Goal: Task Accomplishment & Management: Manage account settings

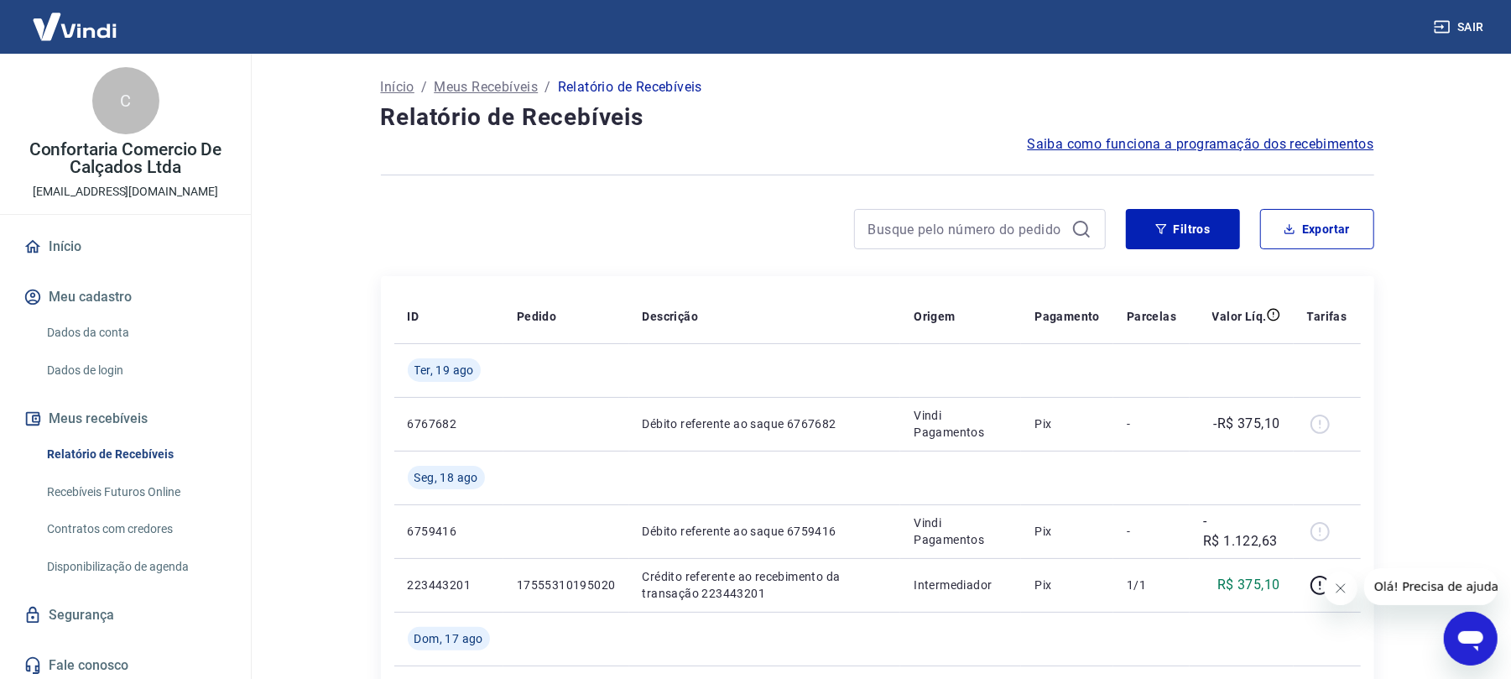
click at [1290, 144] on span "Saiba como funciona a programação dos recebimentos" at bounding box center [1201, 144] width 347 height 20
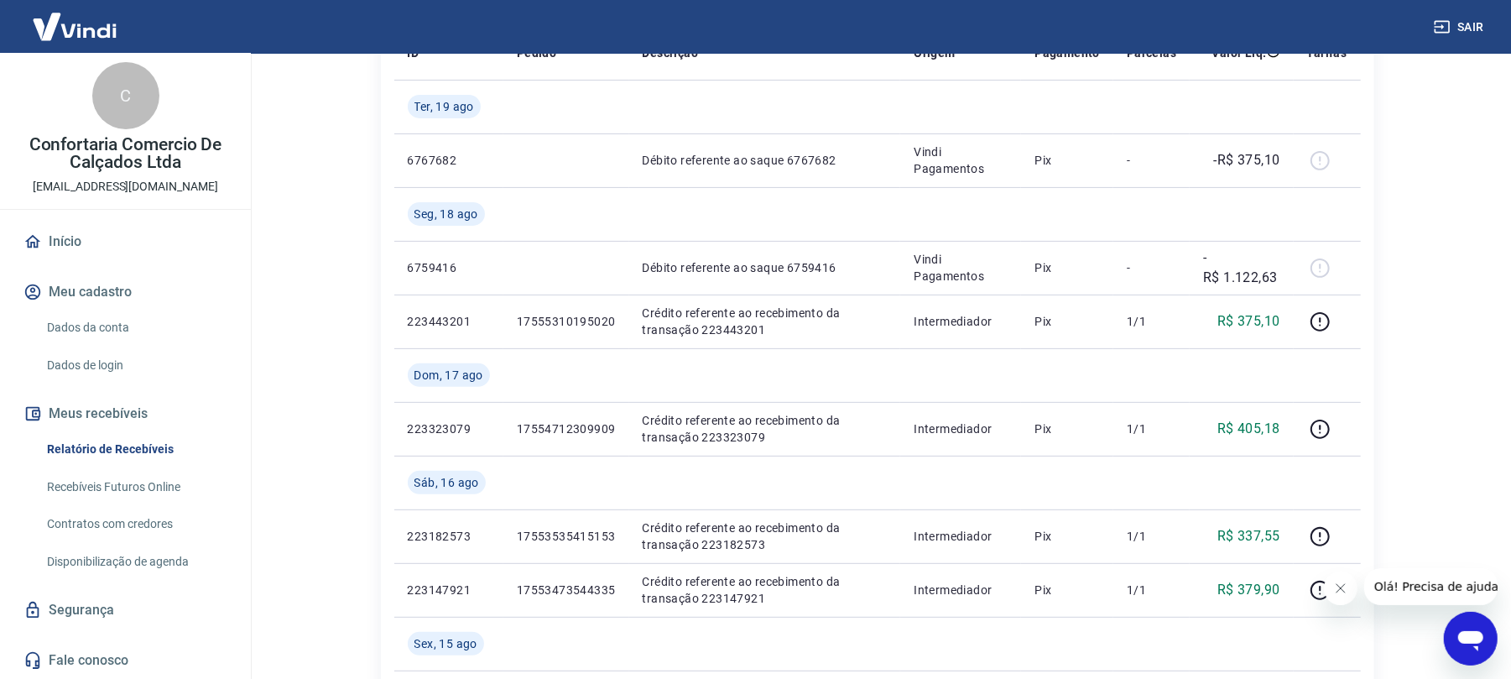
scroll to position [336, 0]
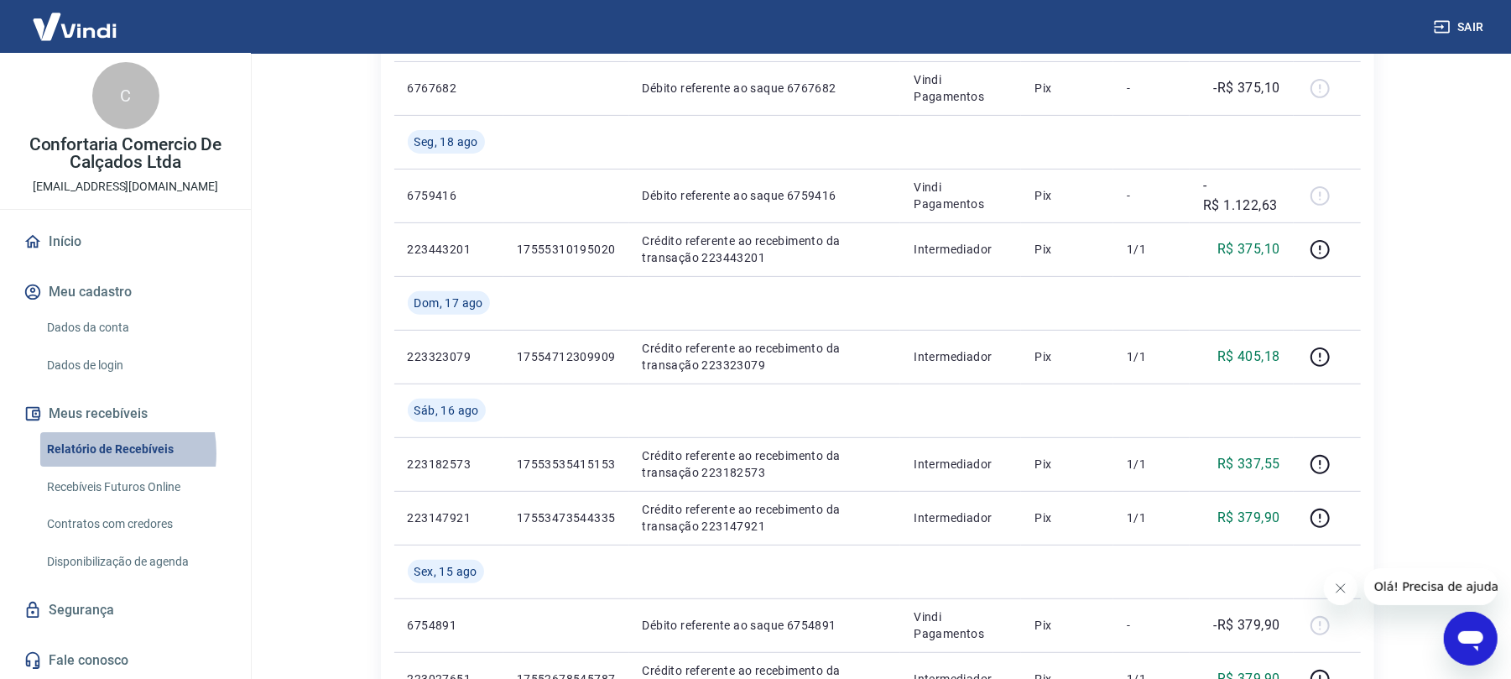
click at [82, 453] on link "Relatório de Recebíveis" at bounding box center [135, 449] width 190 height 34
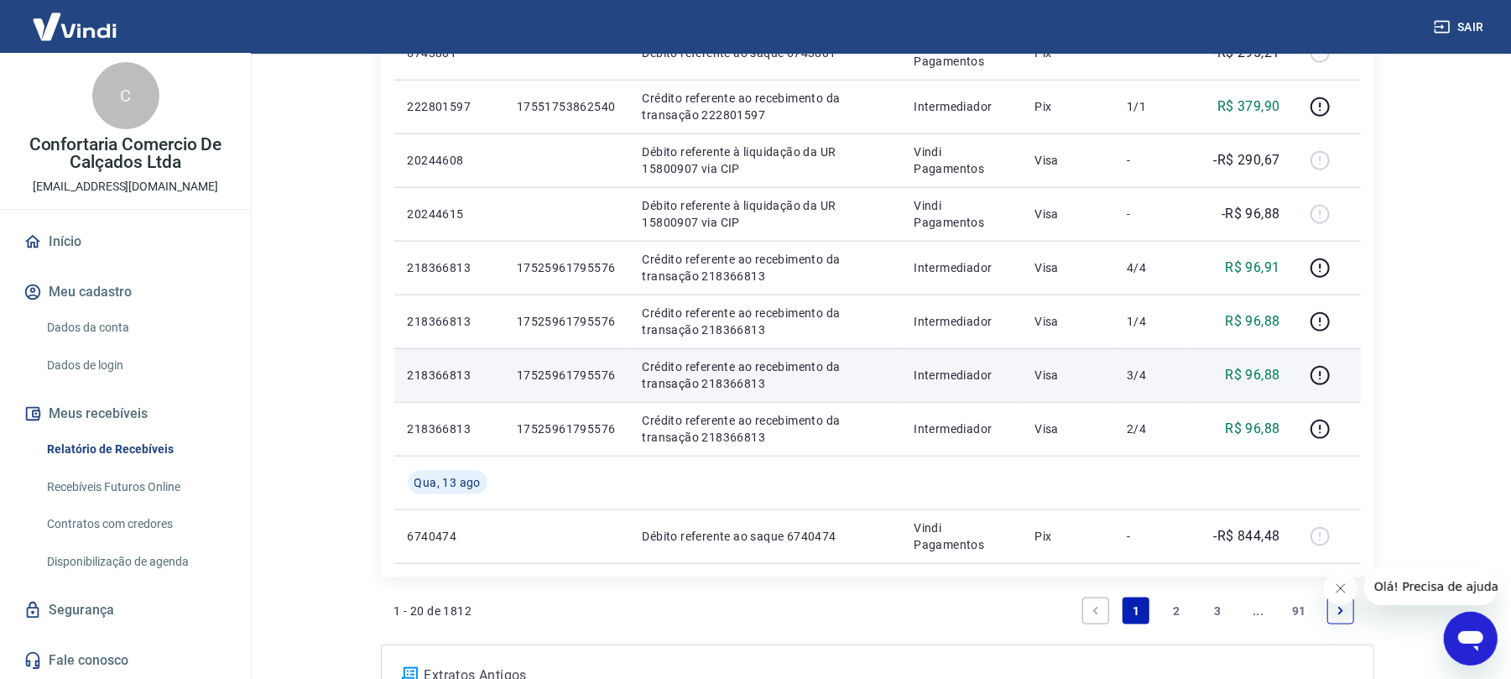
scroll to position [1391, 0]
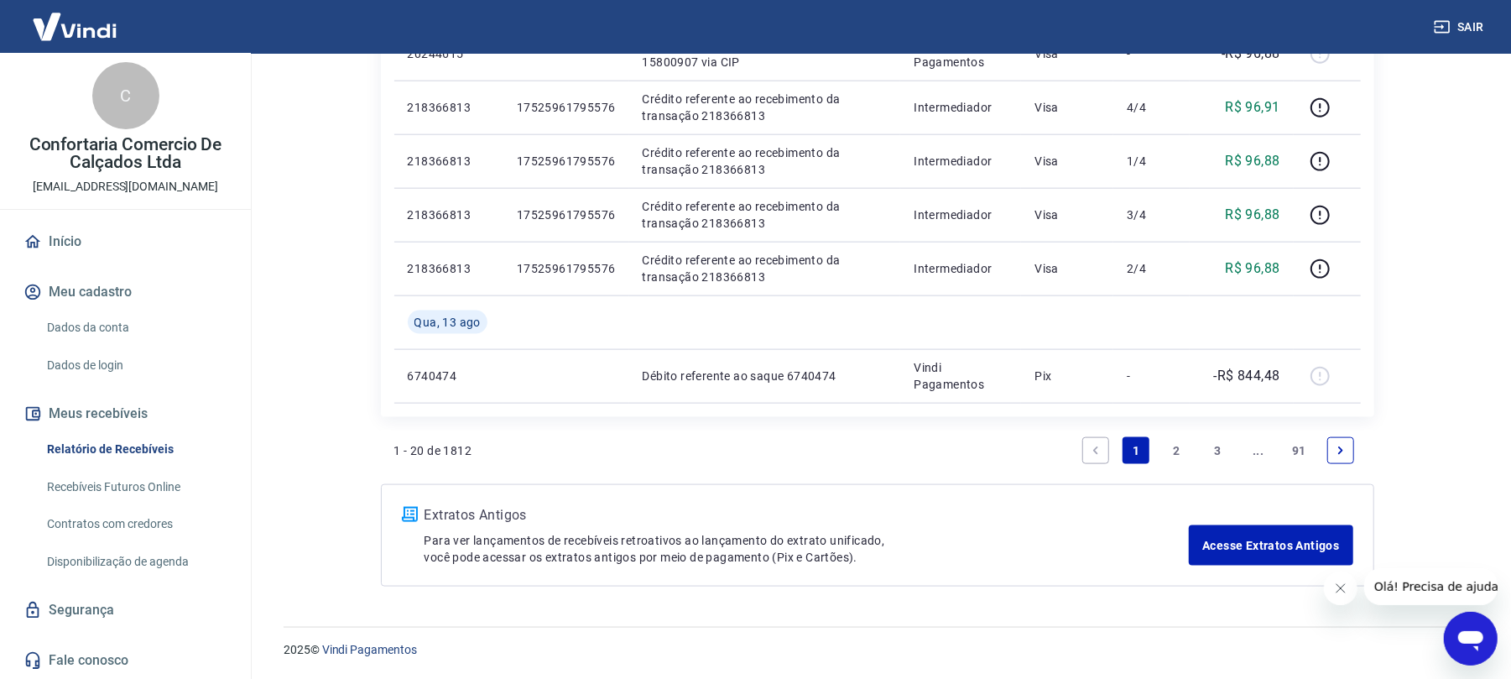
click at [1180, 458] on link "2" at bounding box center [1177, 450] width 27 height 27
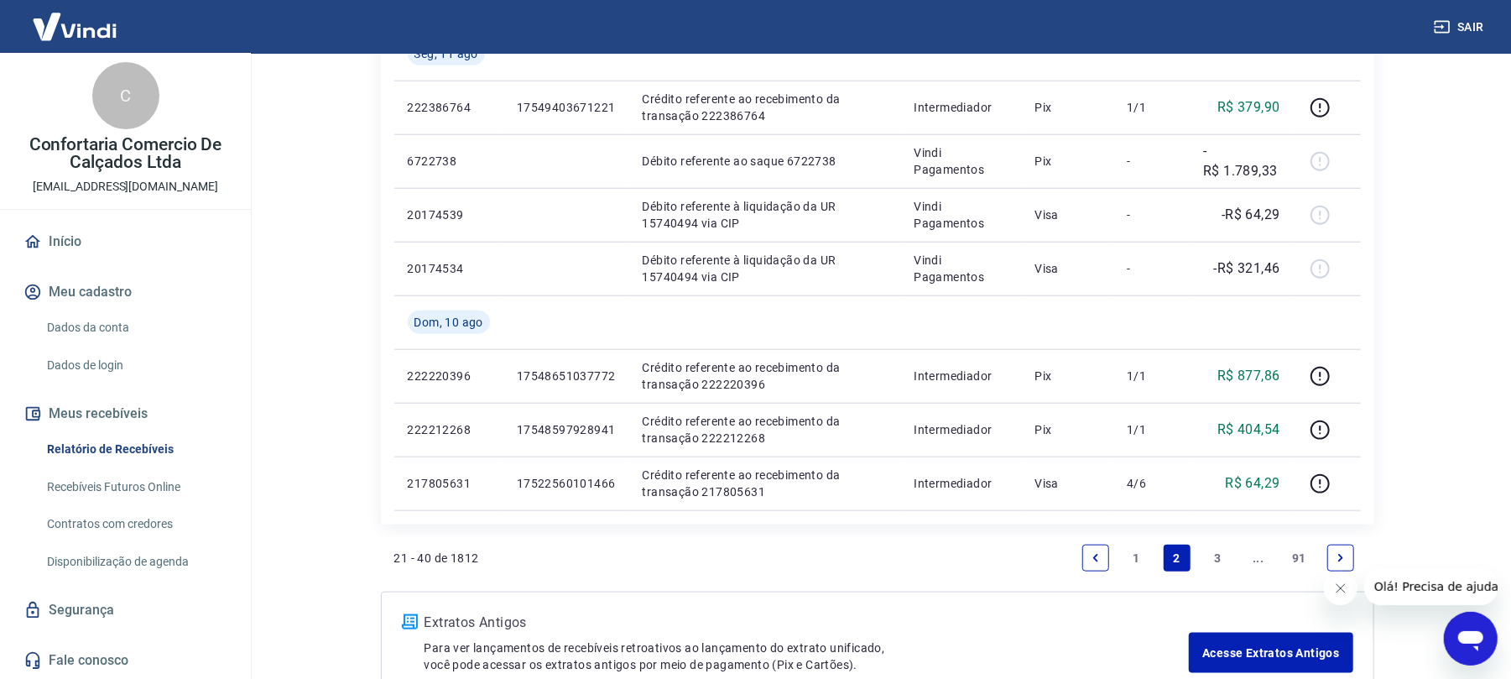
scroll to position [1230, 0]
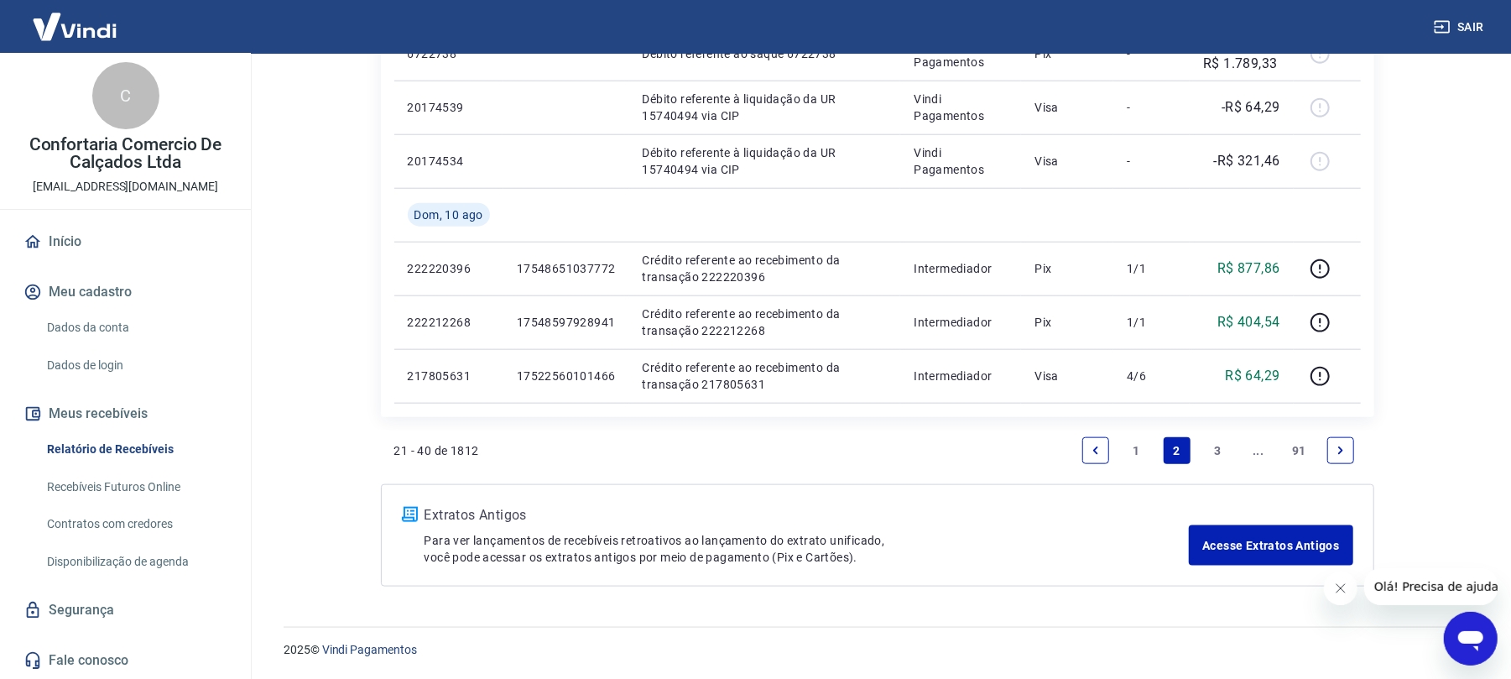
click at [1215, 451] on link "3" at bounding box center [1217, 450] width 27 height 27
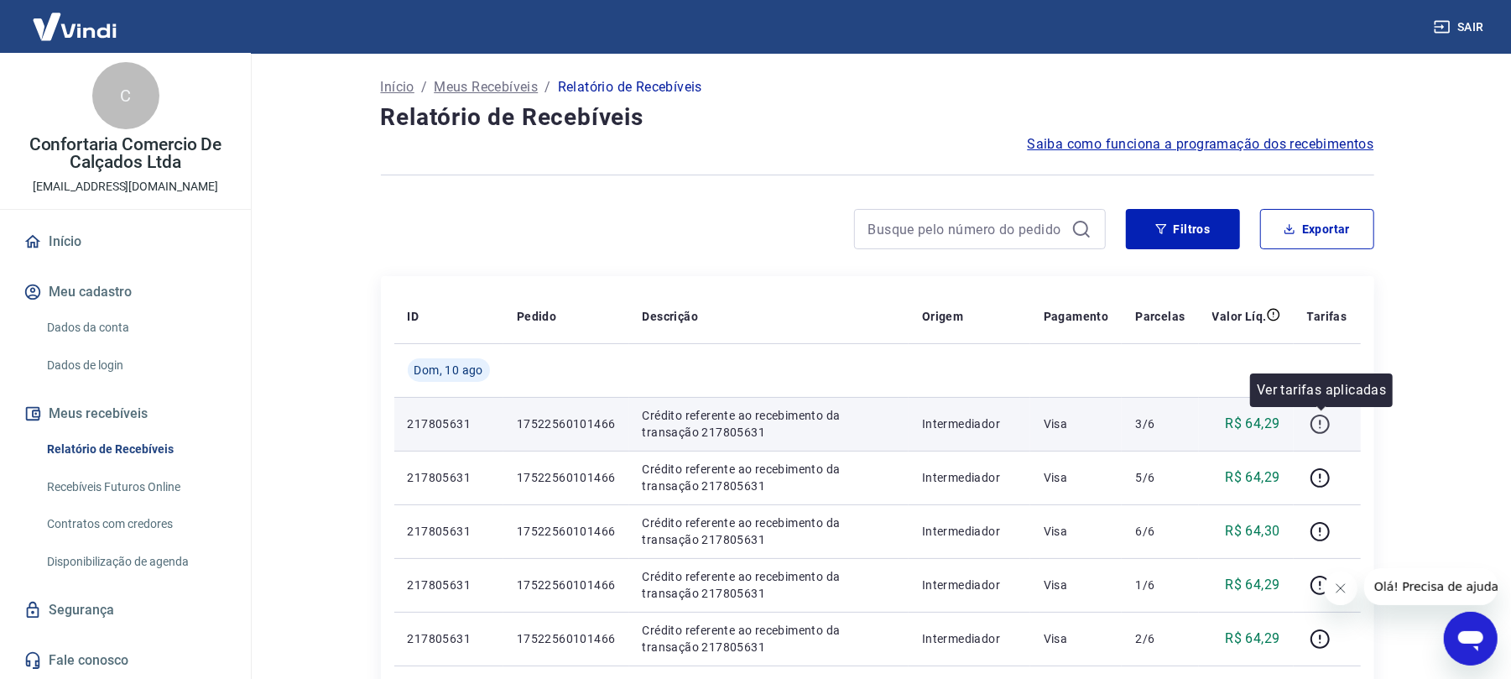
click at [1316, 423] on icon "button" at bounding box center [1320, 424] width 21 height 21
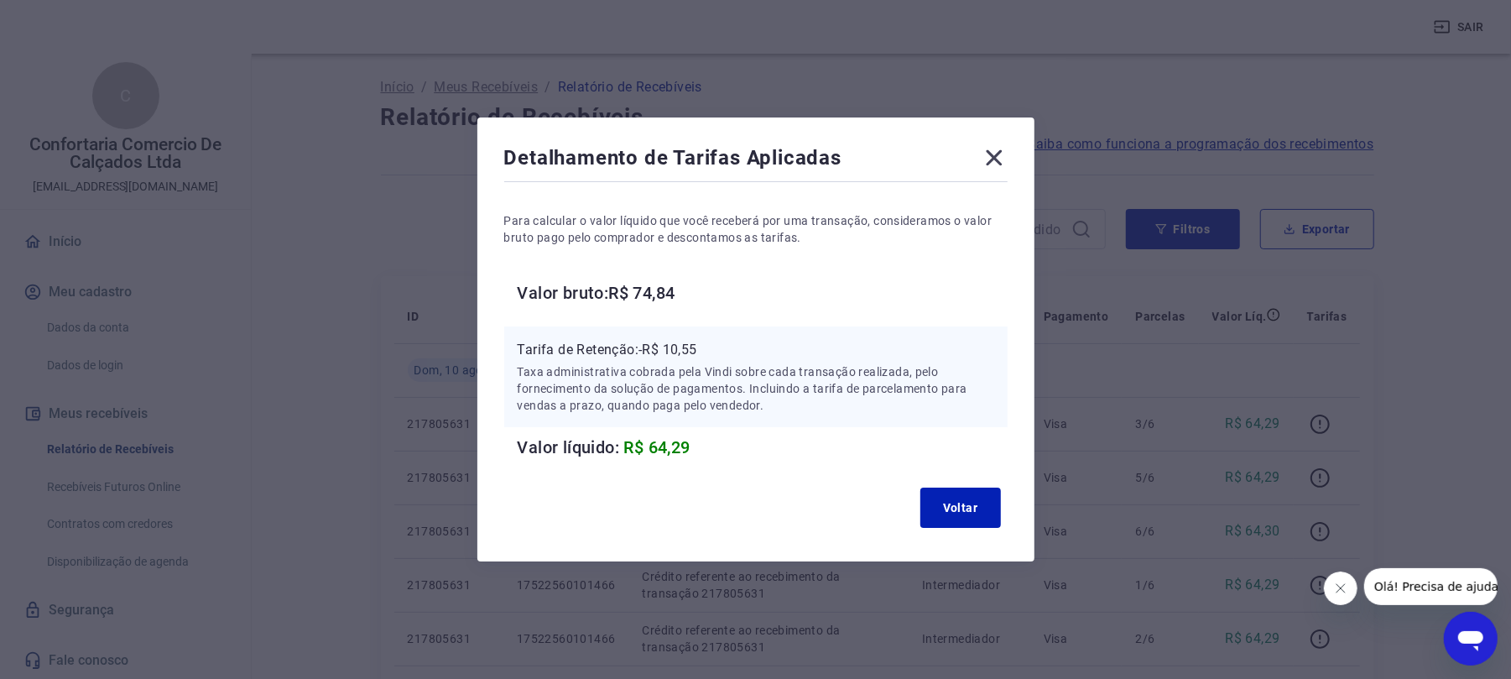
click at [998, 158] on icon at bounding box center [994, 157] width 27 height 27
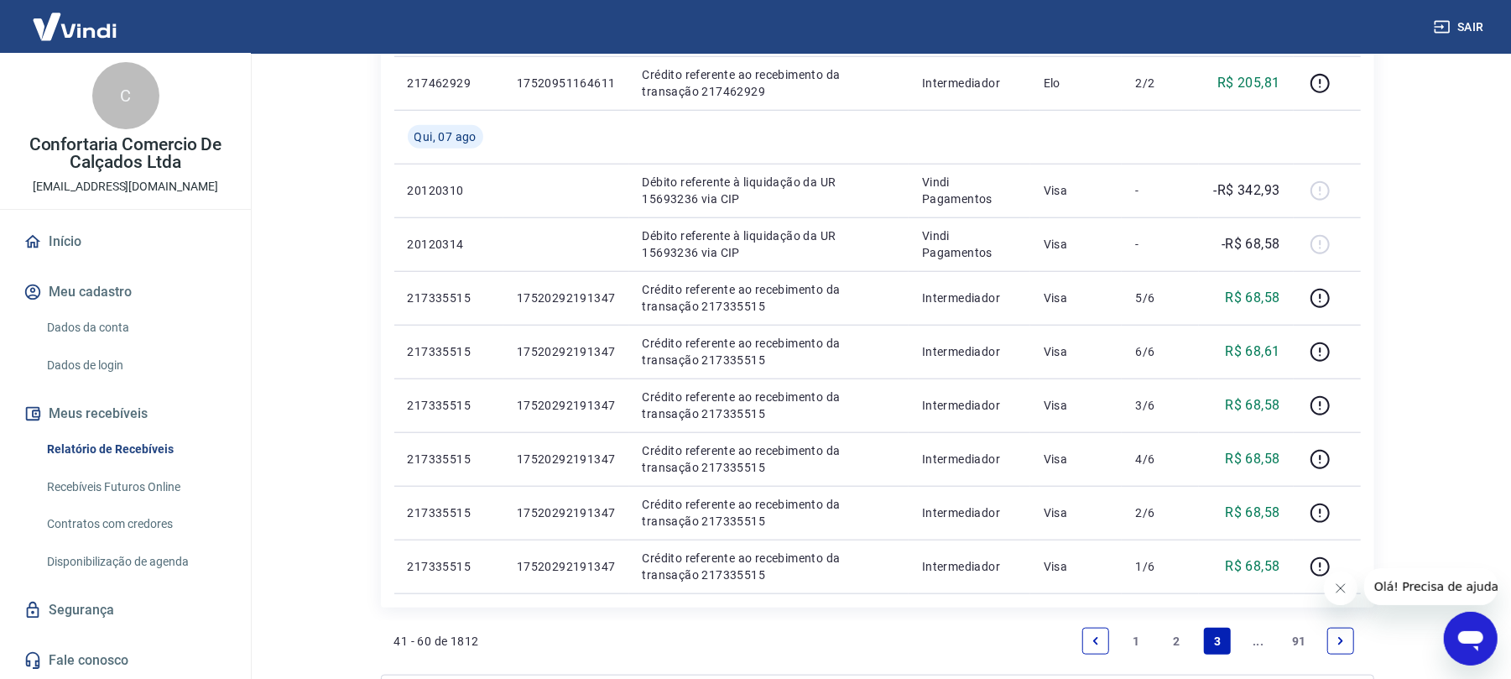
scroll to position [1230, 0]
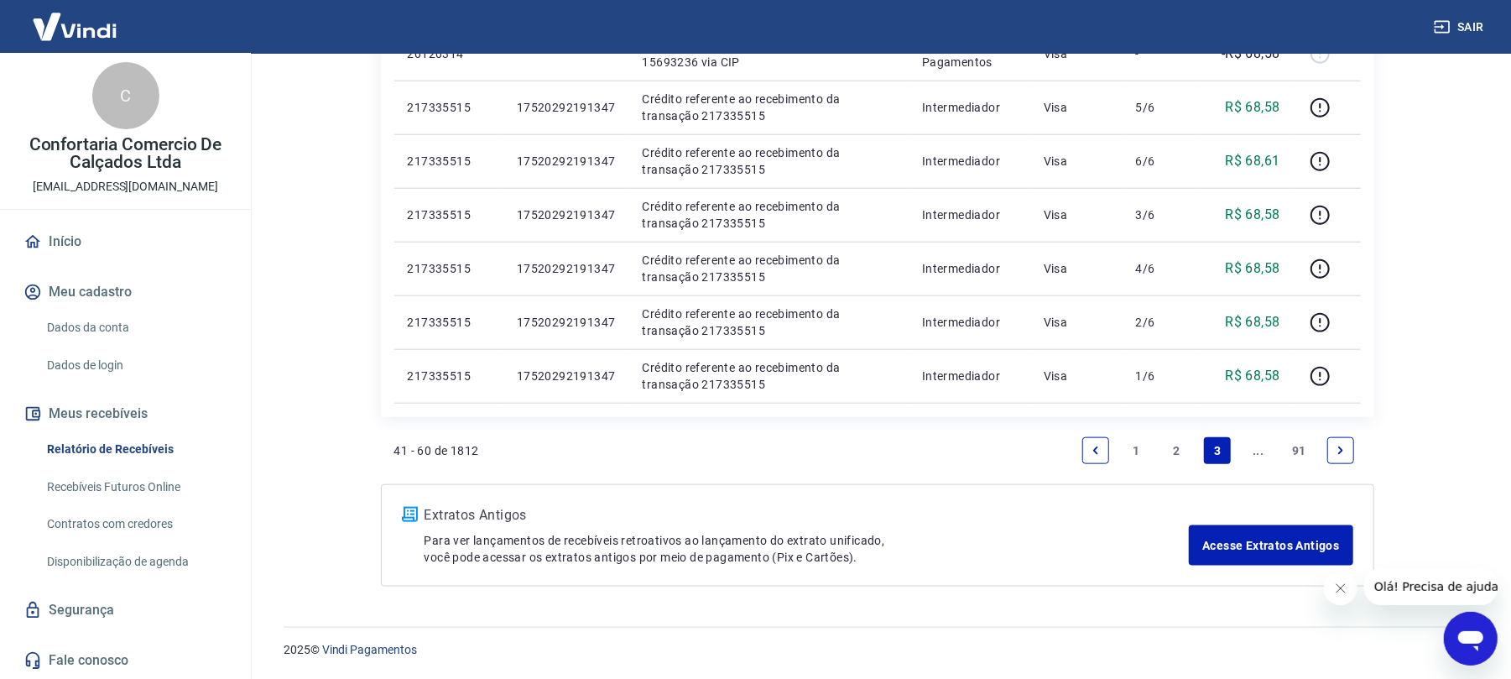
click at [1344, 446] on icon "Next page" at bounding box center [1341, 451] width 12 height 12
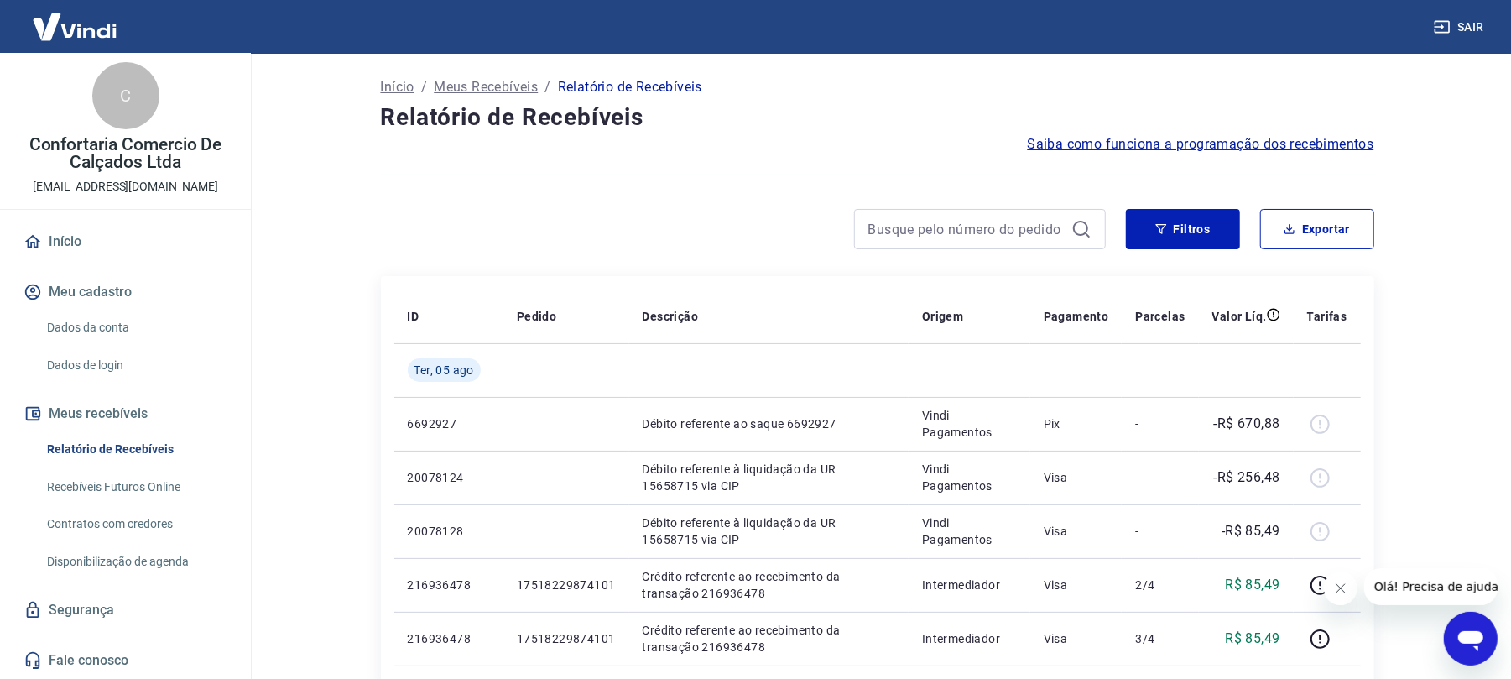
click at [1079, 226] on icon at bounding box center [1081, 229] width 20 height 20
click at [1206, 229] on button "Filtros" at bounding box center [1183, 229] width 114 height 40
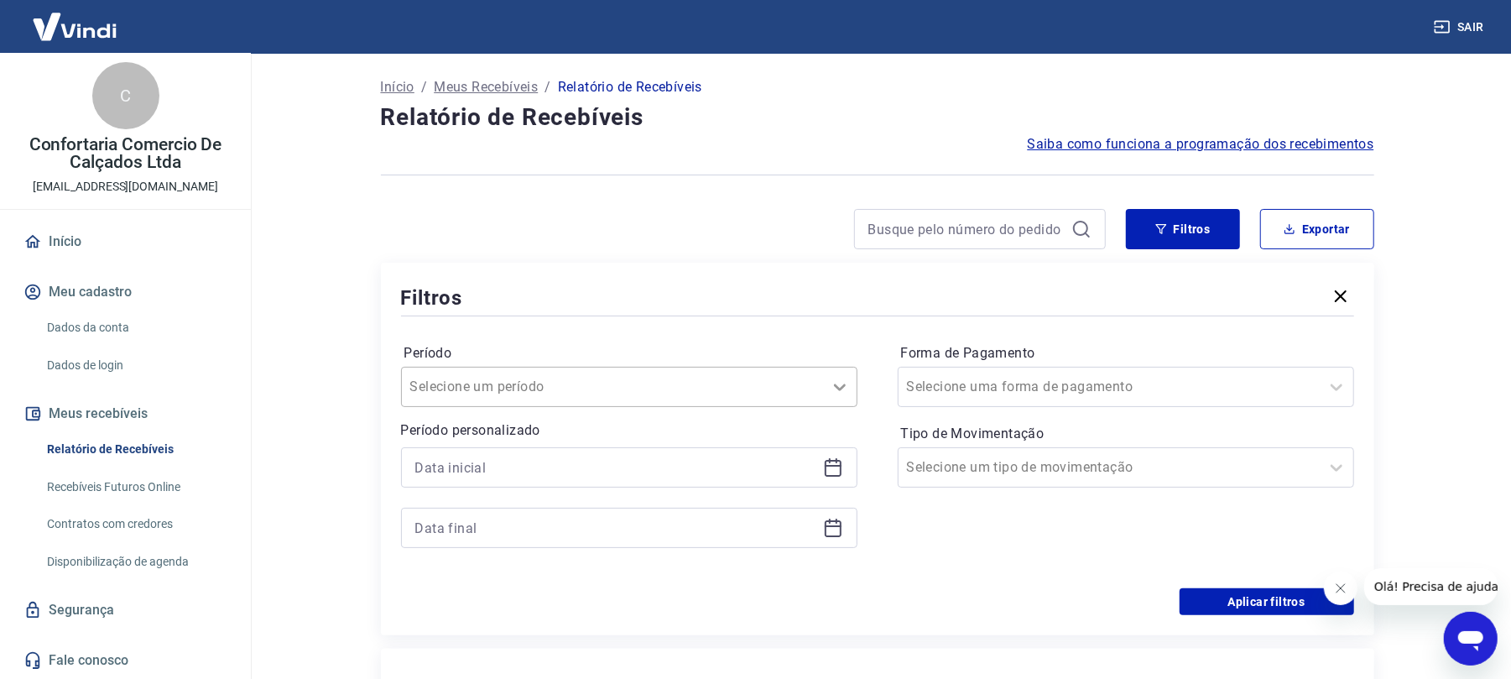
click at [833, 390] on icon at bounding box center [840, 387] width 20 height 20
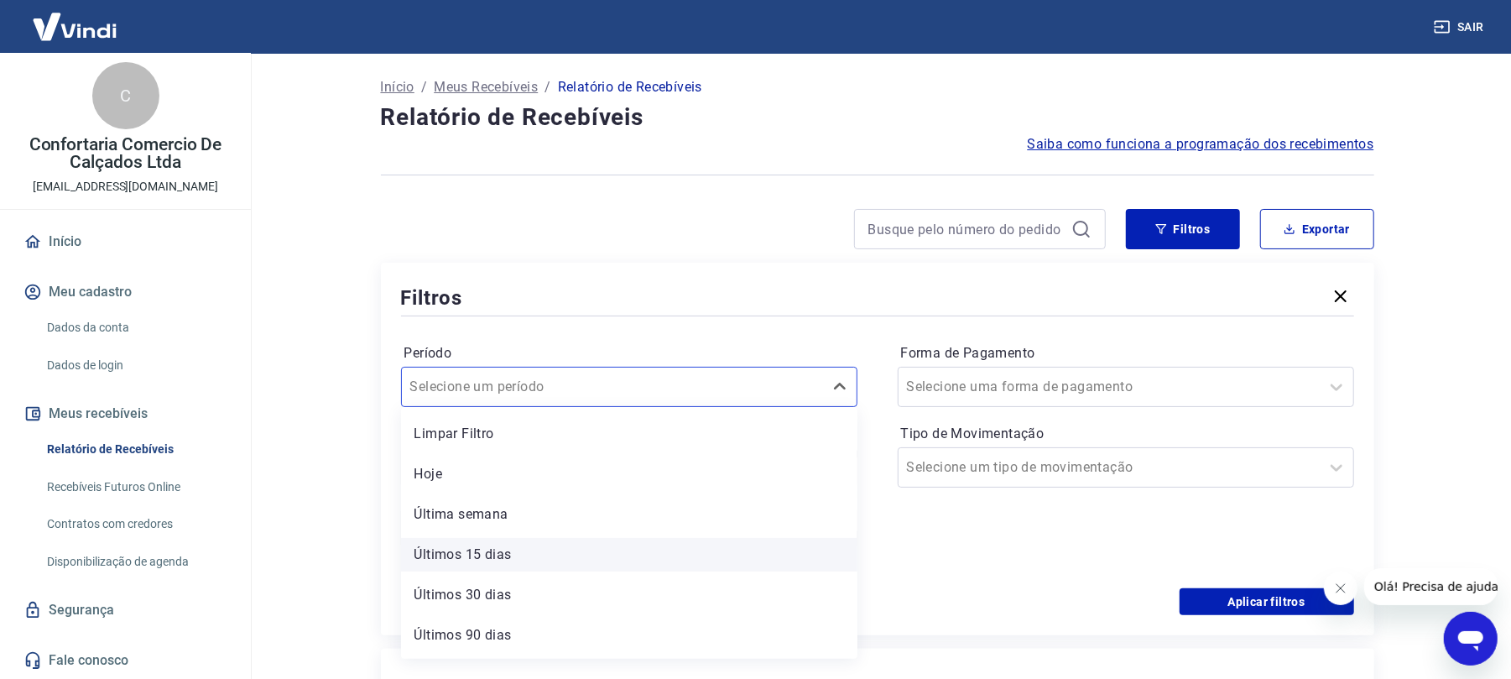
scroll to position [37, 0]
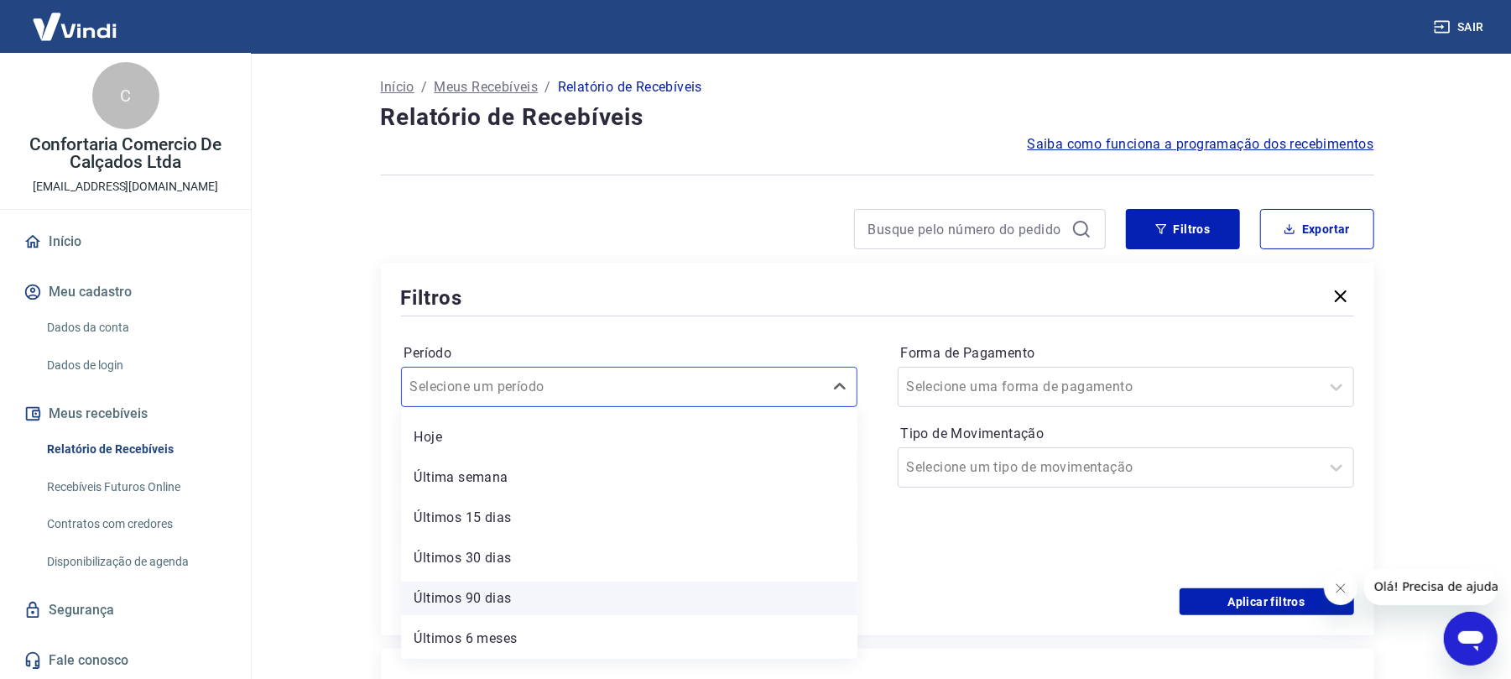
click at [468, 602] on div "Últimos 90 dias" at bounding box center [629, 598] width 456 height 34
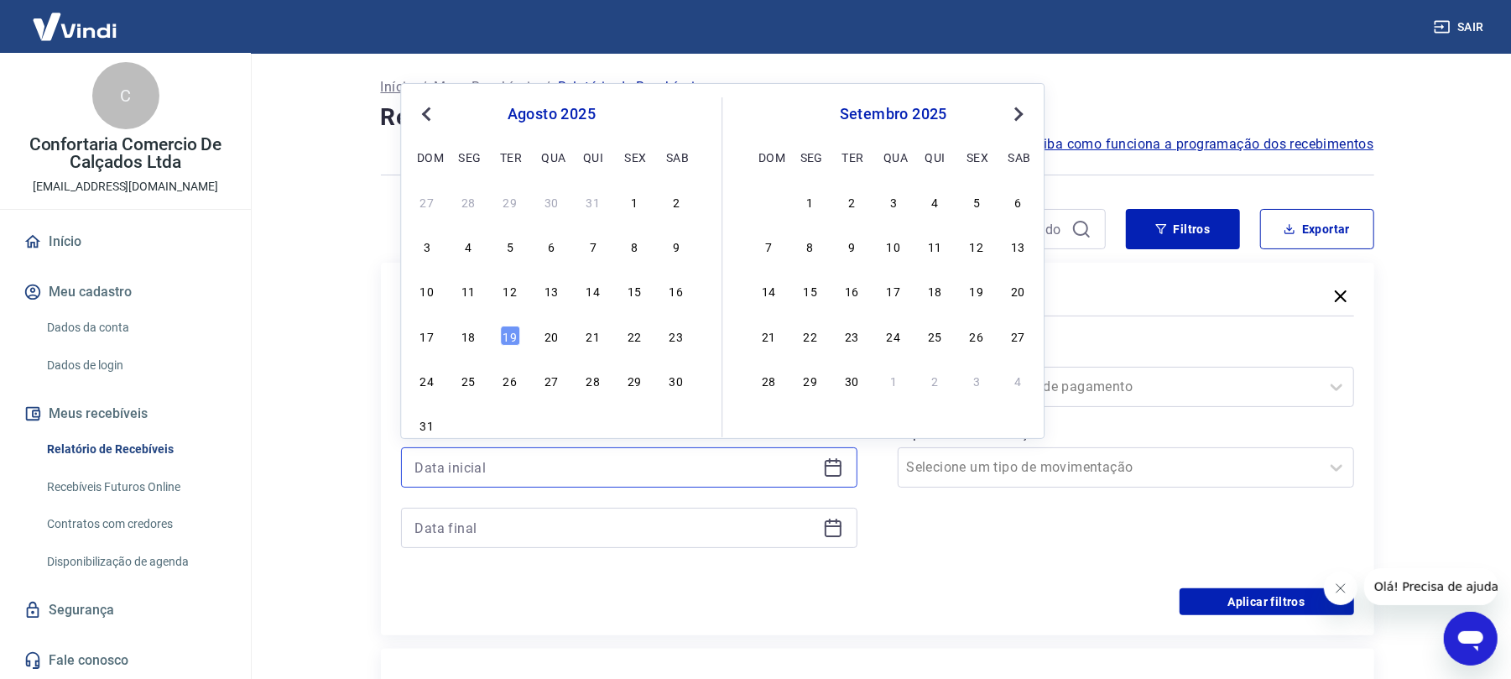
click at [448, 458] on input at bounding box center [615, 467] width 401 height 25
click at [418, 122] on button "Previous Month" at bounding box center [426, 114] width 20 height 20
drag, startPoint x: 504, startPoint y: 206, endPoint x: 585, endPoint y: 393, distance: 202.9
click at [508, 210] on div "1" at bounding box center [510, 201] width 20 height 20
type input "[DATE]"
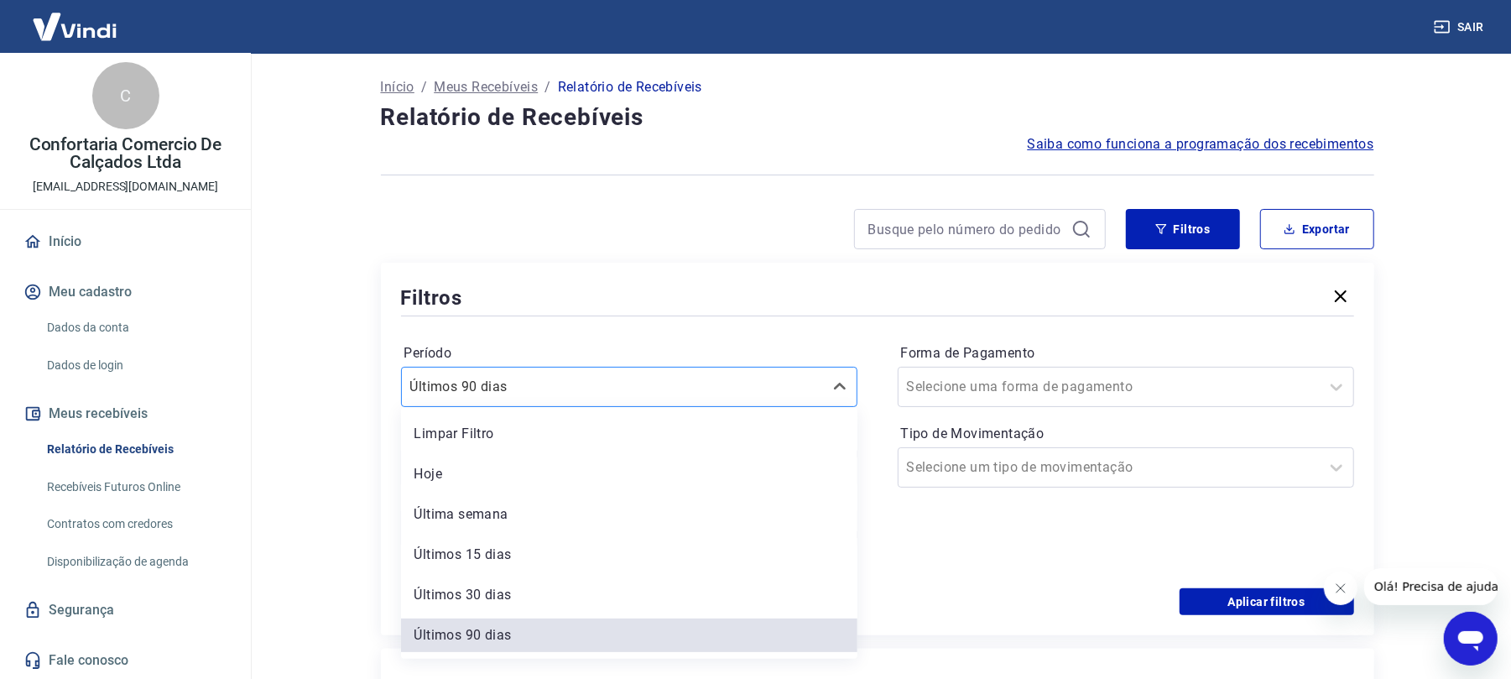
click at [592, 373] on div "Últimos 90 dias" at bounding box center [612, 387] width 421 height 30
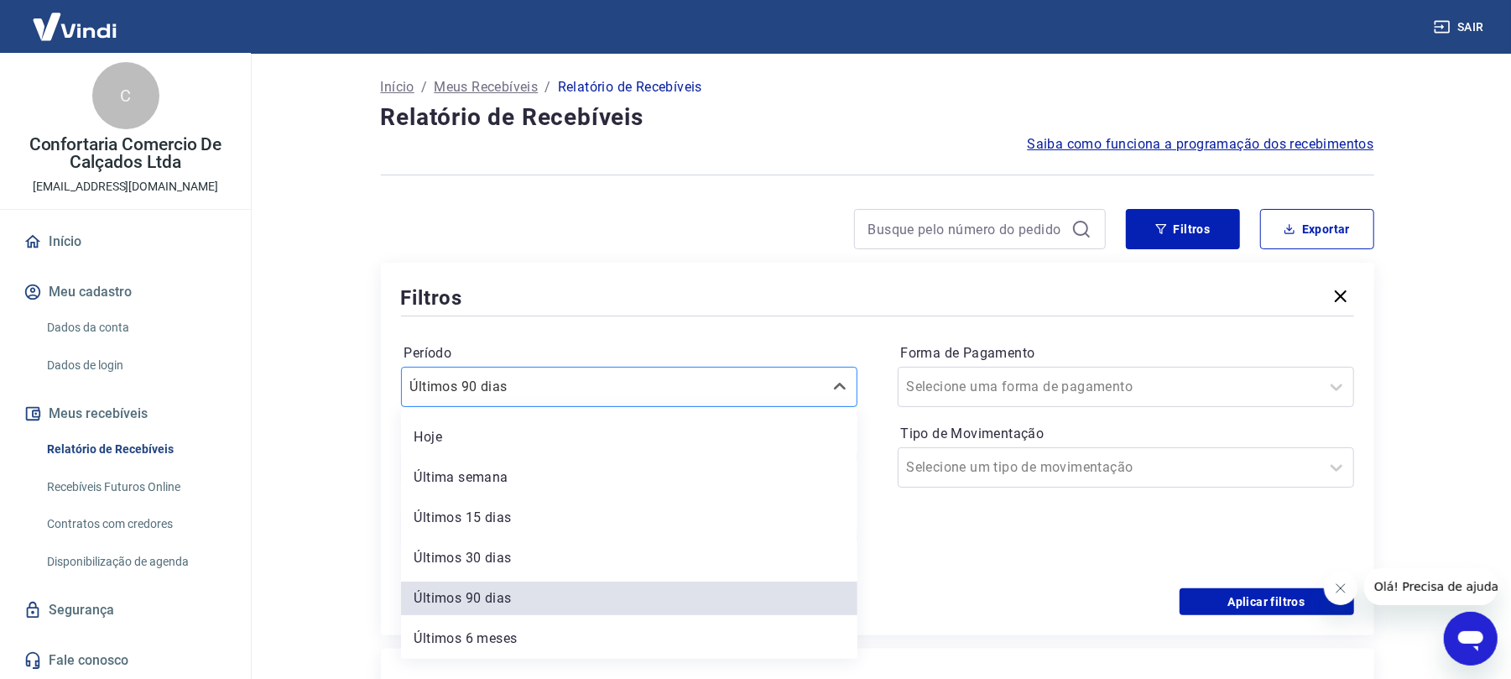
click at [517, 380] on input "Período" at bounding box center [494, 387] width 169 height 20
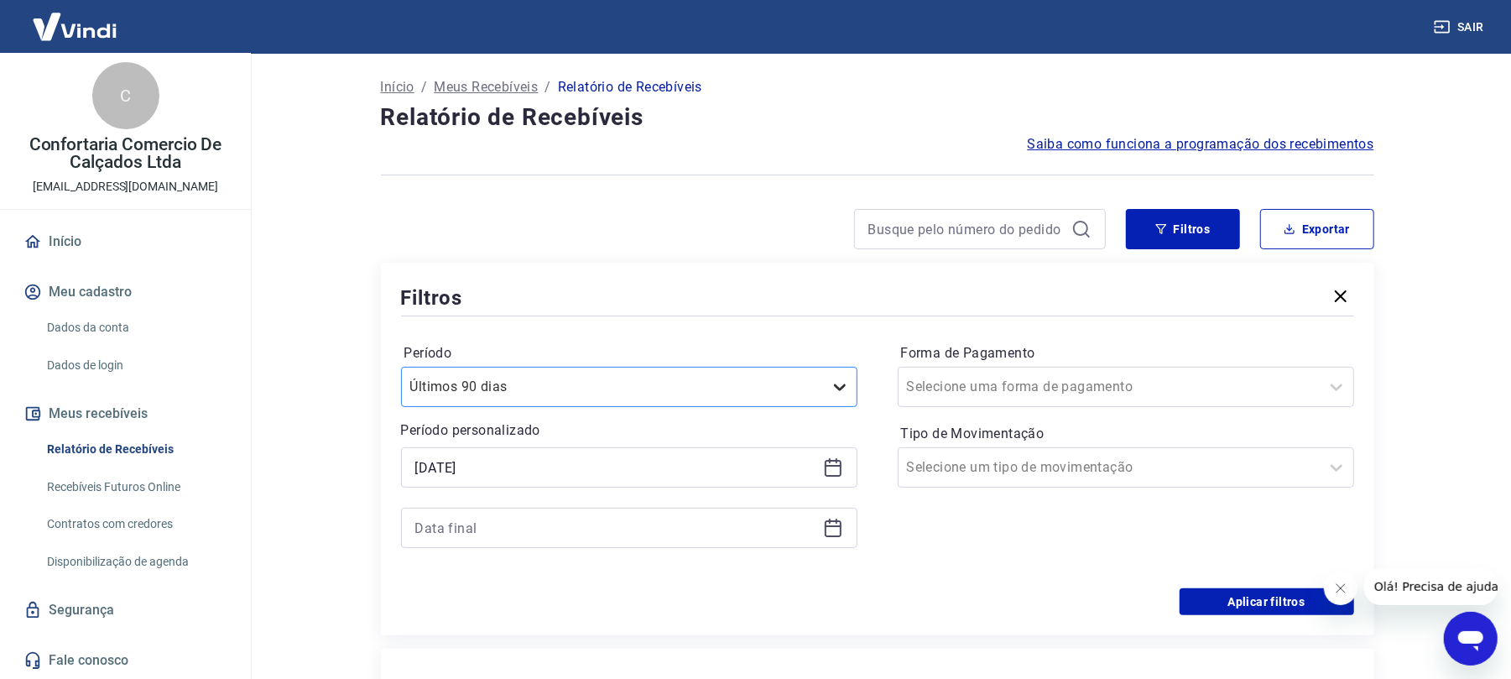
click at [830, 387] on icon at bounding box center [840, 387] width 20 height 20
click at [451, 522] on input at bounding box center [615, 527] width 401 height 25
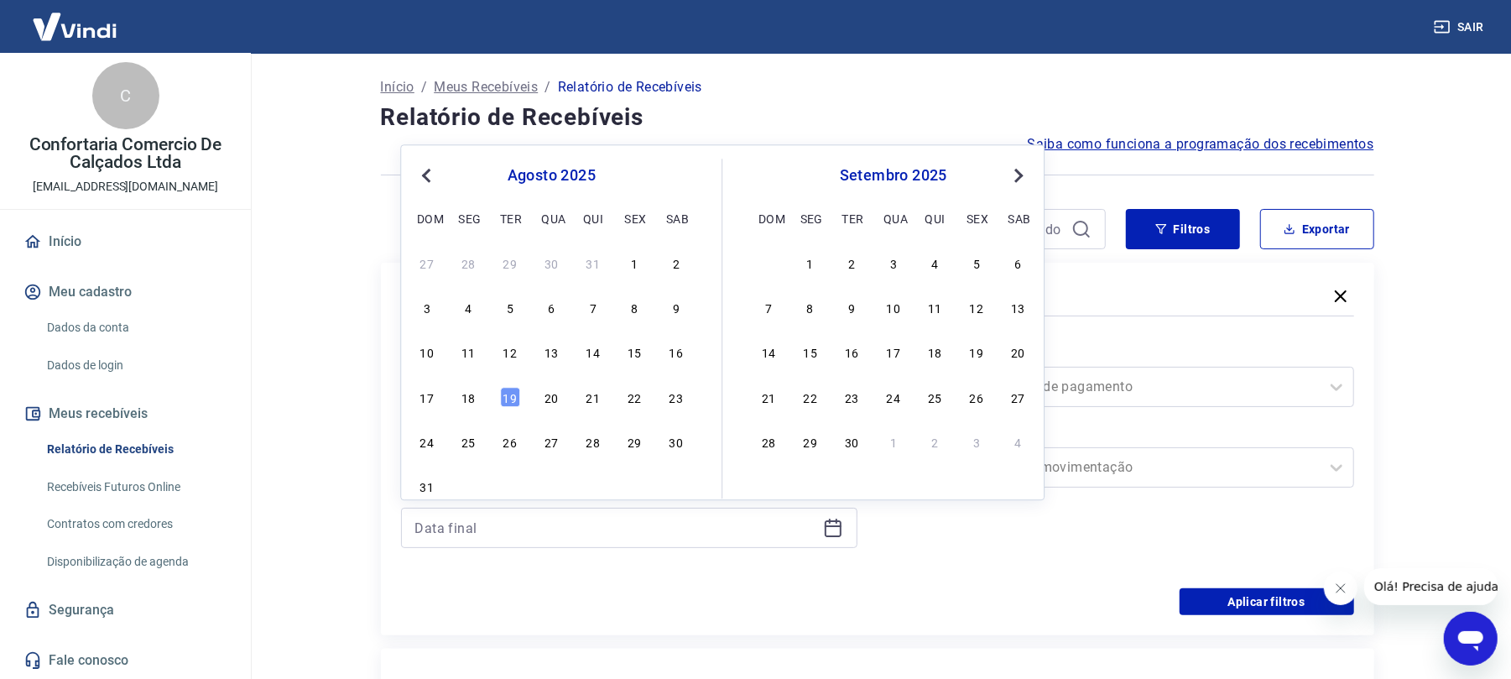
drag, startPoint x: 427, startPoint y: 173, endPoint x: 431, endPoint y: 225, distance: 52.2
click at [428, 179] on span "Previous Month" at bounding box center [428, 174] width 0 height 19
drag, startPoint x: 601, startPoint y: 441, endPoint x: 728, endPoint y: 557, distance: 172.2
click at [601, 444] on div "31" at bounding box center [593, 441] width 20 height 20
type input "[DATE]"
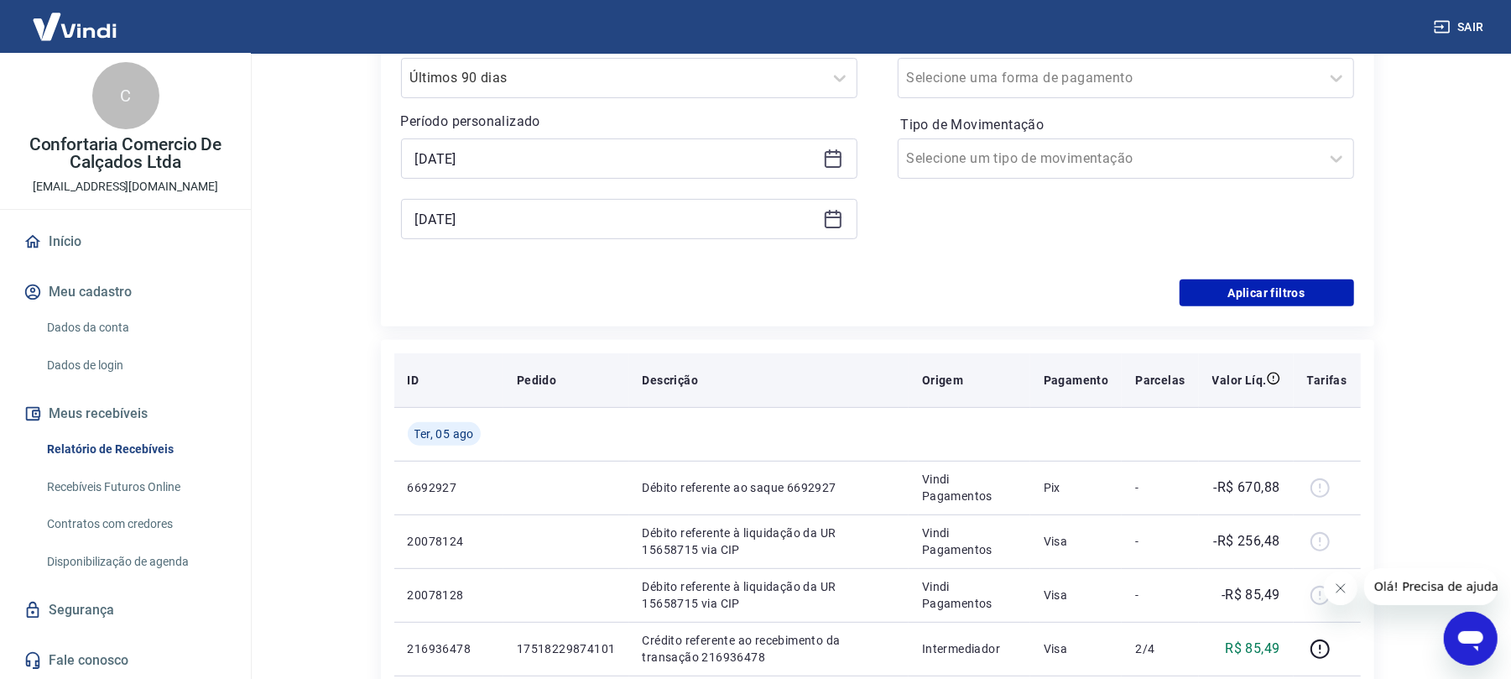
scroll to position [223, 0]
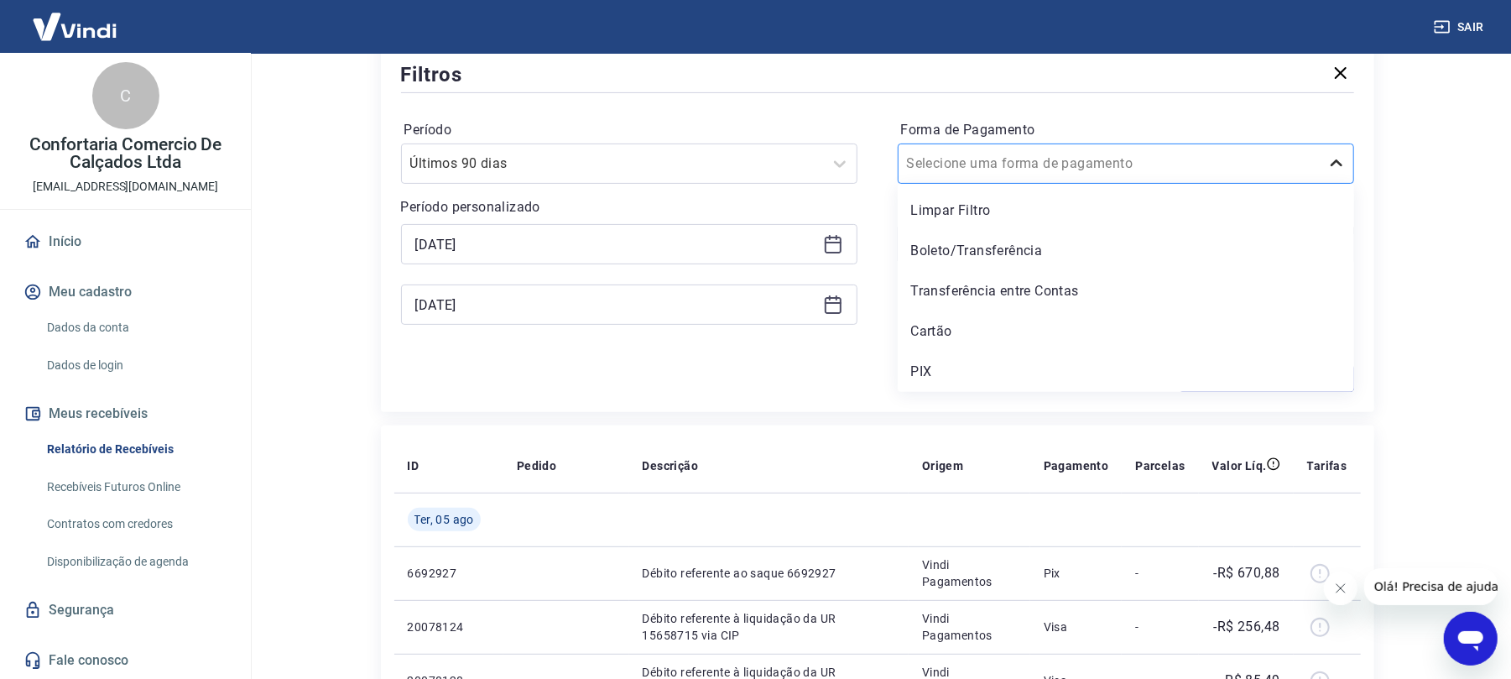
click at [1346, 165] on div at bounding box center [1337, 164] width 34 height 34
click at [1334, 161] on icon at bounding box center [1336, 164] width 20 height 20
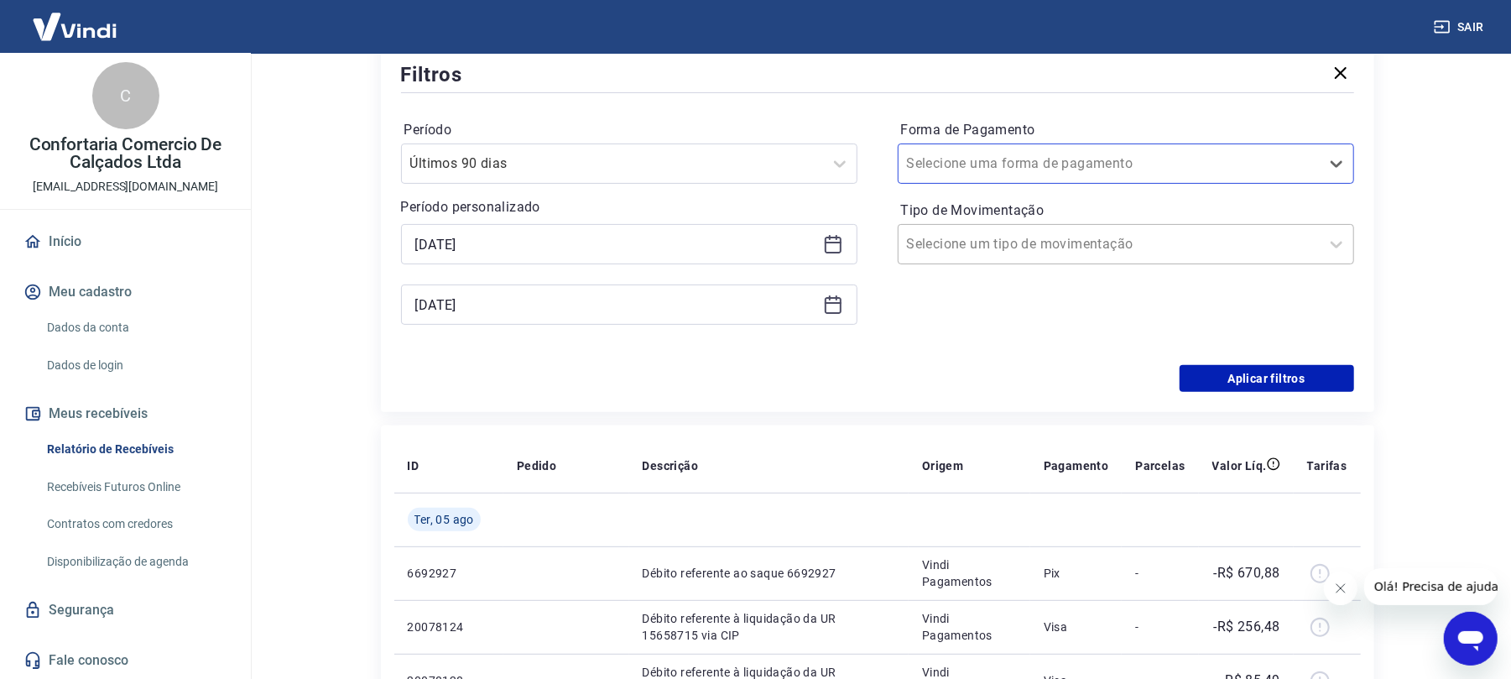
drag, startPoint x: 1344, startPoint y: 240, endPoint x: 1309, endPoint y: 247, distance: 35.9
click at [1341, 242] on icon at bounding box center [1336, 244] width 20 height 20
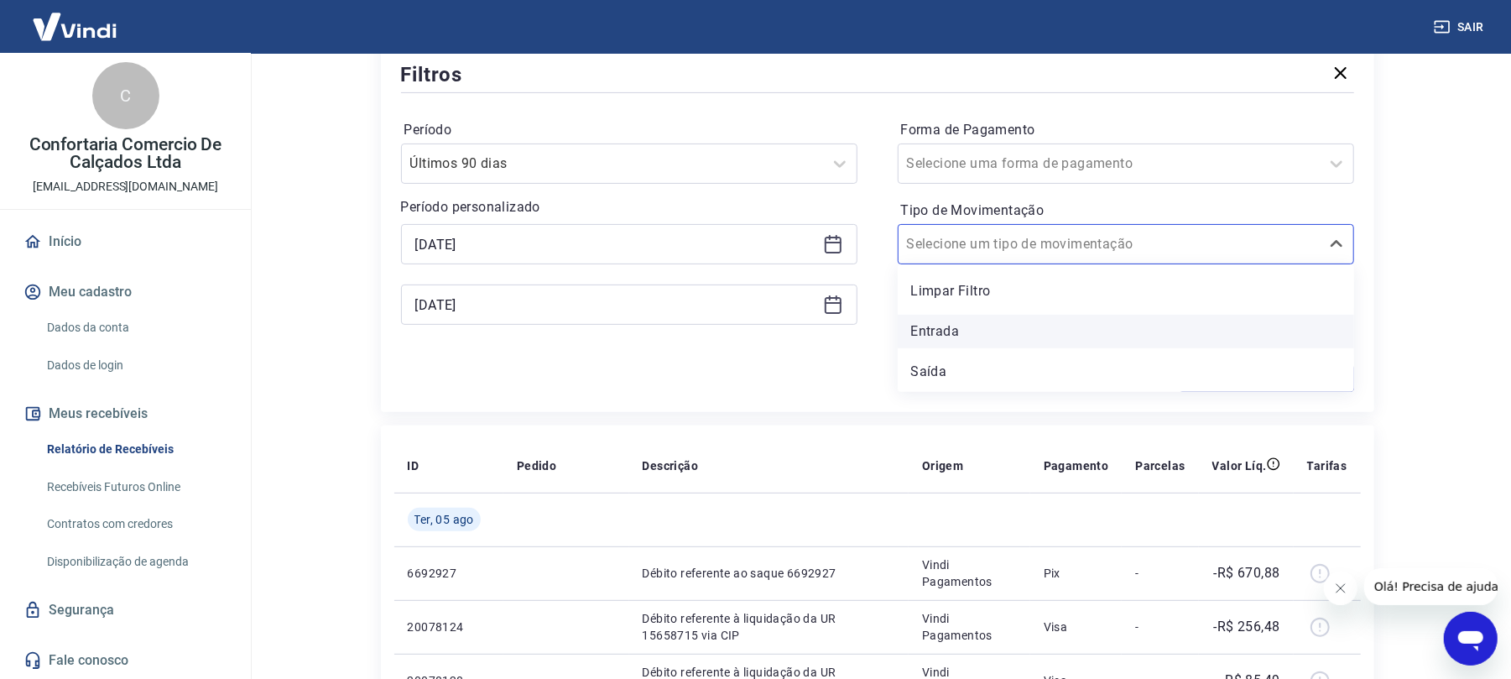
click at [925, 331] on div "Entrada" at bounding box center [1126, 332] width 456 height 34
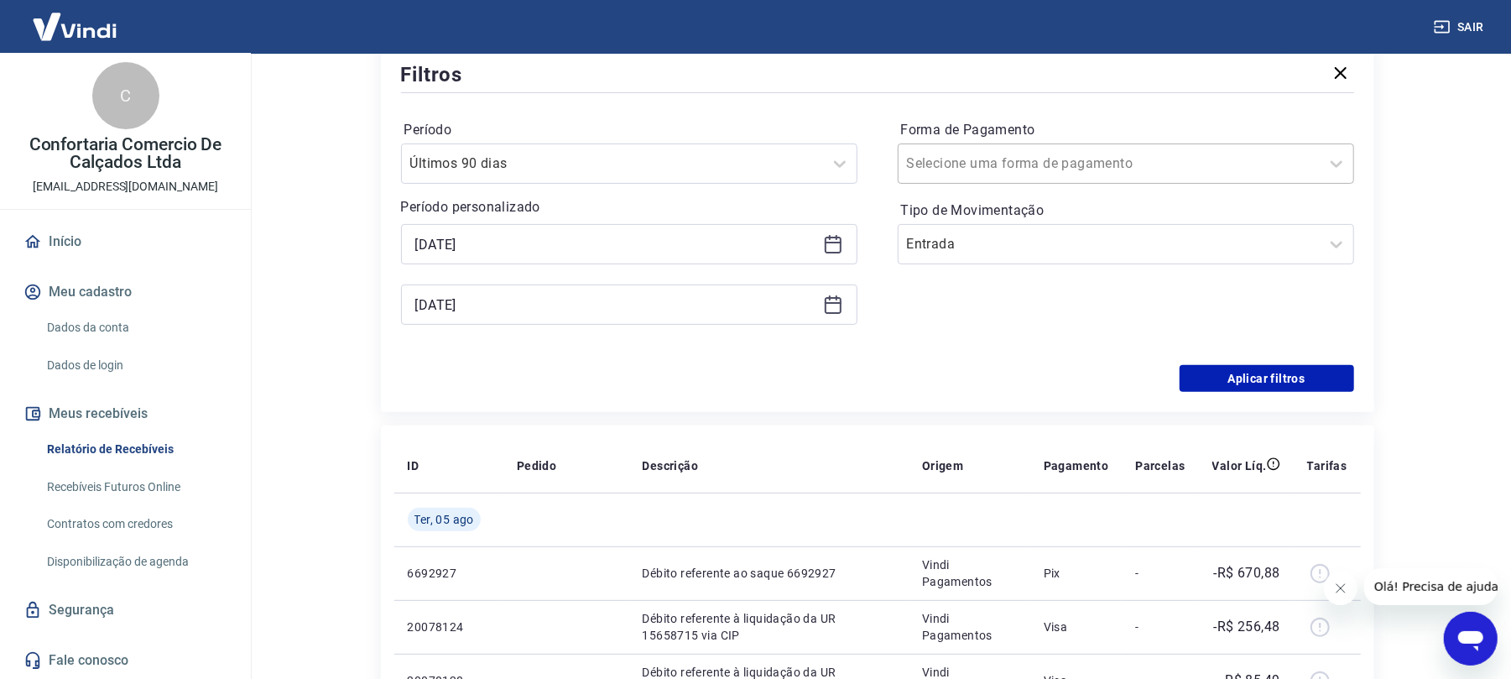
drag, startPoint x: 1342, startPoint y: 162, endPoint x: 1300, endPoint y: 175, distance: 44.8
click at [1342, 163] on icon at bounding box center [1336, 164] width 20 height 20
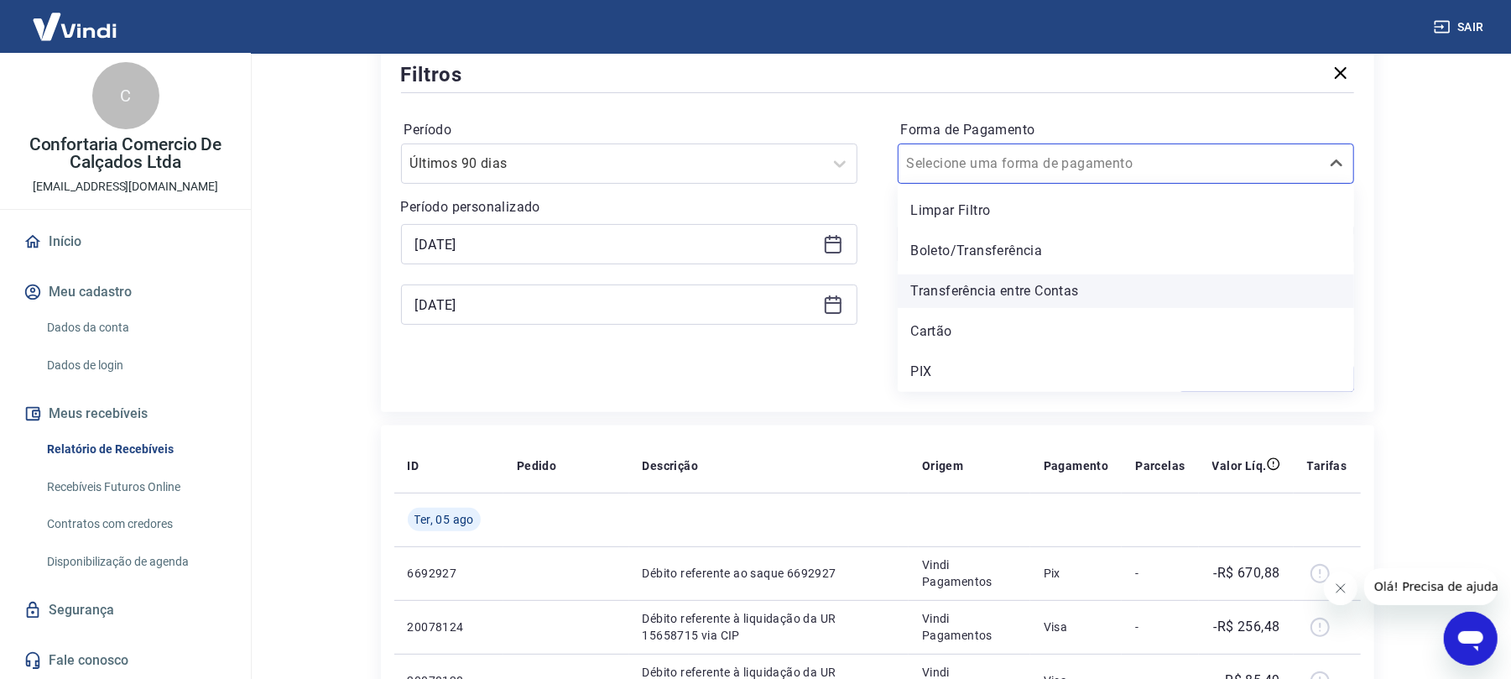
click at [1010, 292] on div "Transferência entre Contas" at bounding box center [1126, 291] width 456 height 34
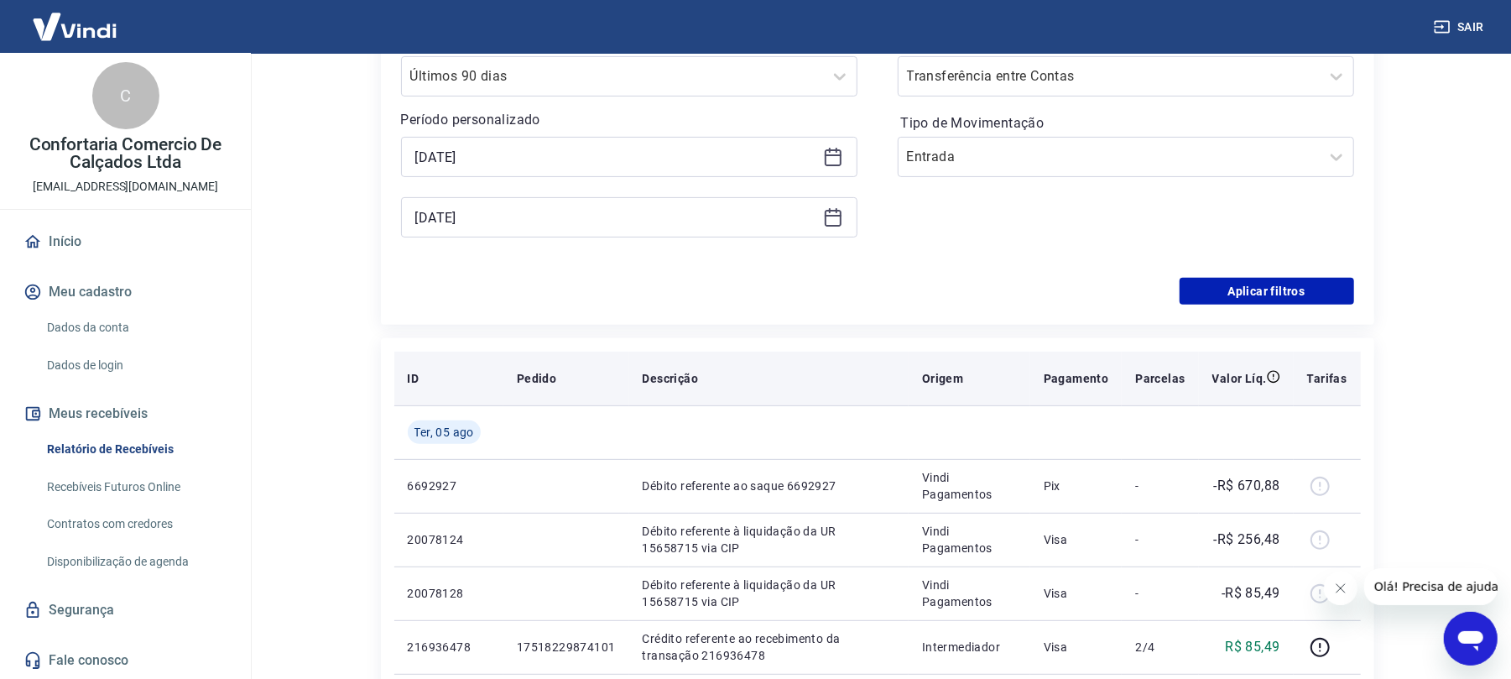
scroll to position [336, 0]
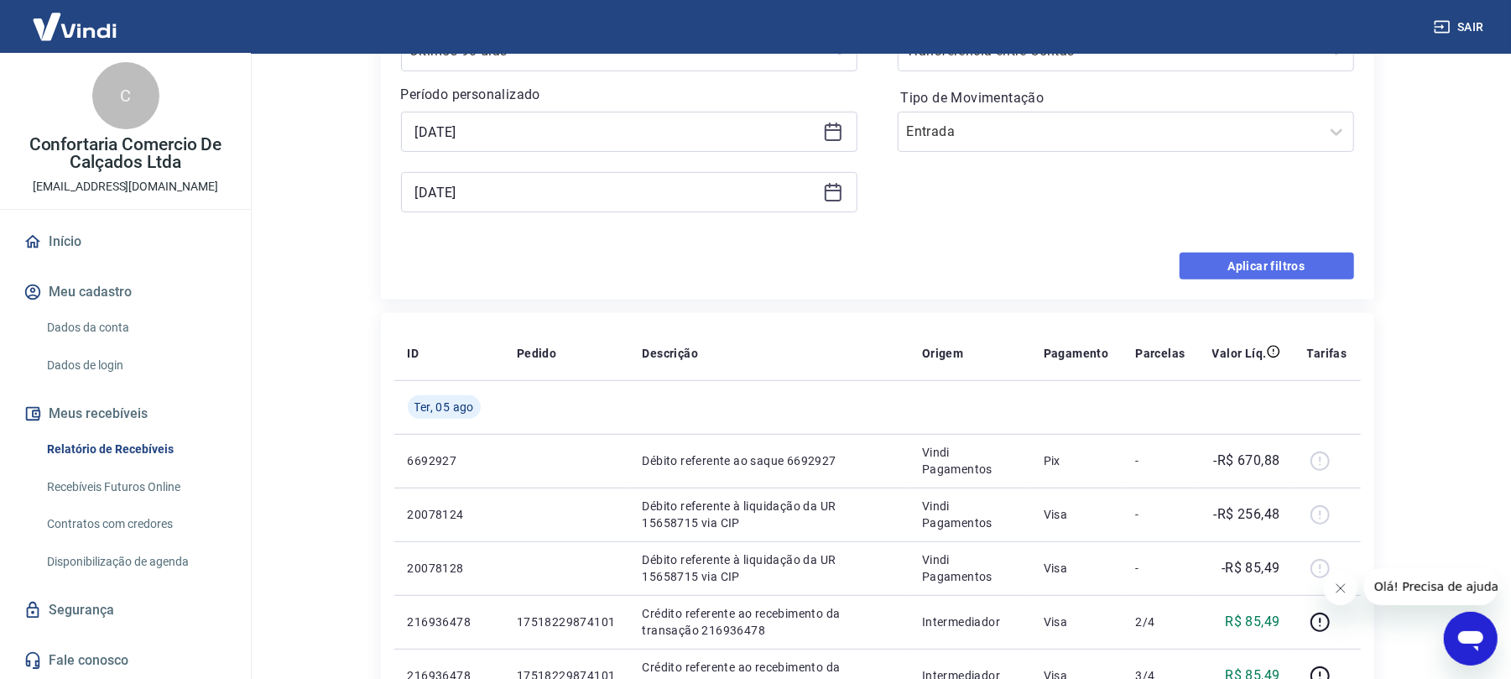
click at [1238, 267] on button "Aplicar filtros" at bounding box center [1267, 266] width 175 height 27
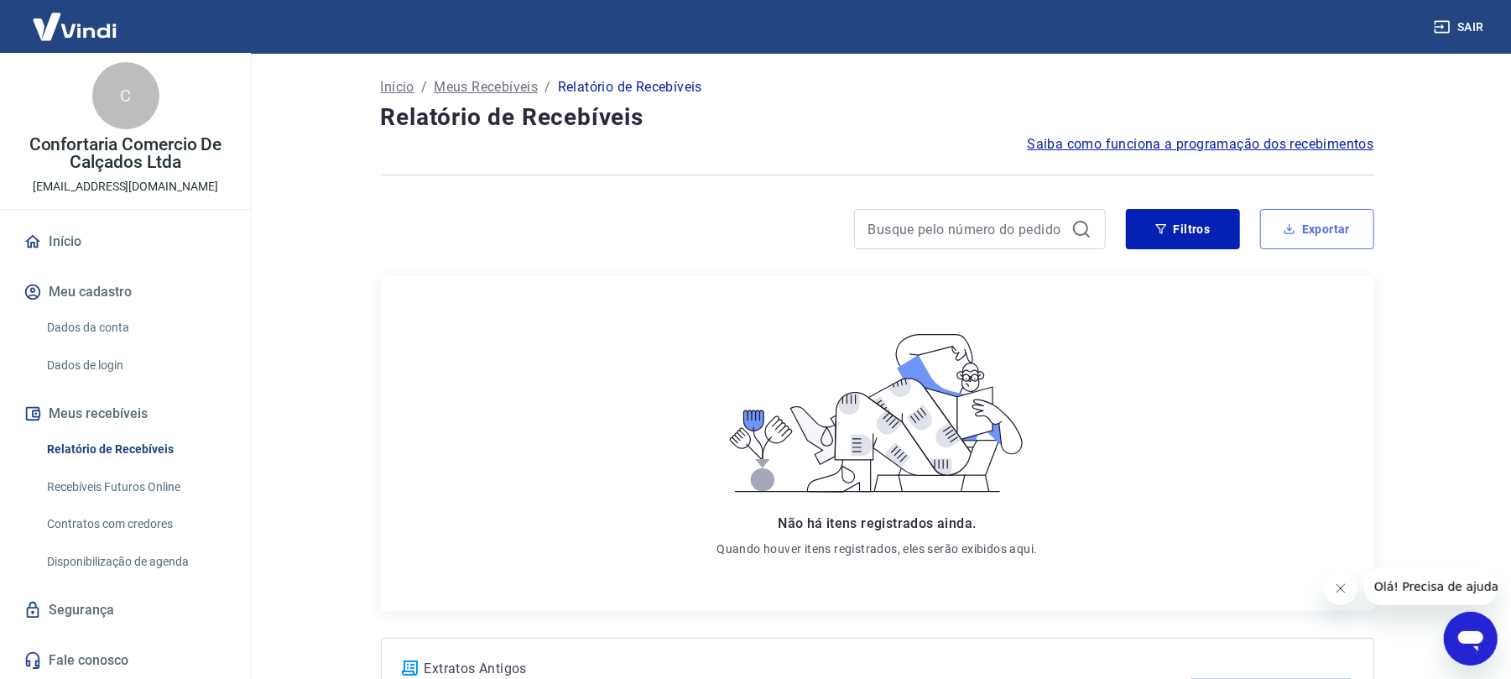
click at [1312, 229] on button "Exportar" at bounding box center [1317, 229] width 114 height 40
type input "[DATE]"
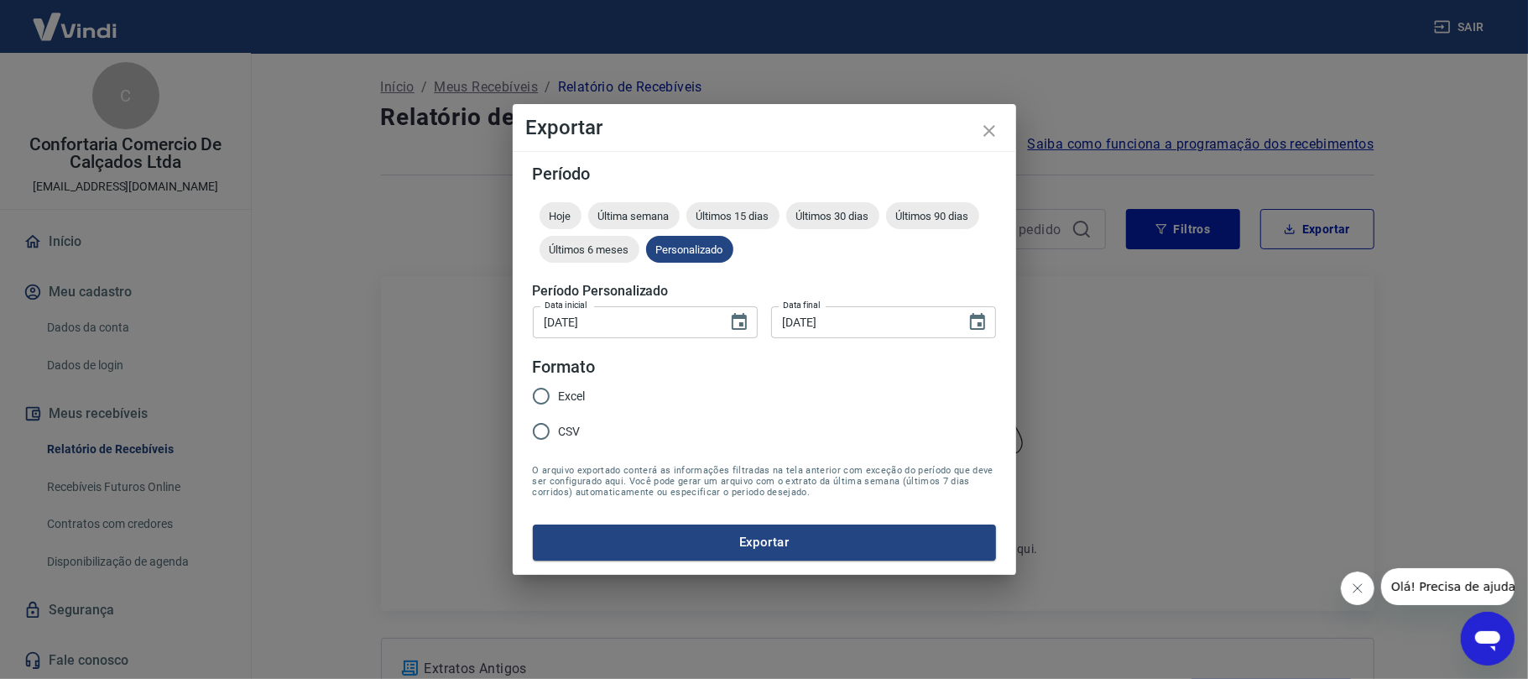
click at [541, 391] on input "Excel" at bounding box center [541, 395] width 35 height 35
radio input "true"
click at [773, 537] on button "Exportar" at bounding box center [764, 541] width 463 height 35
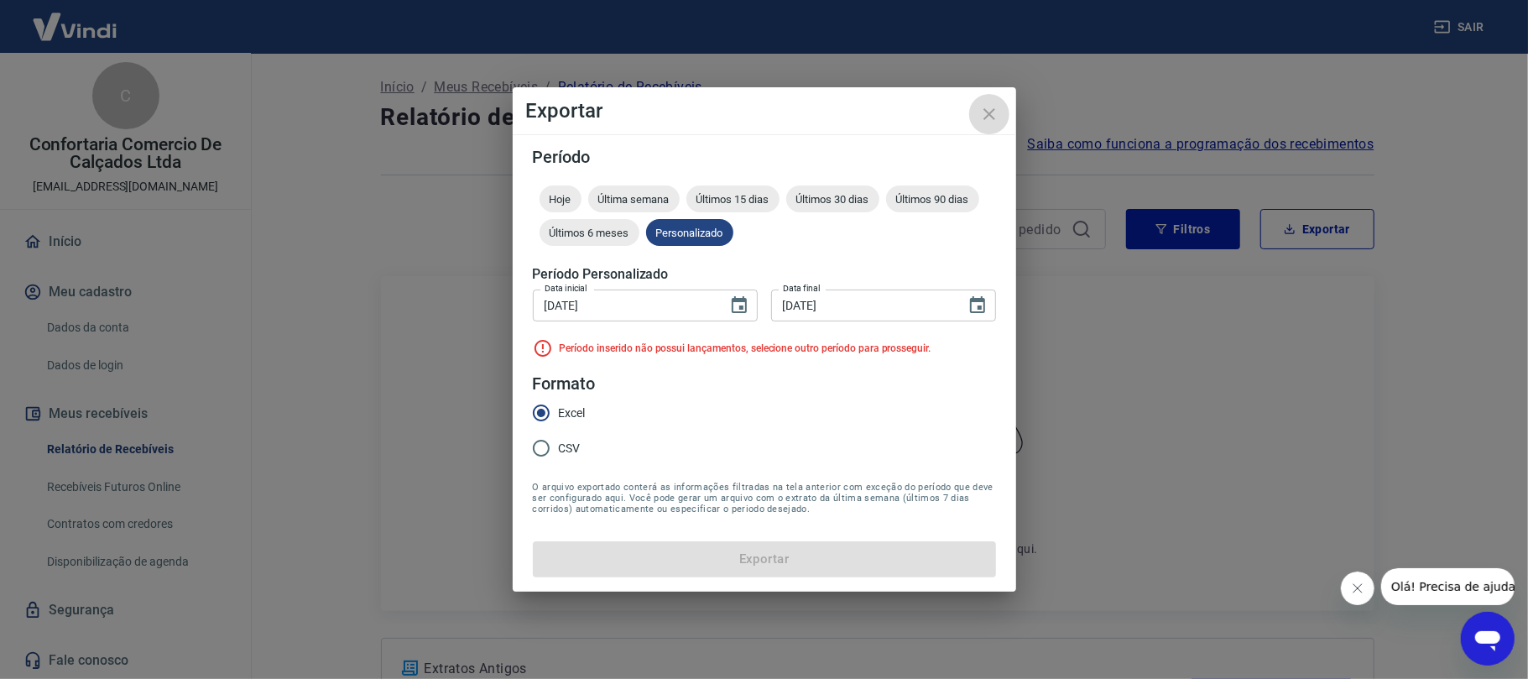
click at [988, 121] on icon "close" at bounding box center [989, 114] width 20 height 20
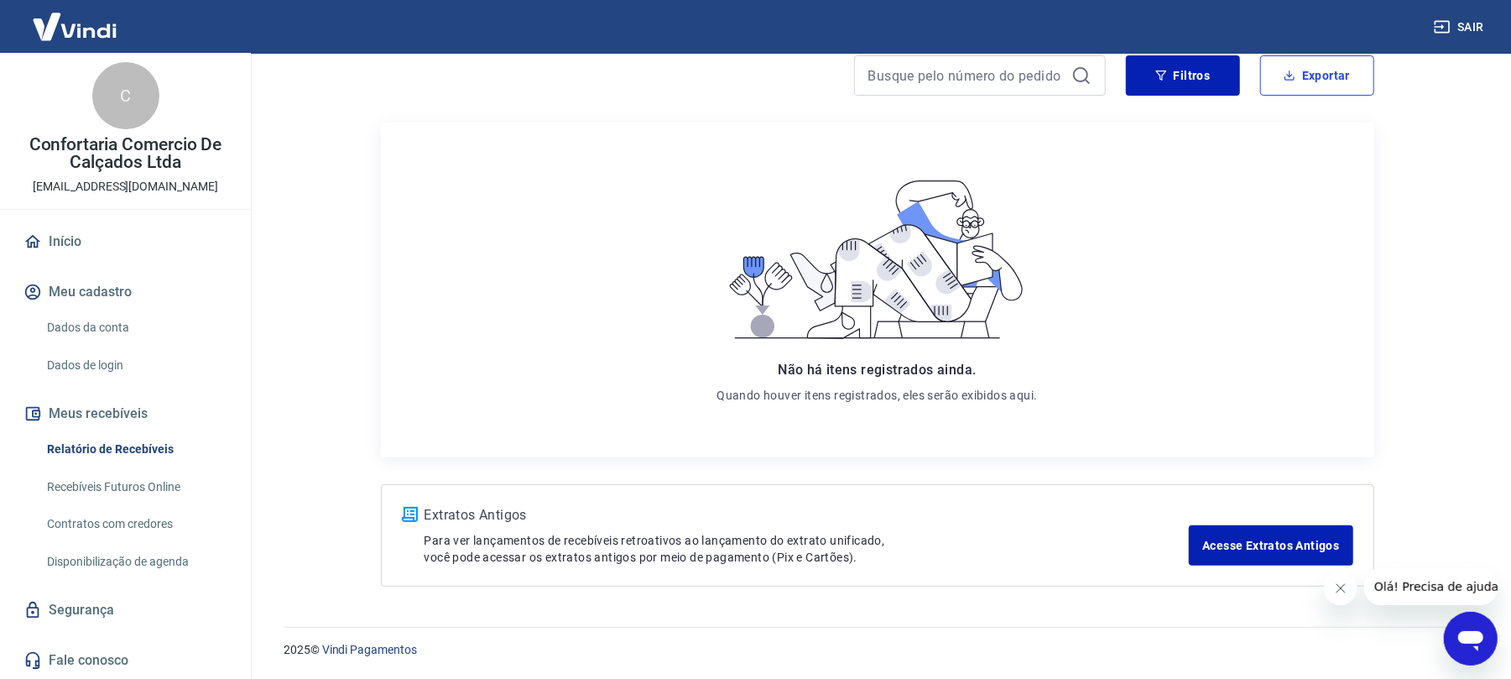
scroll to position [156, 0]
click at [1230, 539] on link "Acesse Extratos Antigos" at bounding box center [1271, 545] width 164 height 40
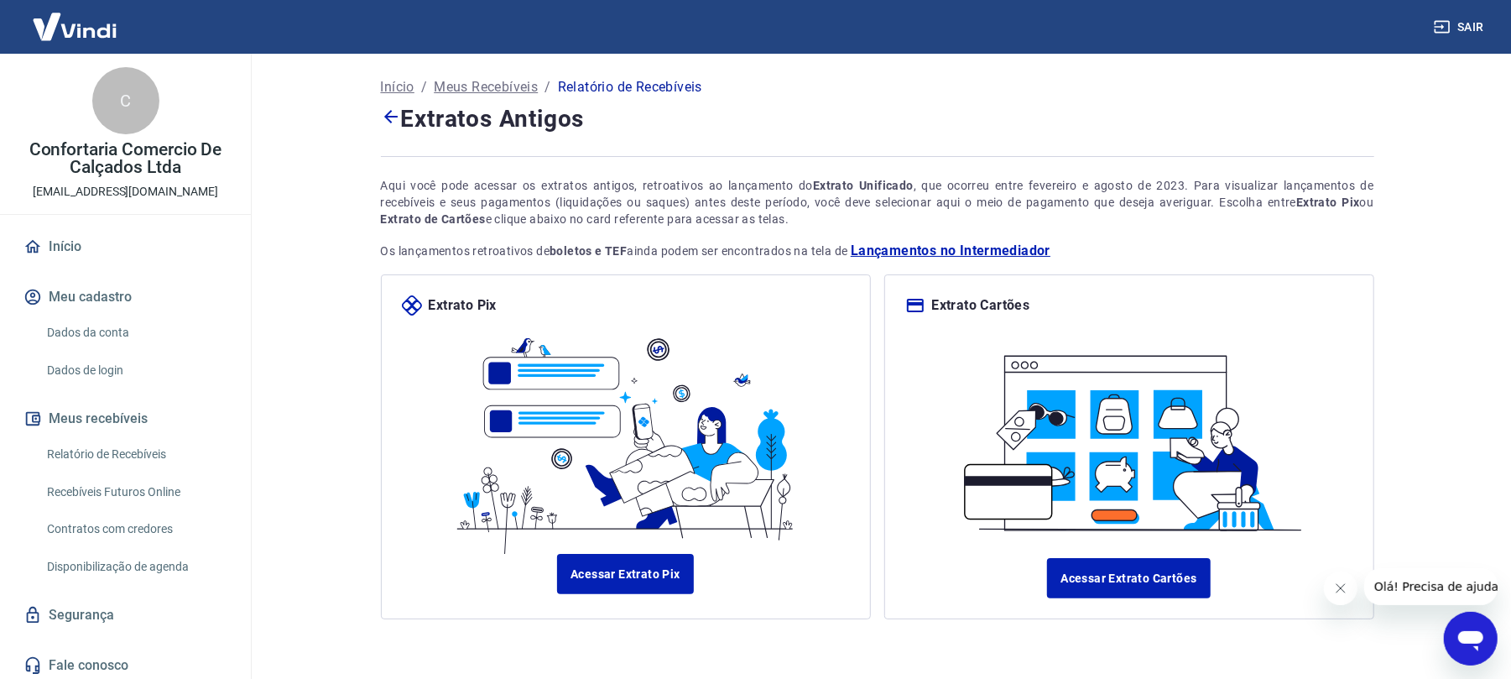
click at [104, 454] on link "Relatório de Recebíveis" at bounding box center [135, 454] width 190 height 34
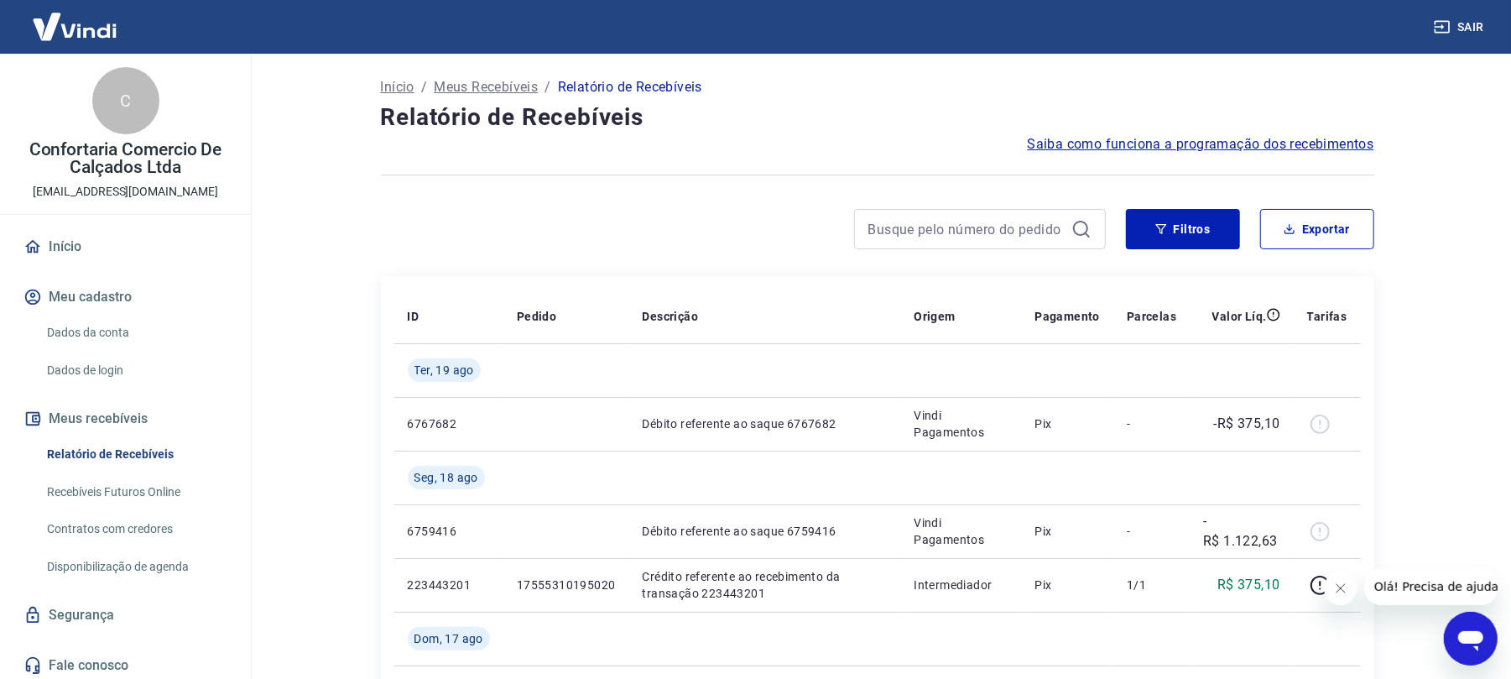
click at [1081, 226] on icon at bounding box center [1081, 229] width 20 height 20
click at [1200, 226] on button "Filtros" at bounding box center [1183, 229] width 114 height 40
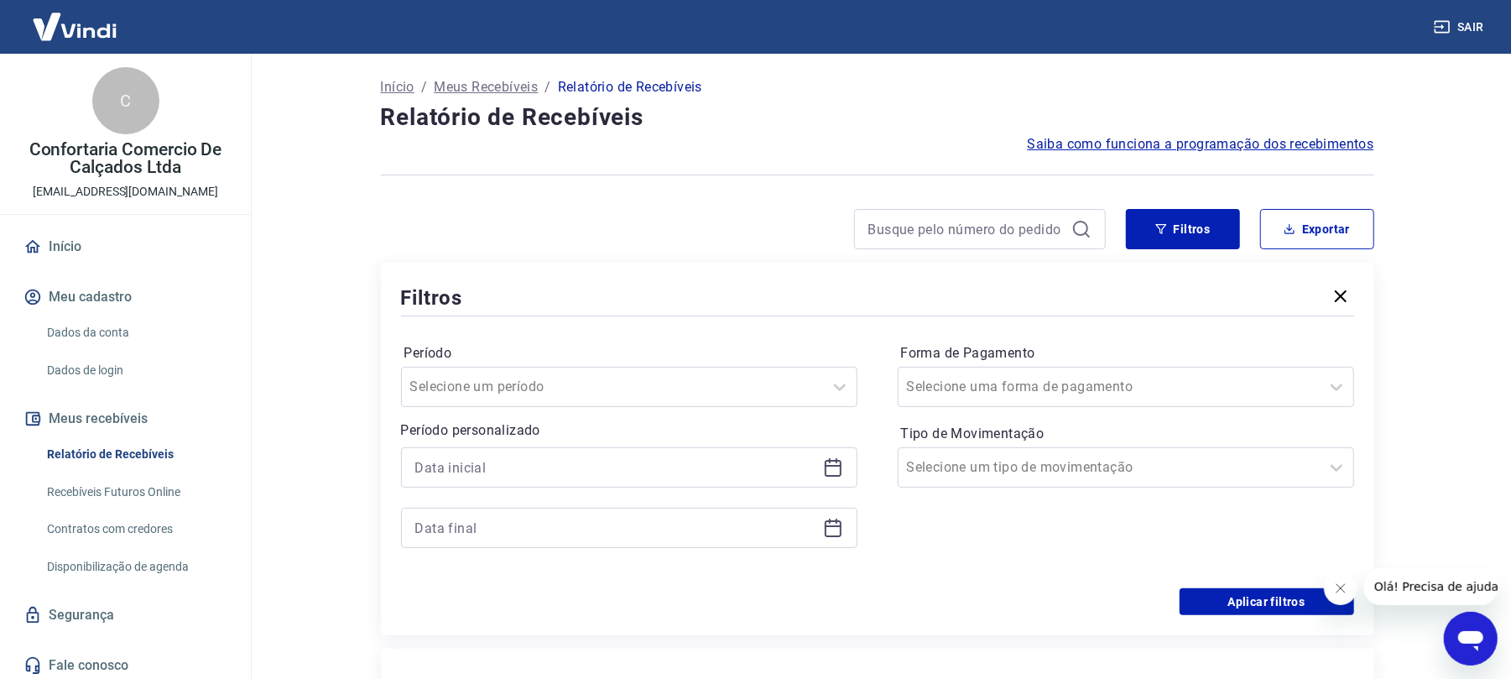
click at [836, 467] on icon at bounding box center [833, 467] width 20 height 20
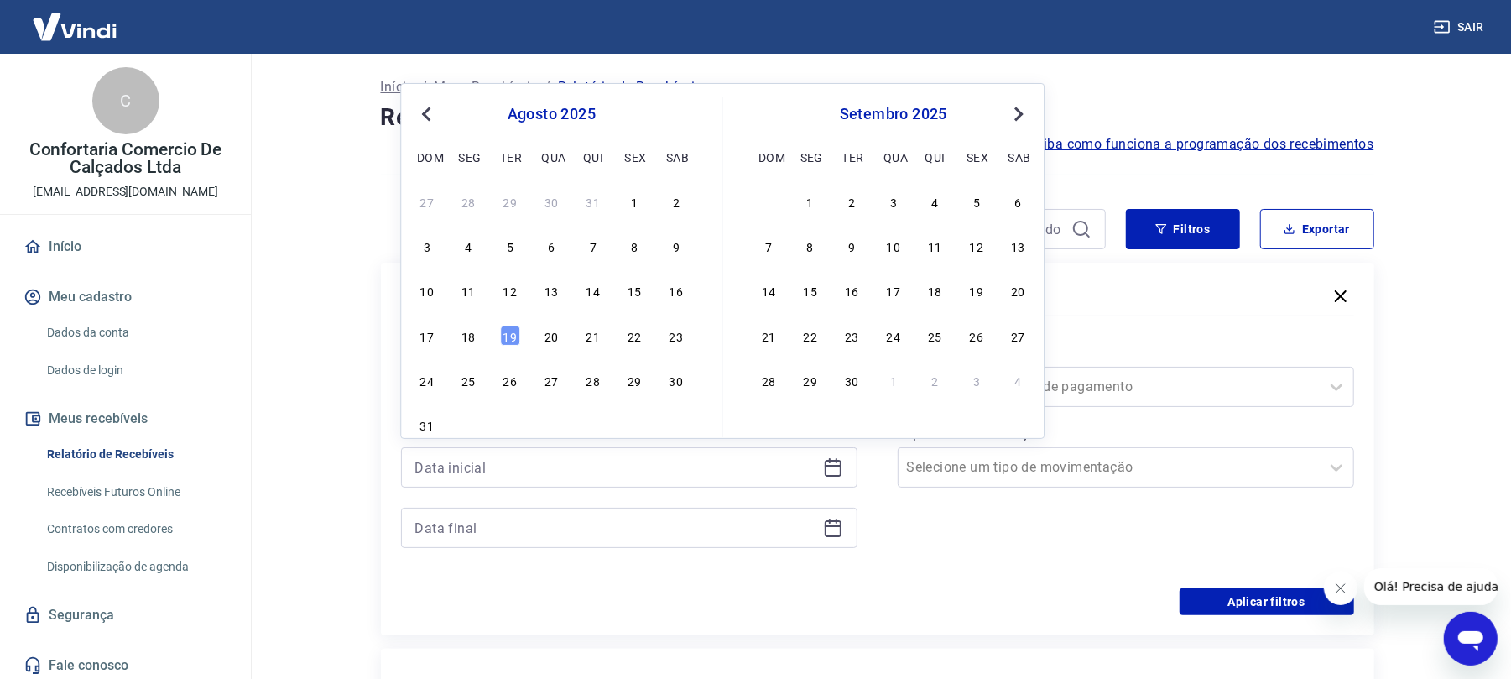
click at [423, 117] on button "Previous Month" at bounding box center [426, 114] width 20 height 20
drag, startPoint x: 507, startPoint y: 199, endPoint x: 585, endPoint y: 411, distance: 226.2
click at [508, 199] on div "1" at bounding box center [510, 201] width 20 height 20
type input "[DATE]"
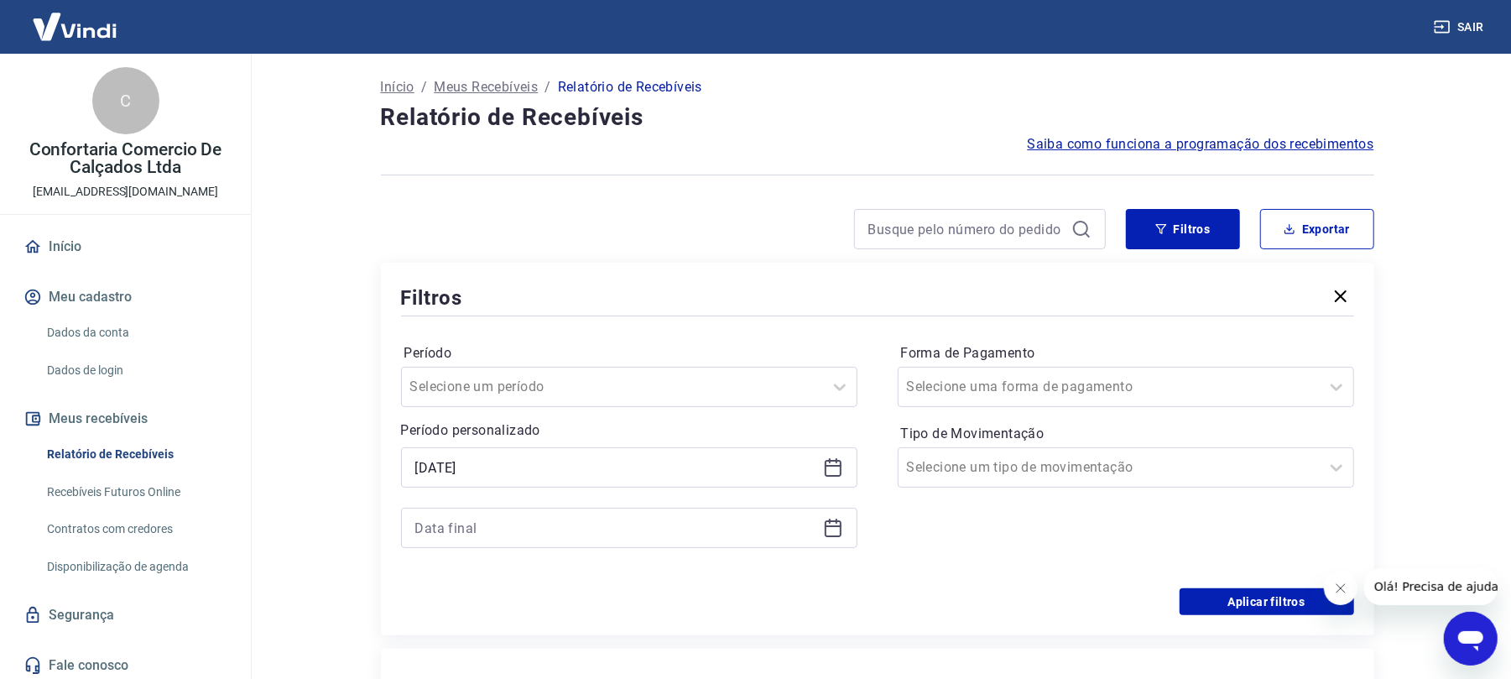
drag, startPoint x: 834, startPoint y: 534, endPoint x: 815, endPoint y: 534, distance: 18.5
click at [833, 534] on icon at bounding box center [833, 528] width 20 height 20
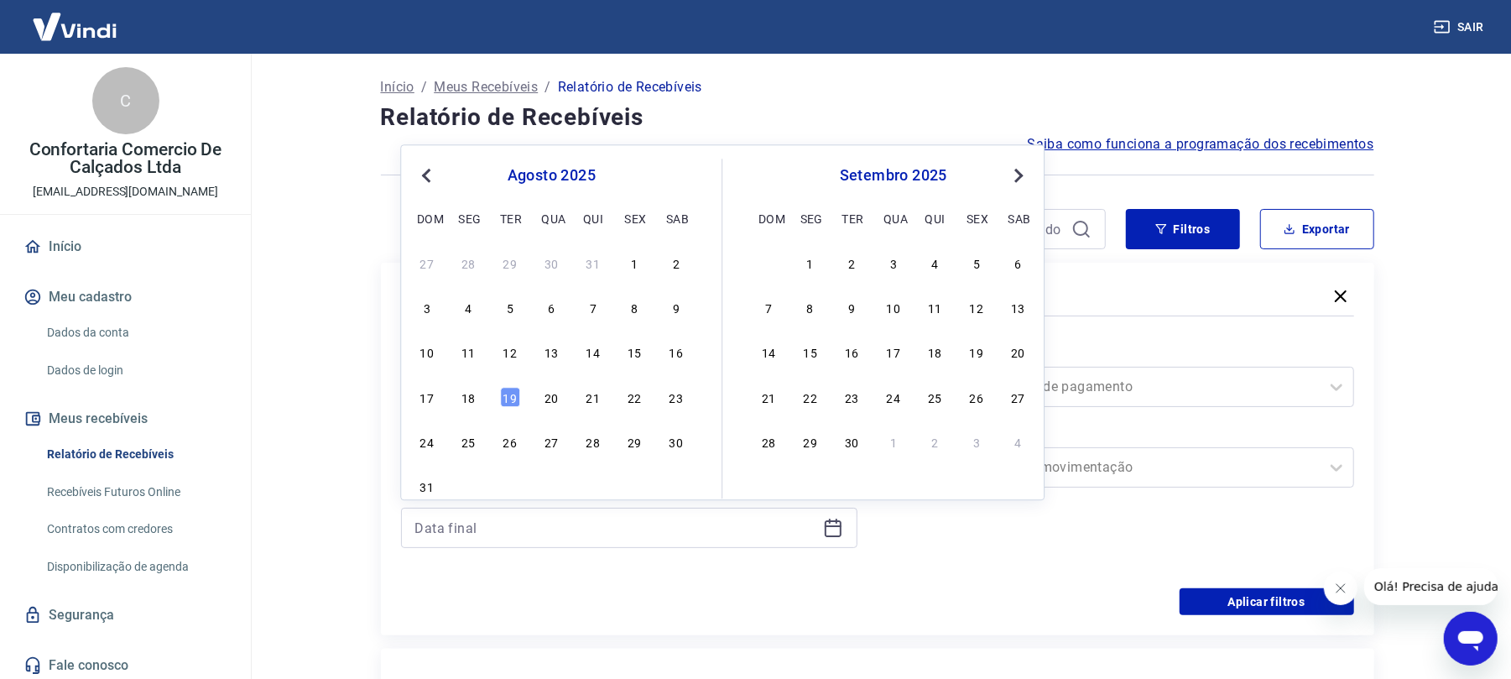
click at [423, 169] on button "Previous Month" at bounding box center [426, 175] width 20 height 20
click at [586, 445] on div "31" at bounding box center [593, 441] width 20 height 20
type input "[DATE]"
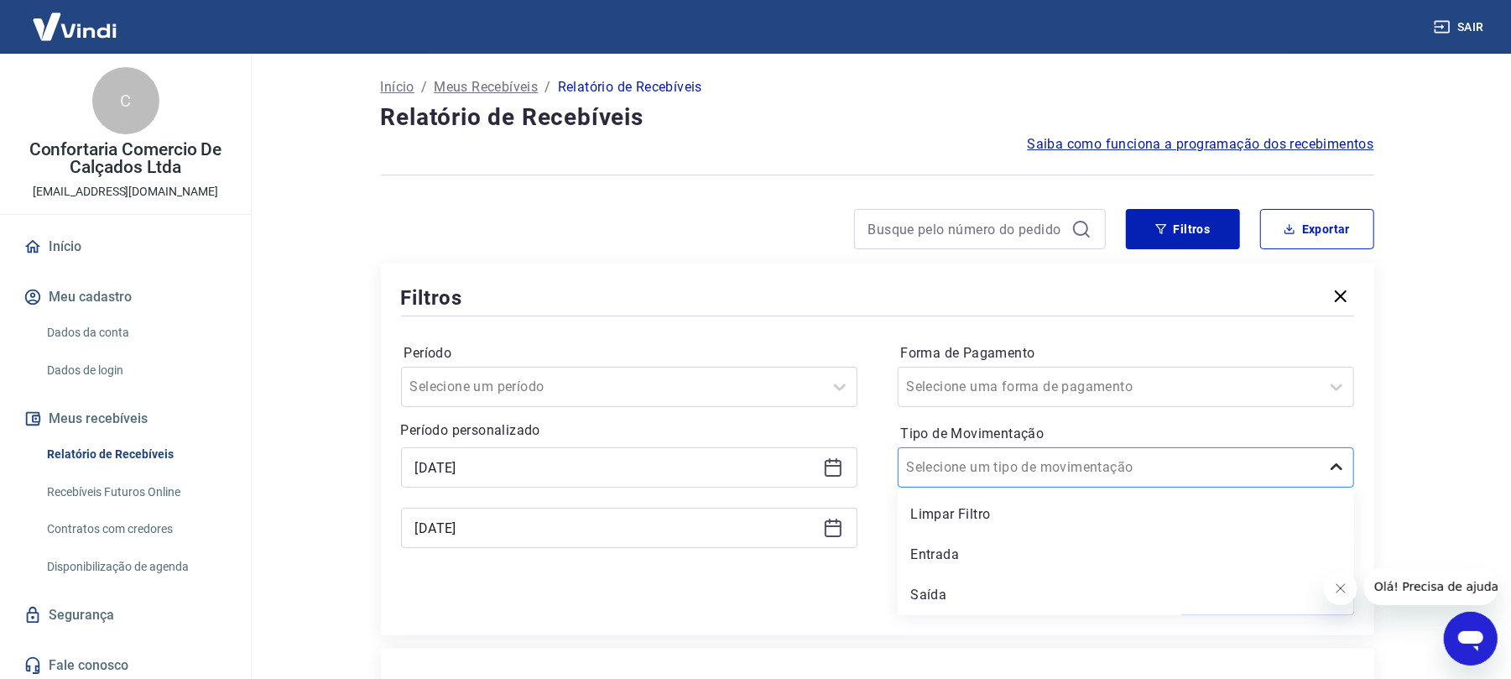
click at [1337, 471] on icon at bounding box center [1336, 467] width 20 height 20
click at [1228, 539] on div "Entrada" at bounding box center [1126, 555] width 456 height 34
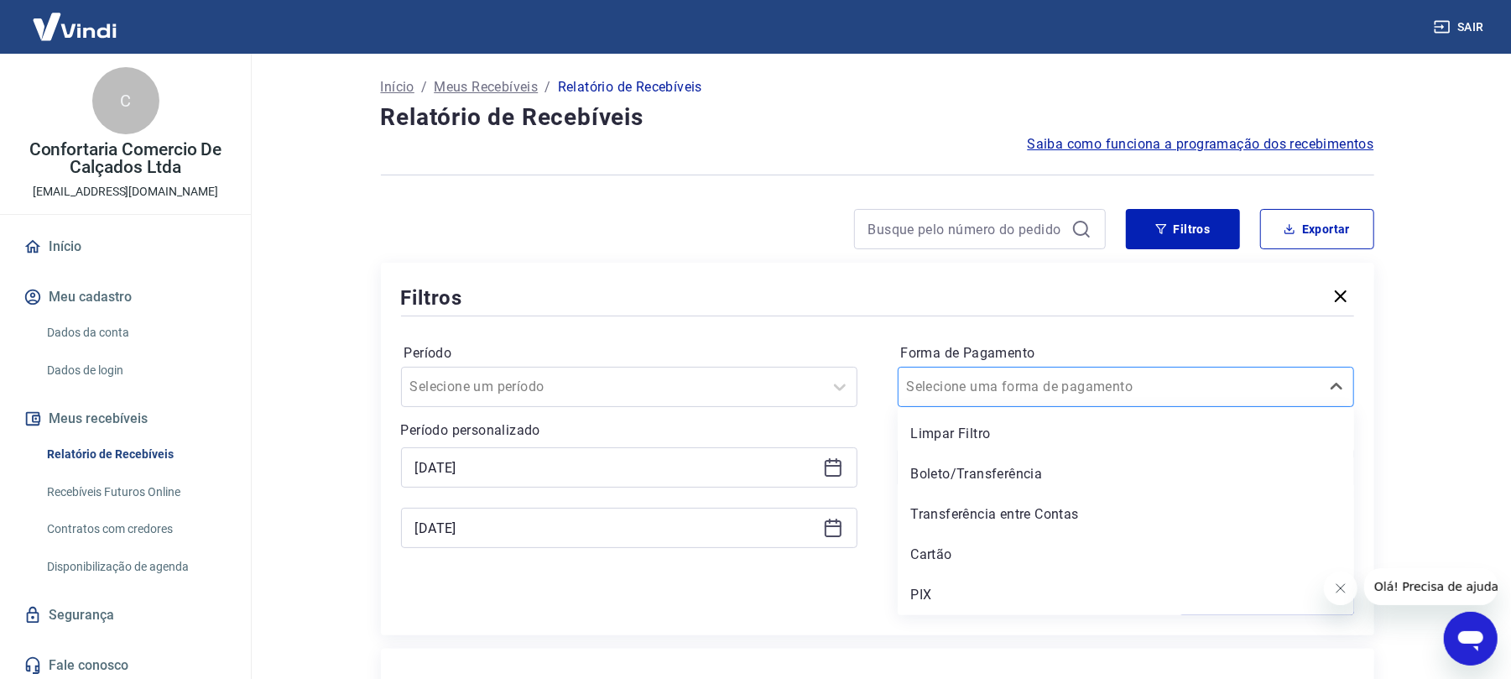
click at [998, 383] on input "Forma de Pagamento" at bounding box center [991, 387] width 169 height 20
click at [1021, 545] on div "Cartão" at bounding box center [1126, 555] width 456 height 34
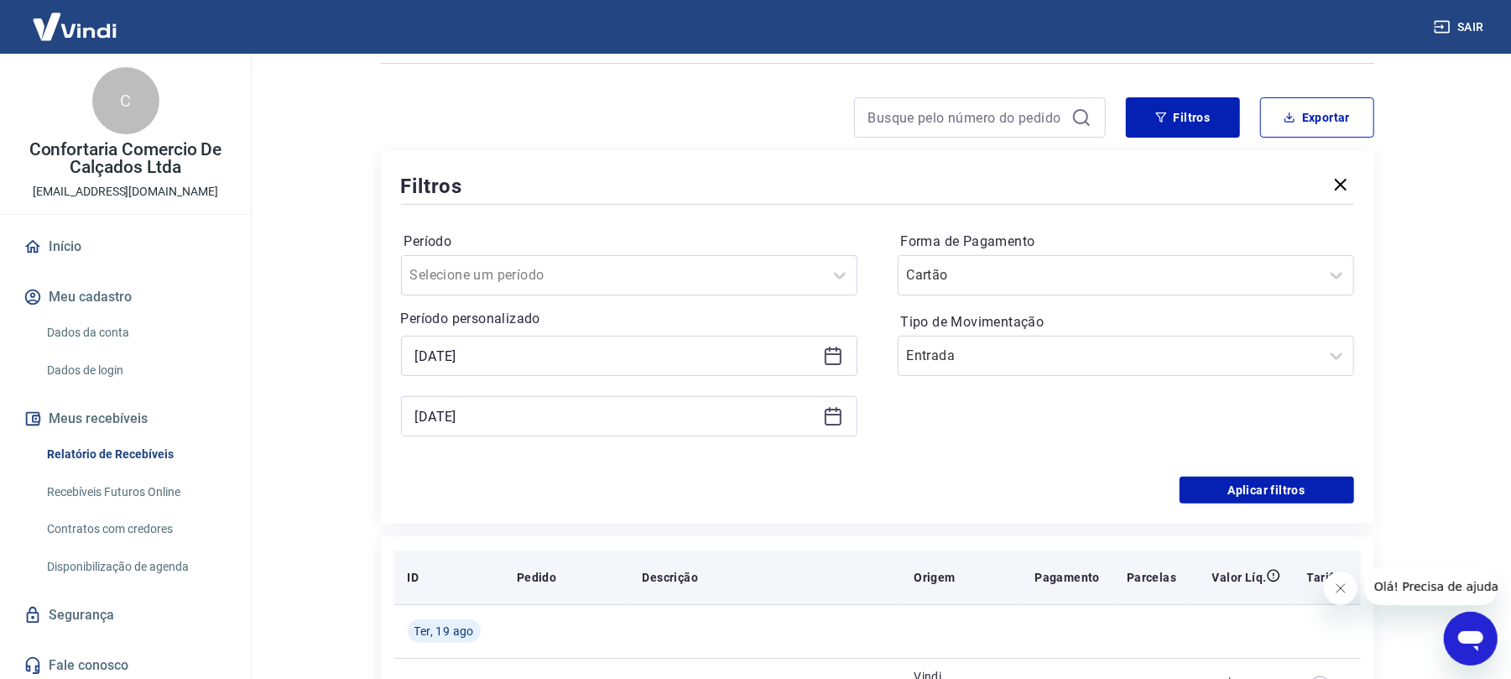
scroll to position [447, 0]
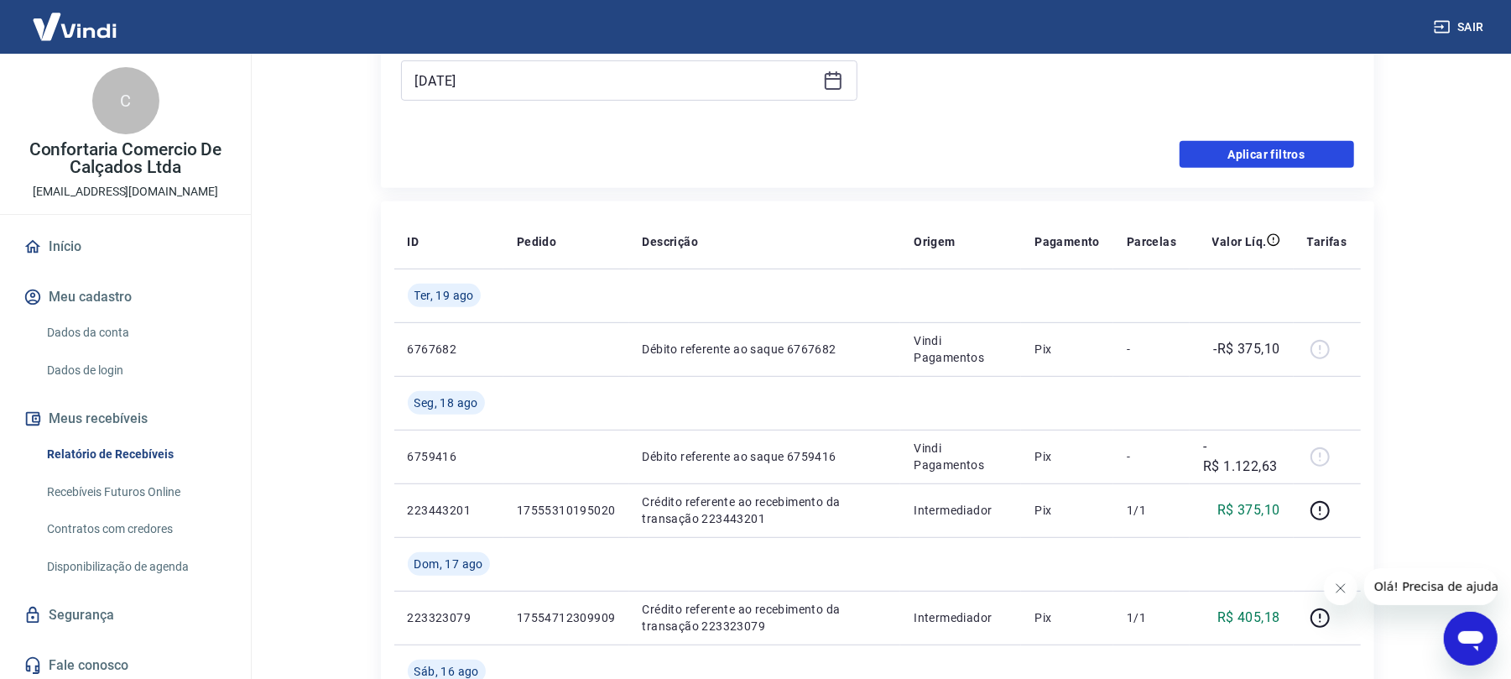
drag, startPoint x: 1266, startPoint y: 152, endPoint x: 1275, endPoint y: 229, distance: 77.7
click at [1266, 151] on button "Aplicar filtros" at bounding box center [1267, 154] width 175 height 27
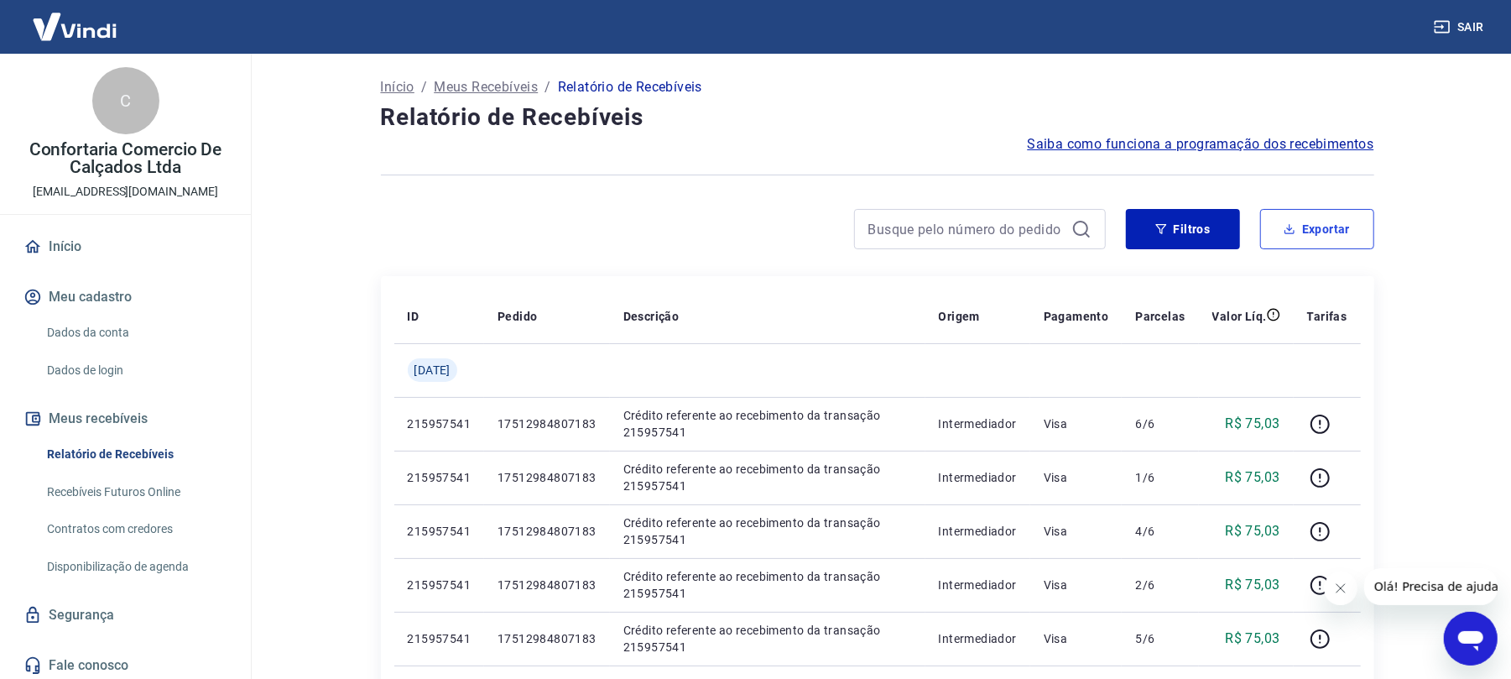
click at [1319, 219] on button "Exportar" at bounding box center [1317, 229] width 114 height 40
type input "[DATE]"
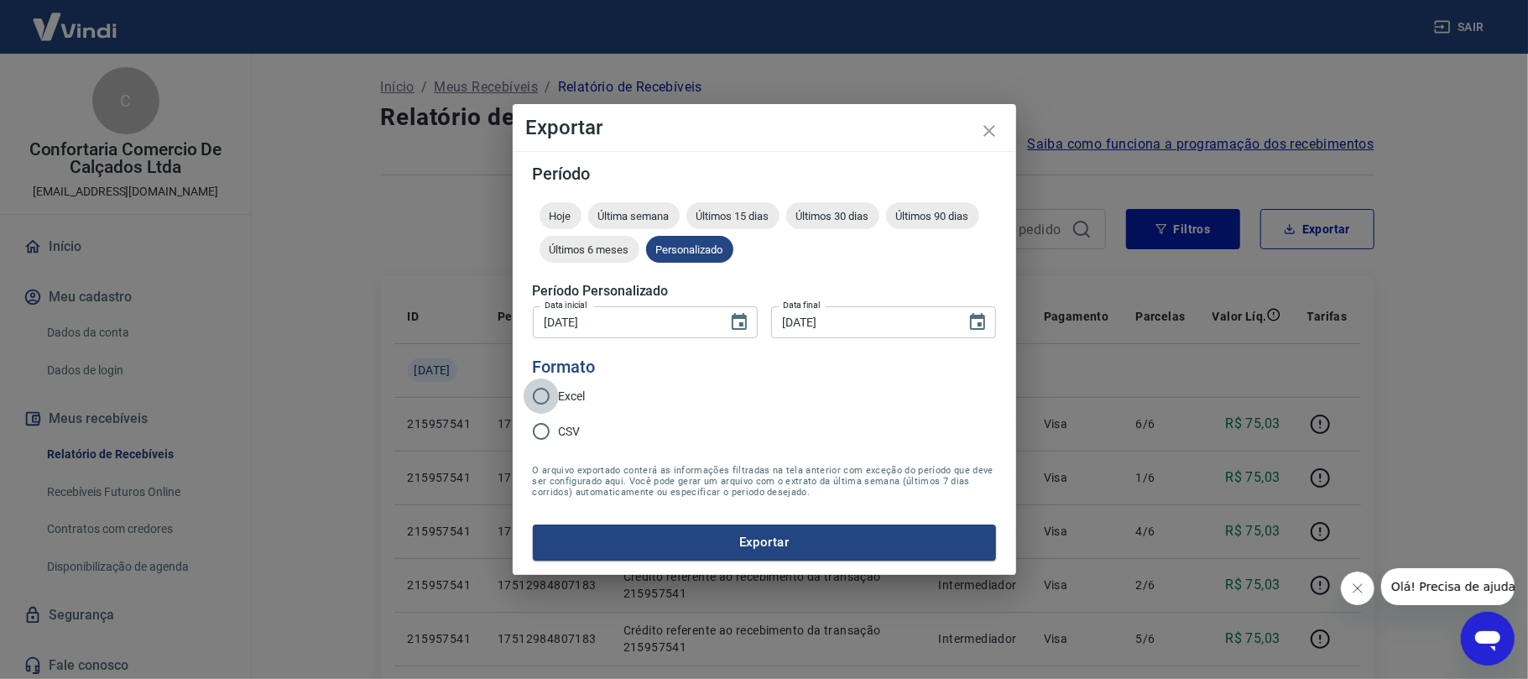
click at [539, 393] on input "Excel" at bounding box center [541, 395] width 35 height 35
radio input "true"
click at [732, 540] on button "Exportar" at bounding box center [764, 541] width 463 height 35
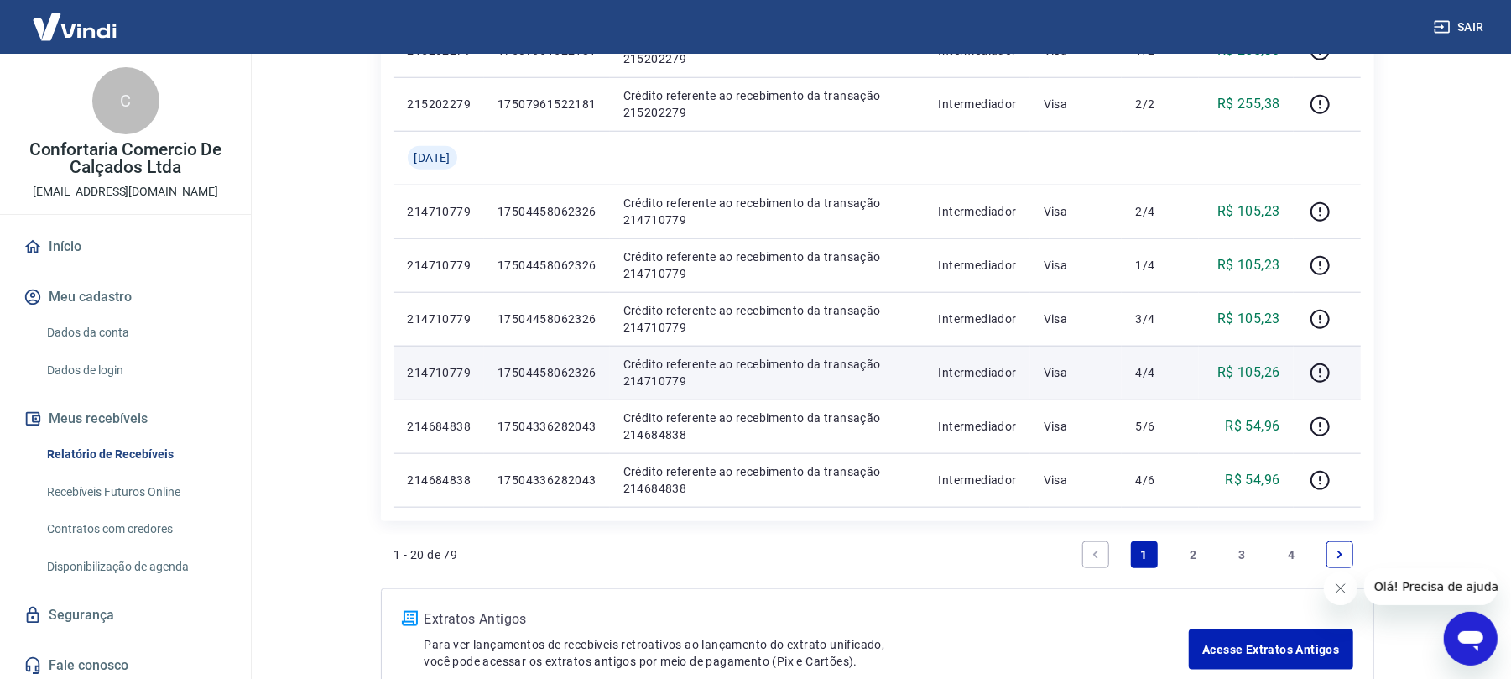
scroll to position [1230, 0]
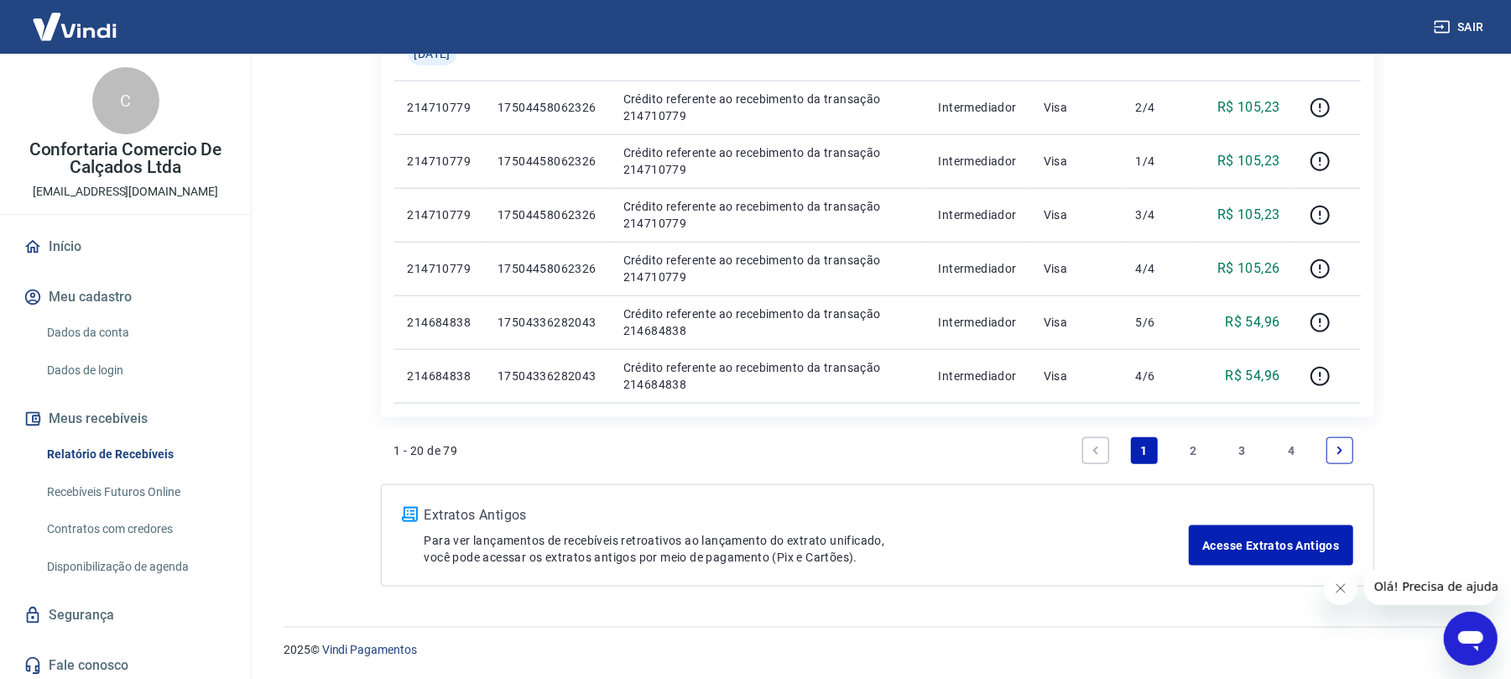
click at [1190, 447] on link "2" at bounding box center [1193, 450] width 27 height 27
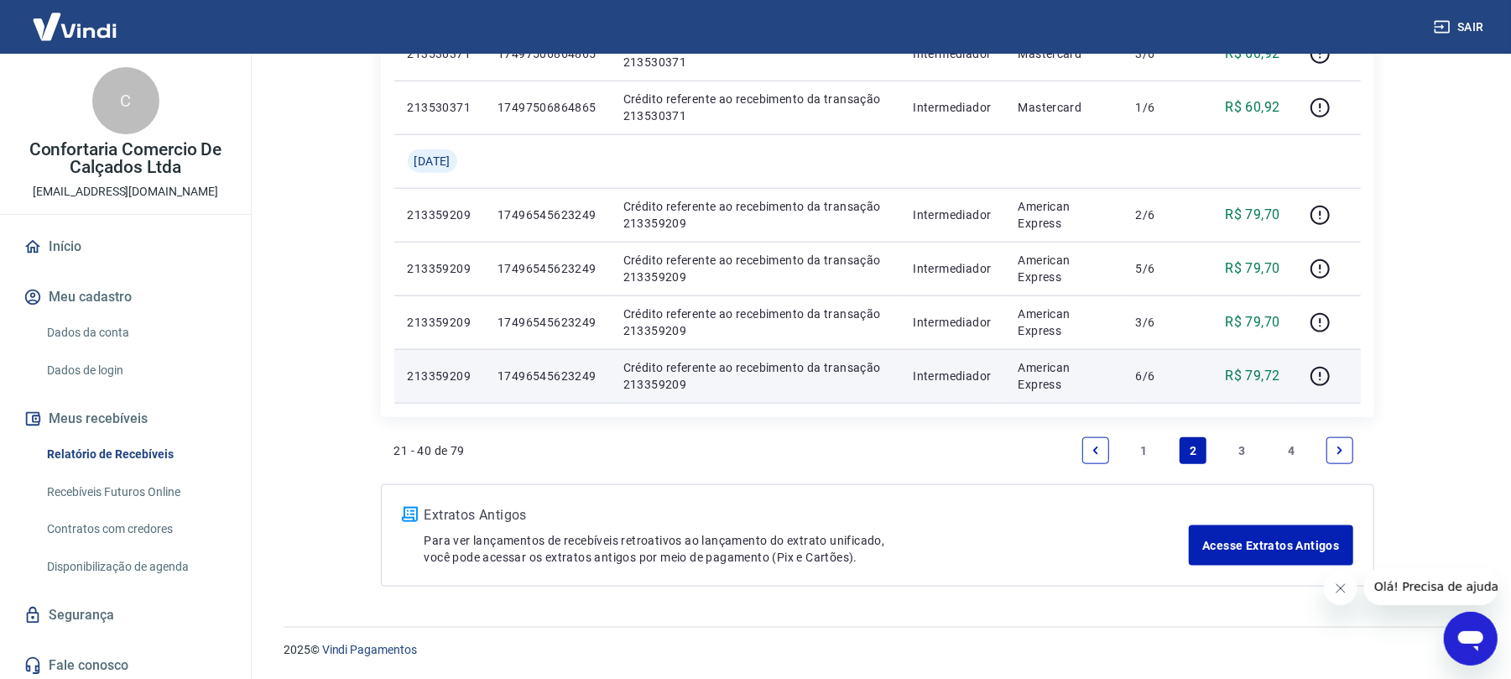
scroll to position [1230, 0]
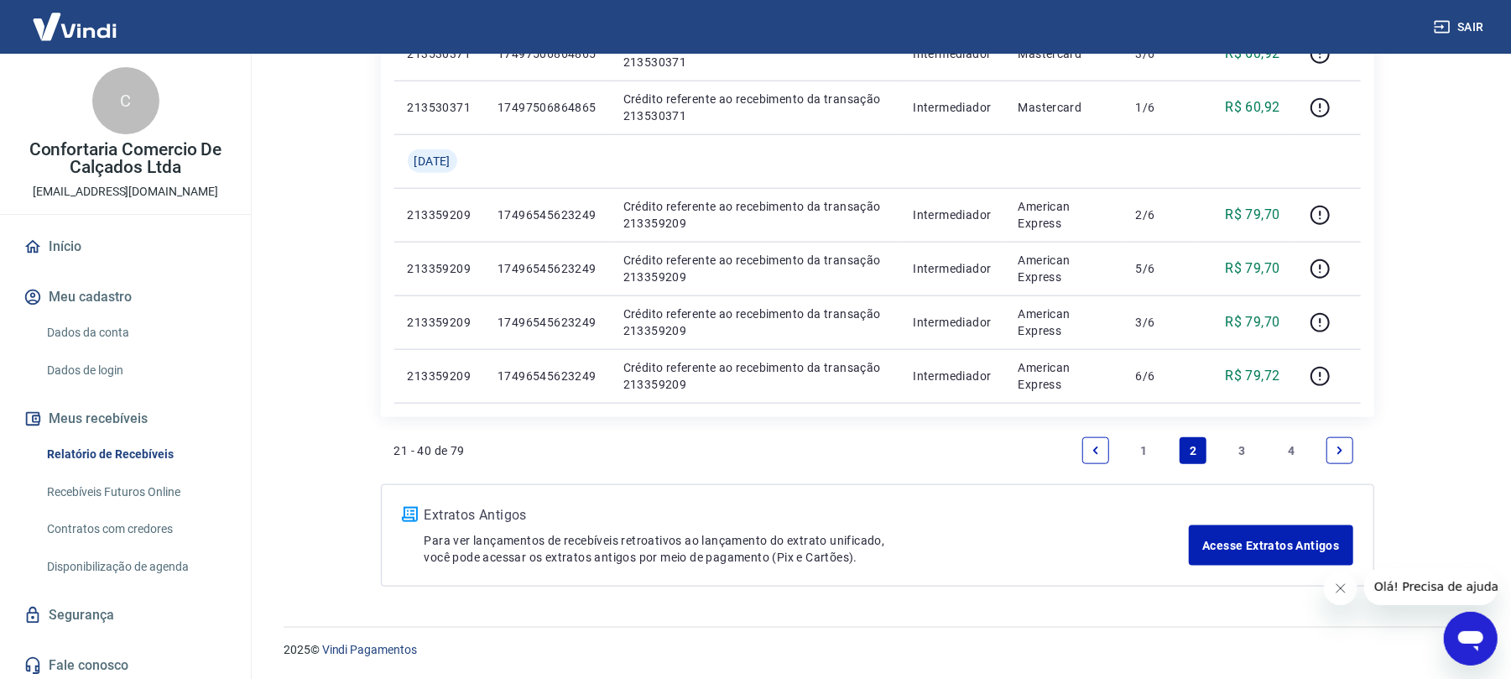
click at [1289, 445] on link "4" at bounding box center [1291, 450] width 27 height 27
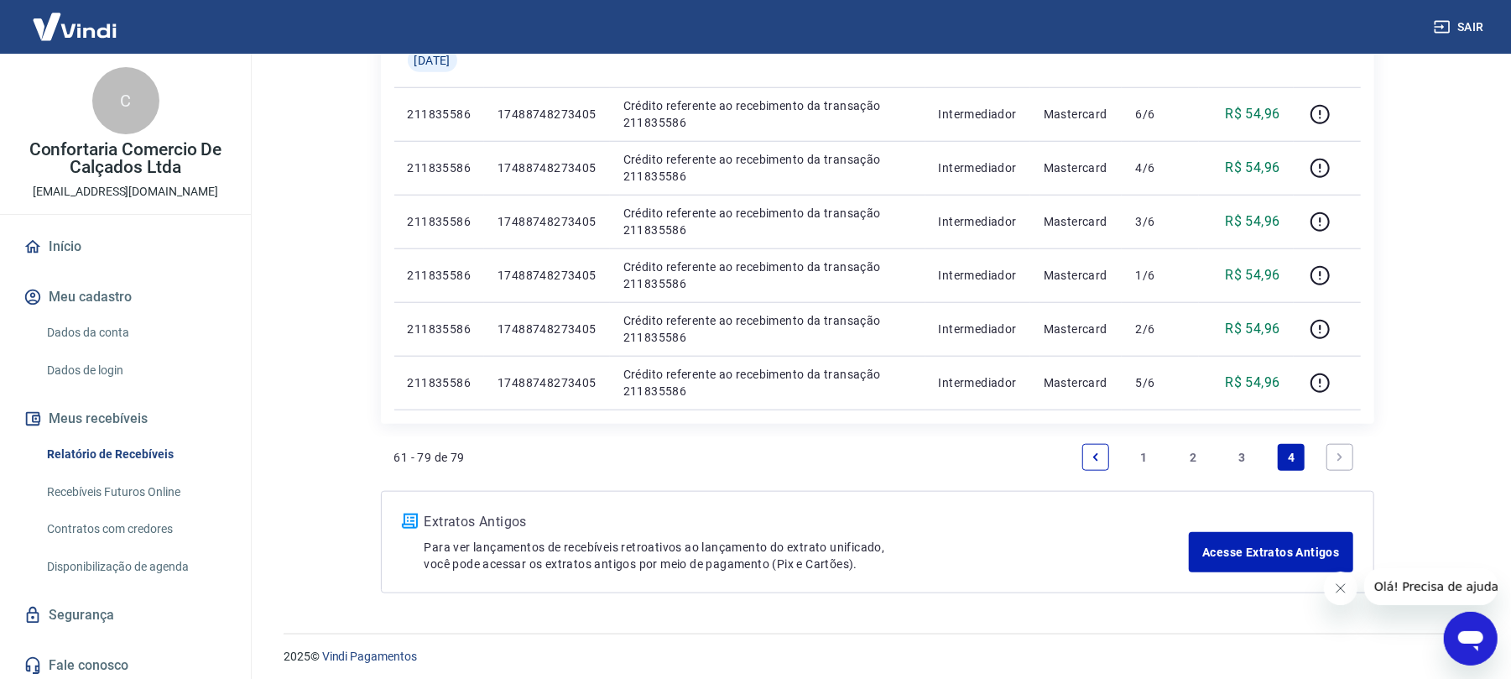
scroll to position [1118, 0]
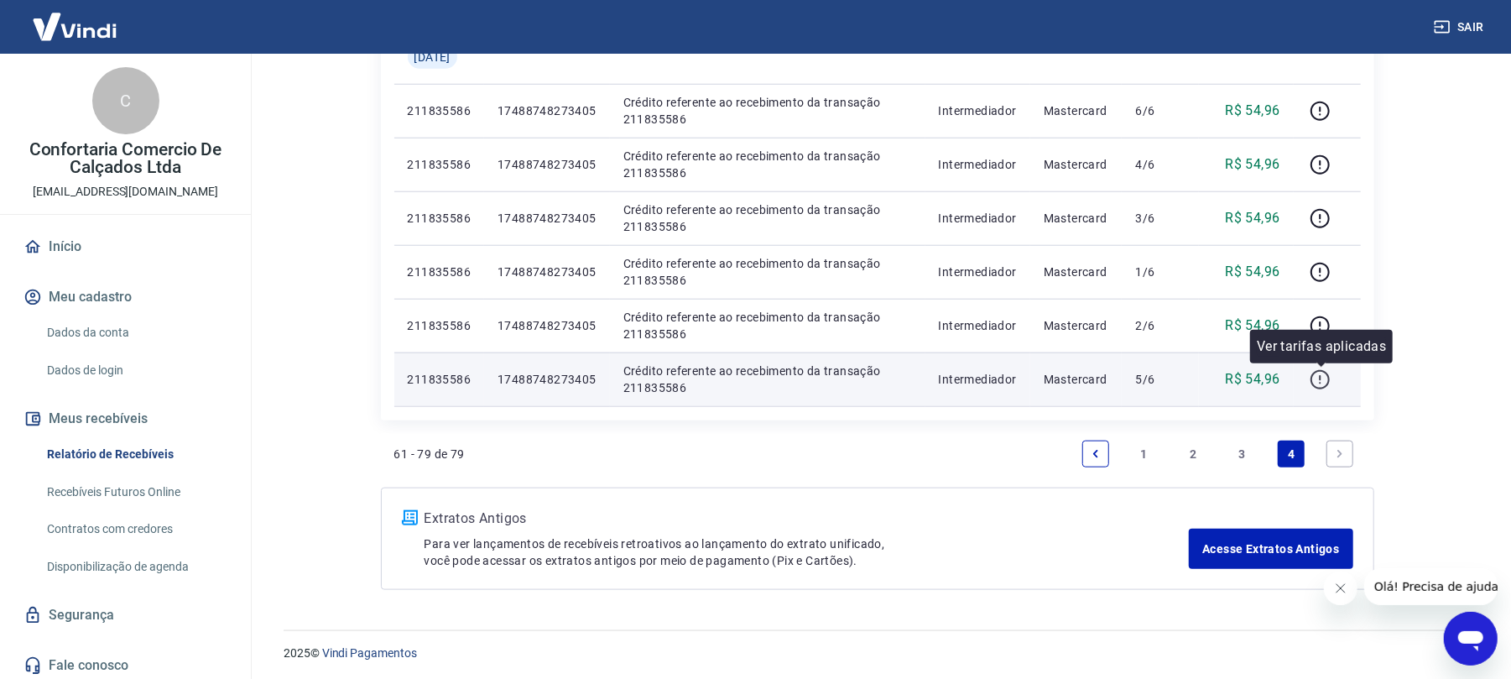
click at [1314, 383] on icon "button" at bounding box center [1320, 379] width 21 height 21
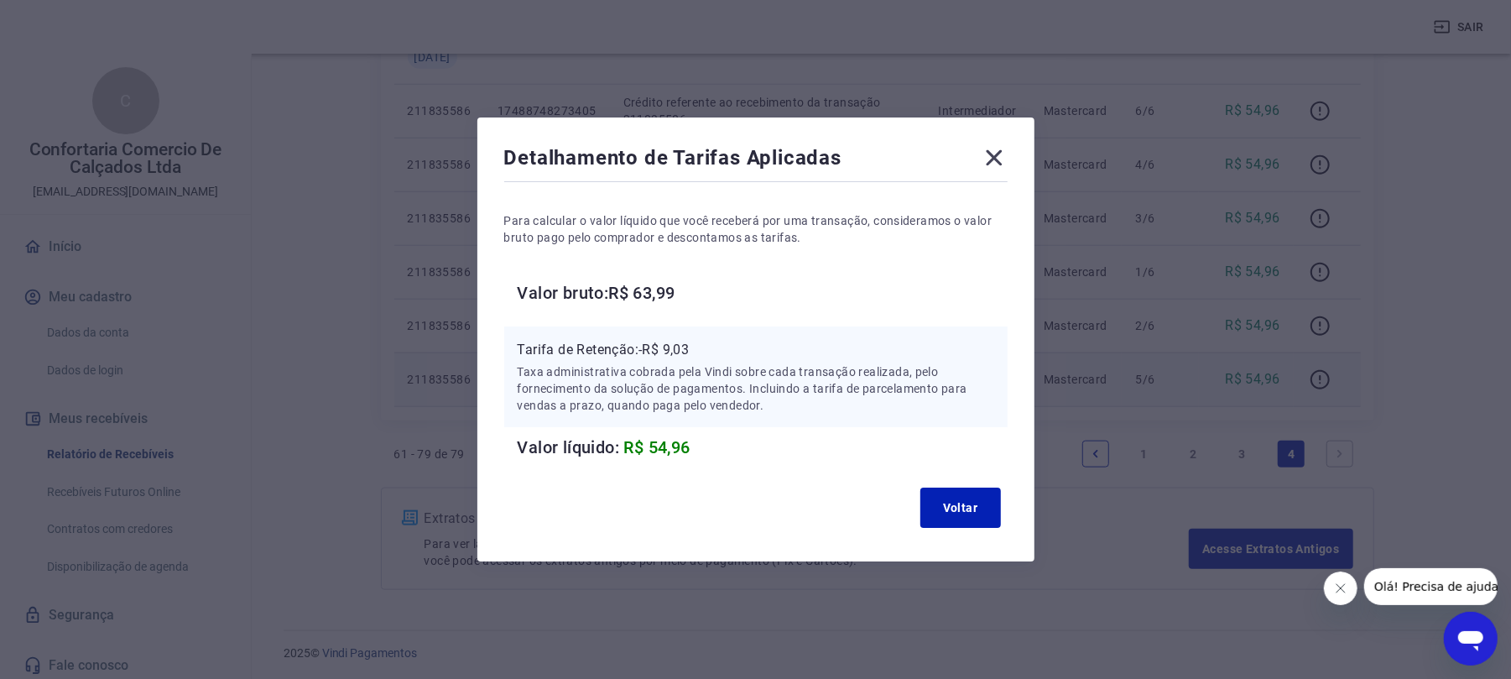
click at [997, 152] on icon at bounding box center [994, 158] width 16 height 16
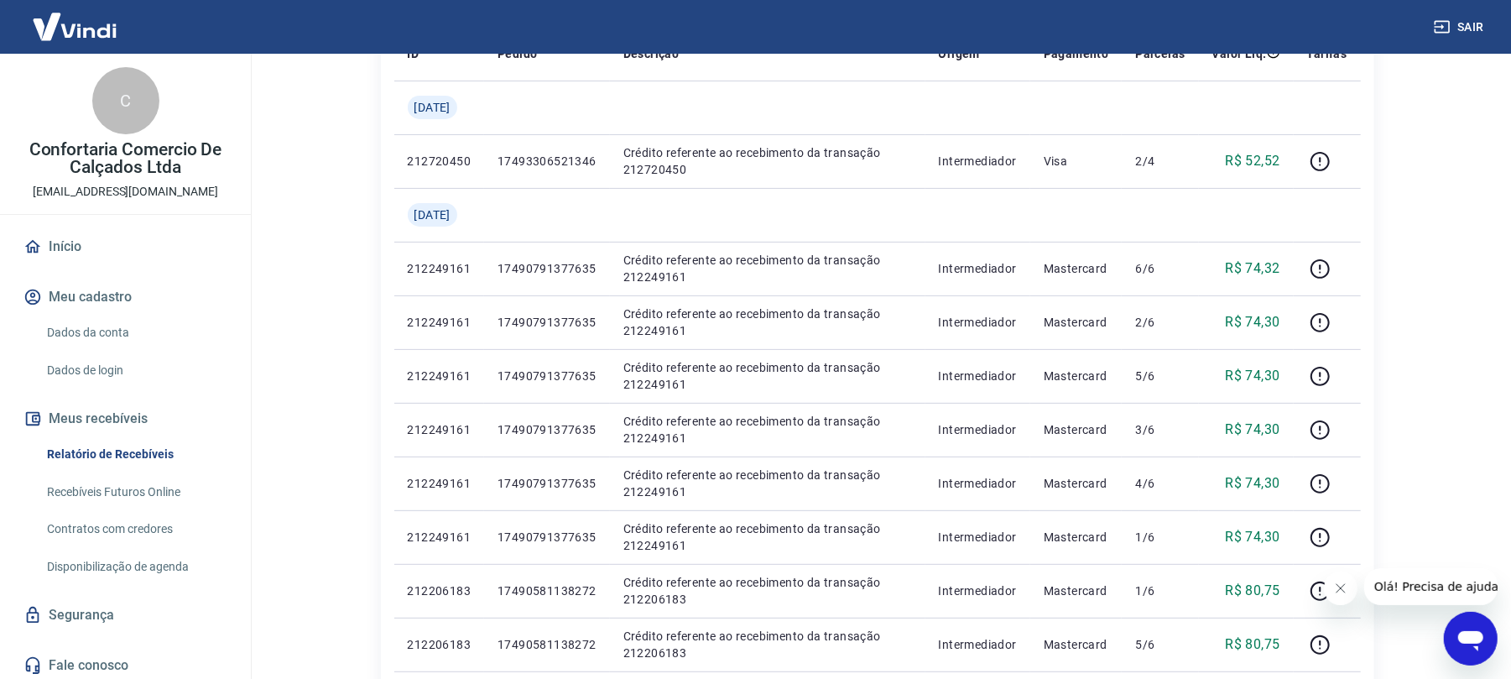
scroll to position [223, 0]
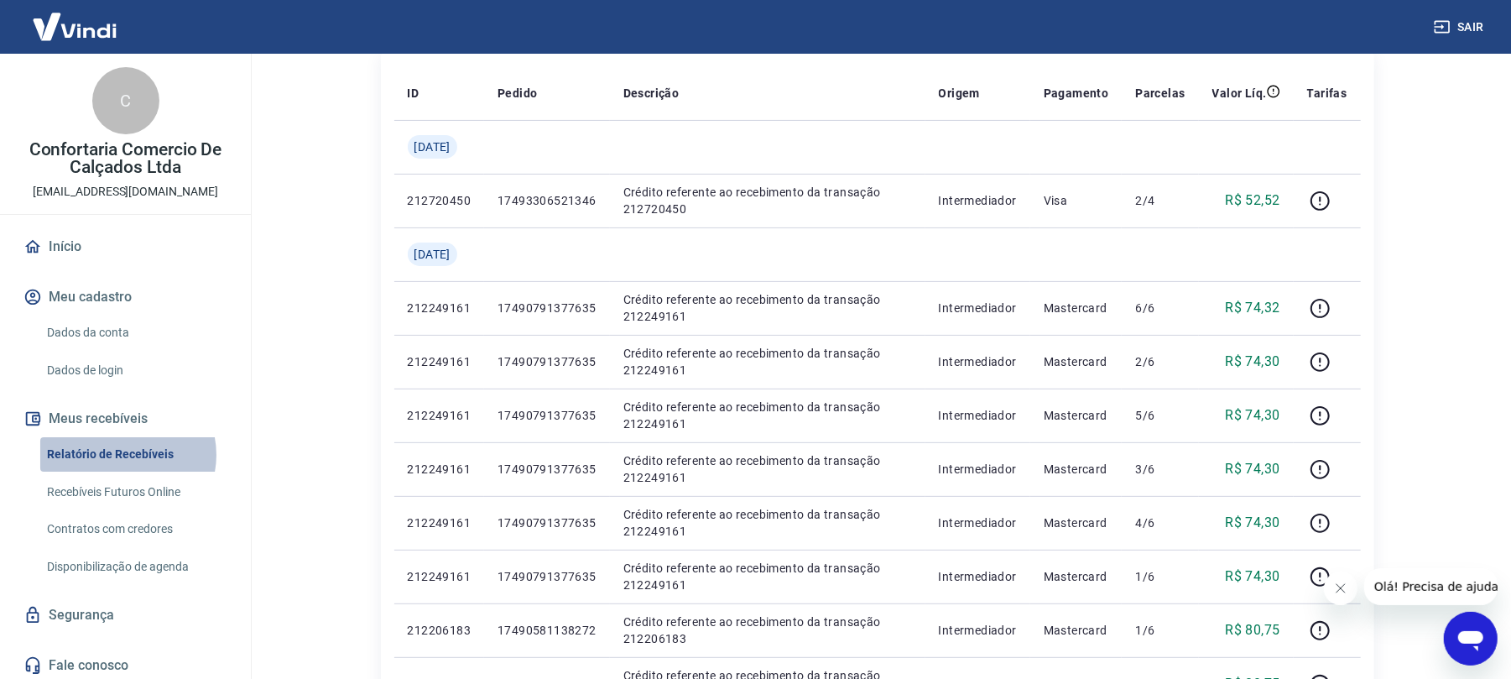
click at [124, 455] on link "Relatório de Recebíveis" at bounding box center [135, 454] width 190 height 34
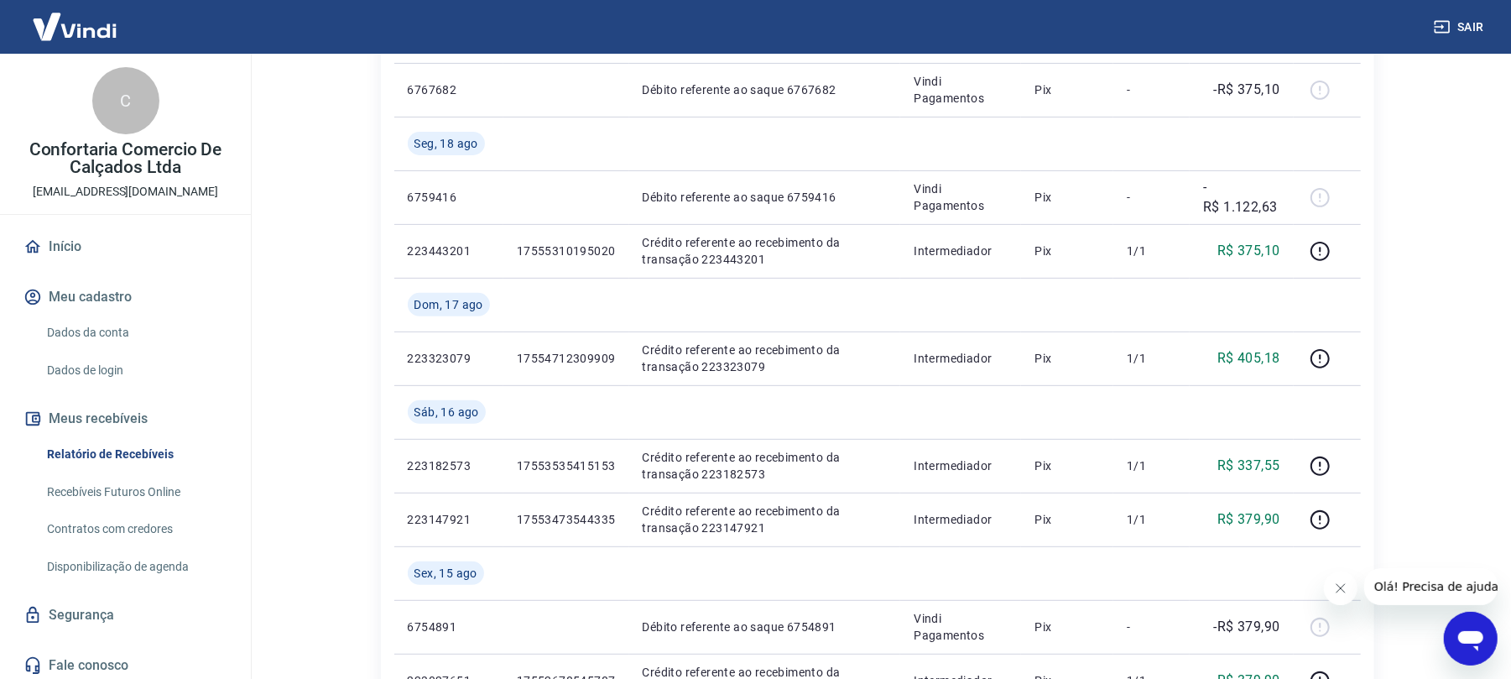
scroll to position [336, 0]
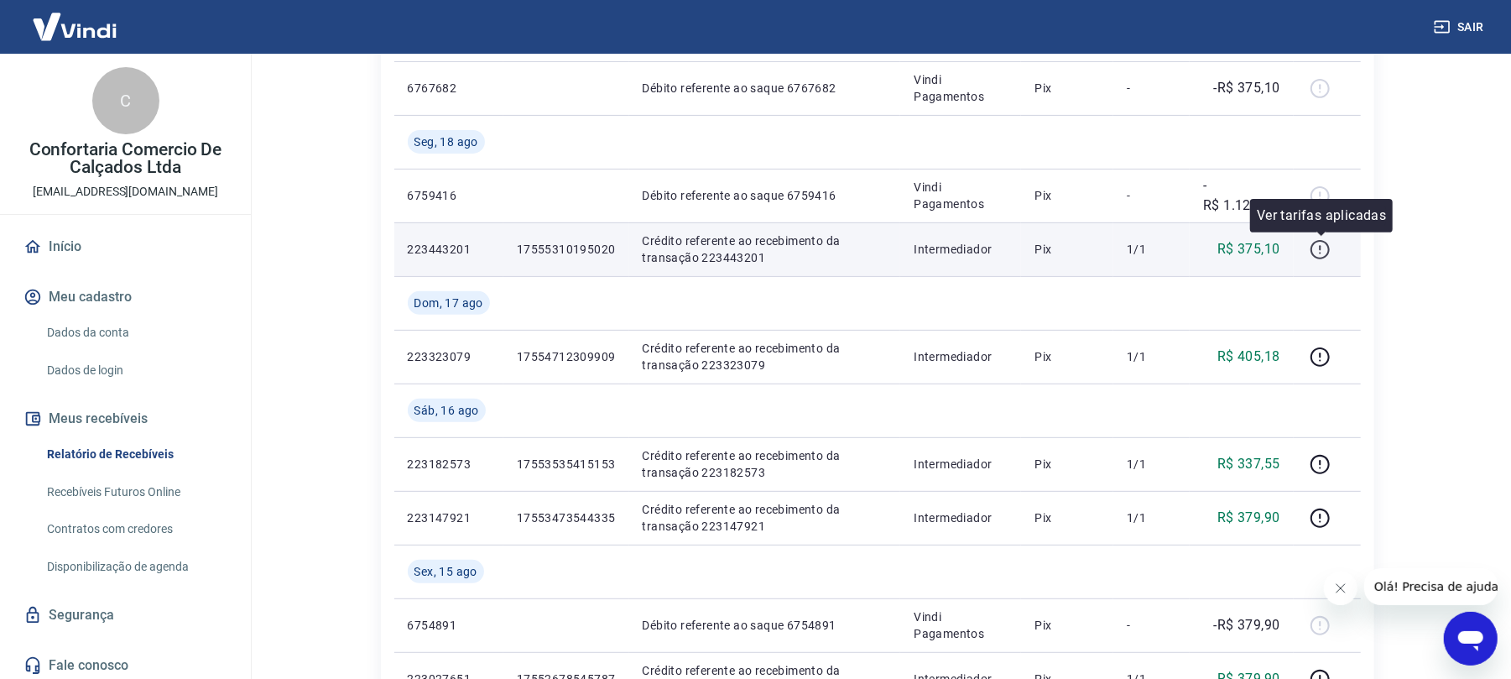
click at [1319, 245] on icon "button" at bounding box center [1320, 249] width 21 height 21
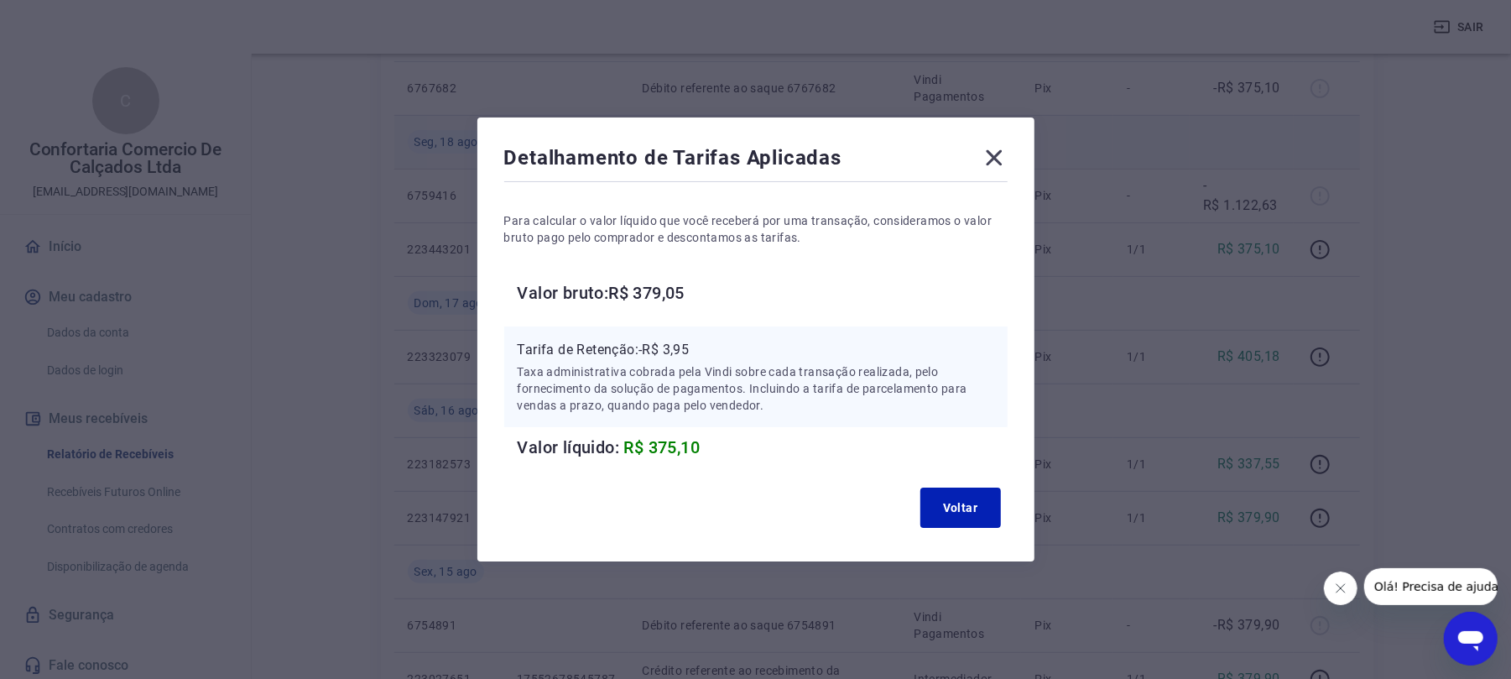
click at [988, 158] on icon at bounding box center [994, 157] width 27 height 27
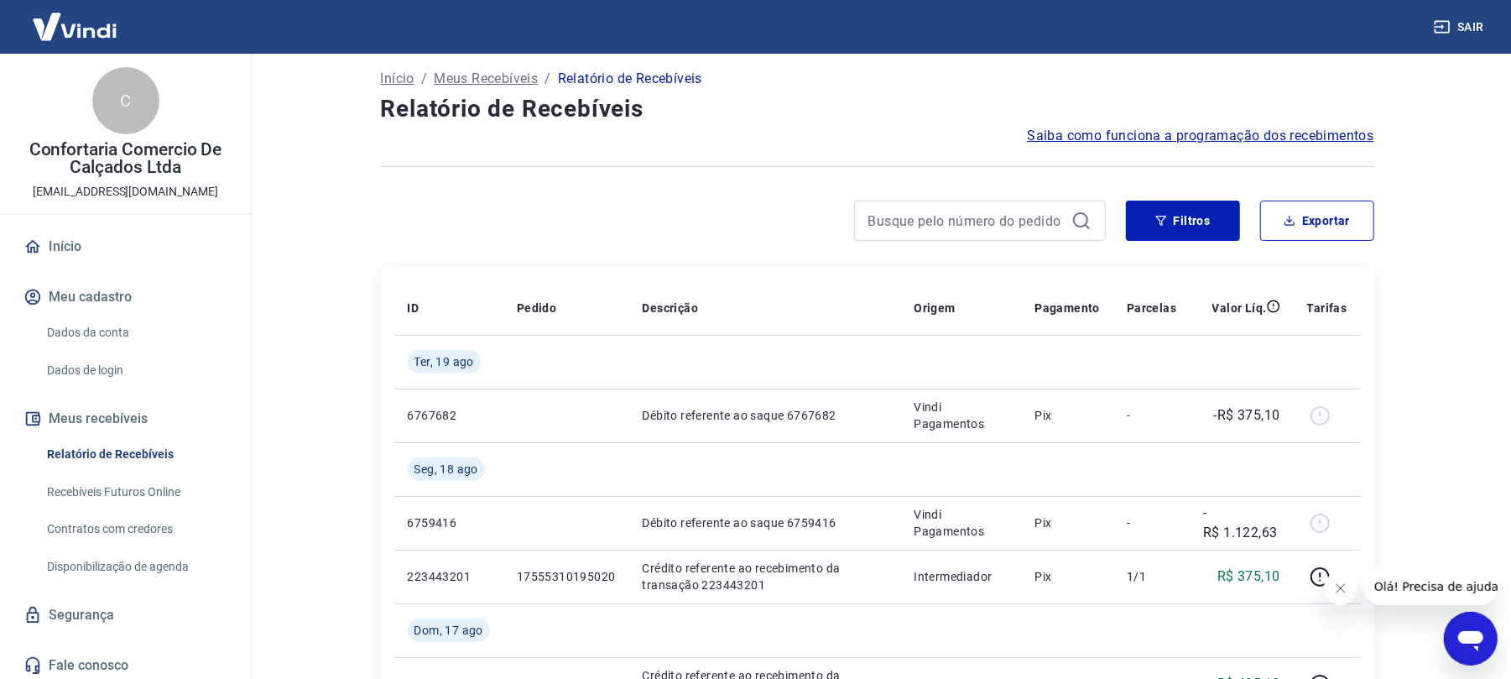
scroll to position [0, 0]
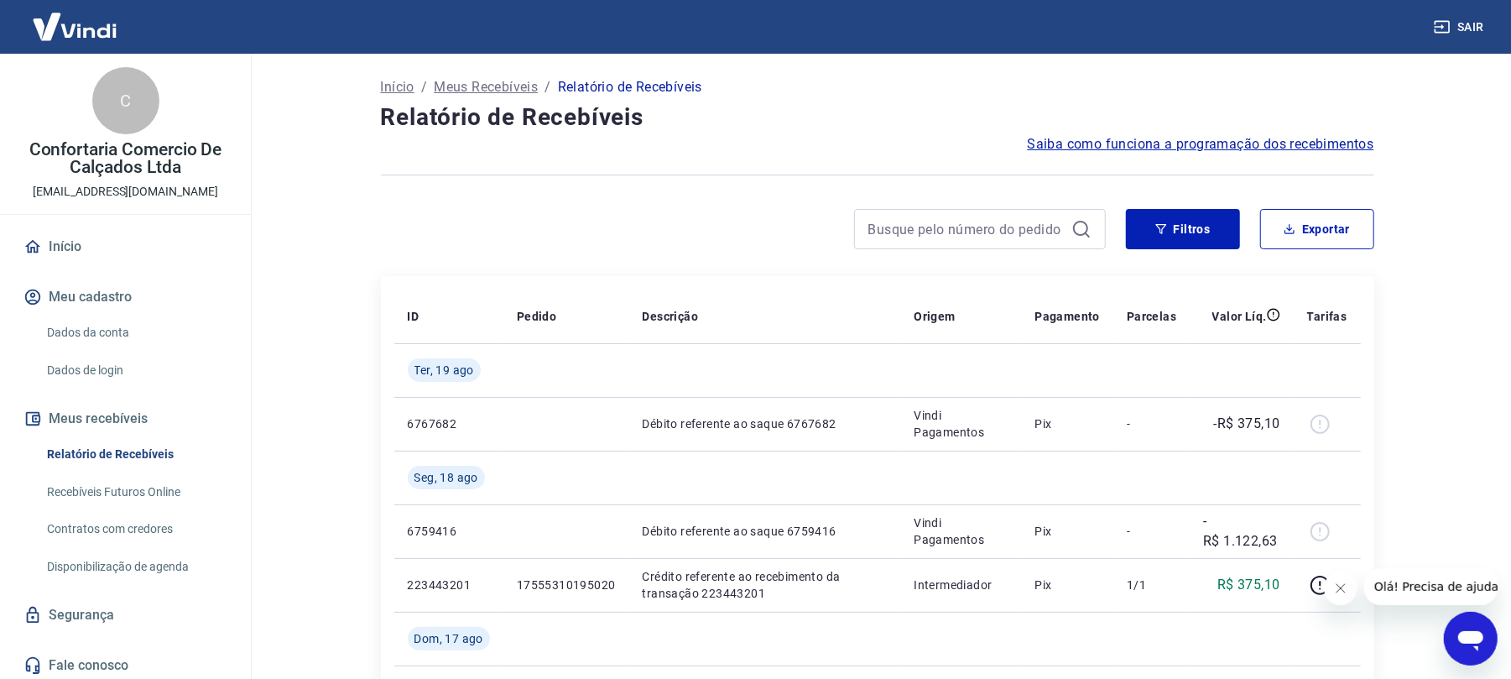
click at [65, 240] on link "Início" at bounding box center [125, 246] width 211 height 37
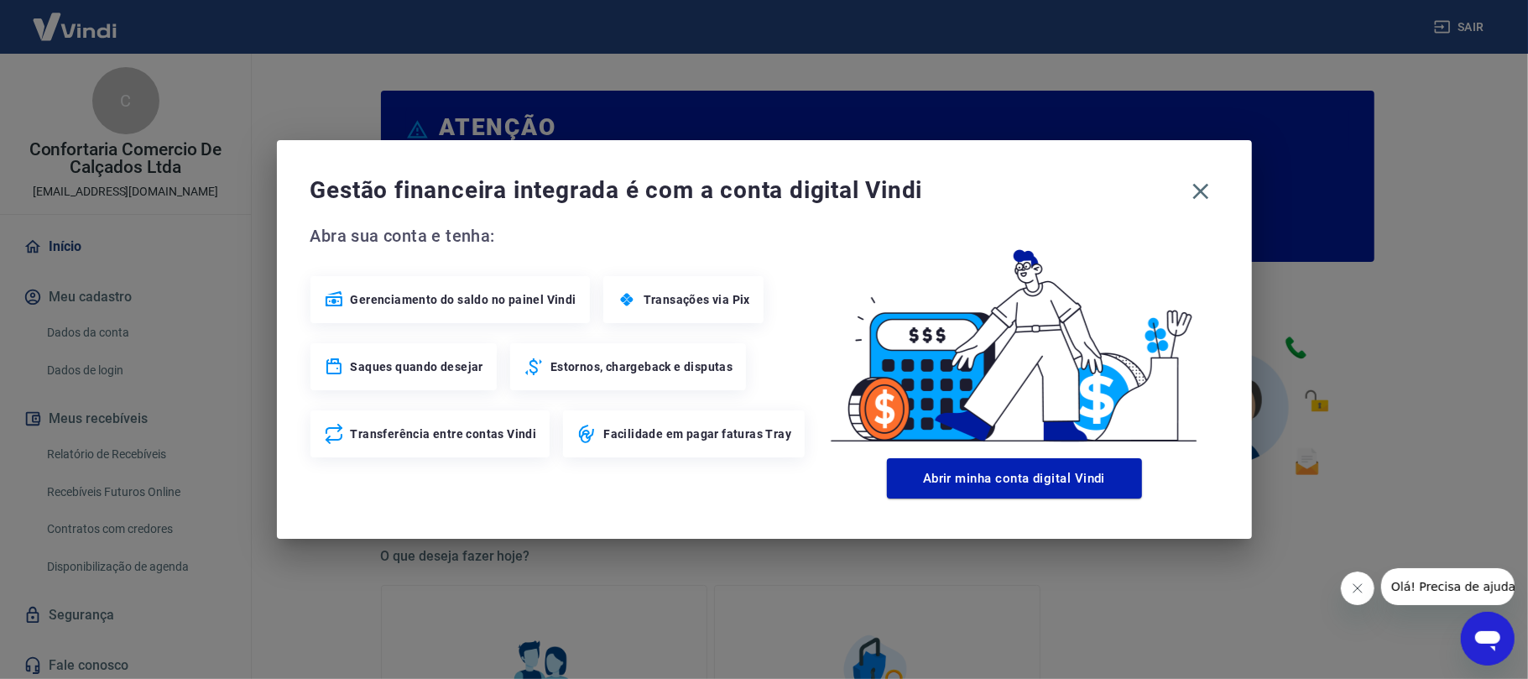
drag, startPoint x: 1179, startPoint y: 182, endPoint x: 1185, endPoint y: 209, distance: 27.5
click at [1180, 185] on span "Gestão financeira integrada é com a conta digital Vindi" at bounding box center [746, 191] width 873 height 34
click at [1196, 190] on icon "button" at bounding box center [1200, 191] width 27 height 27
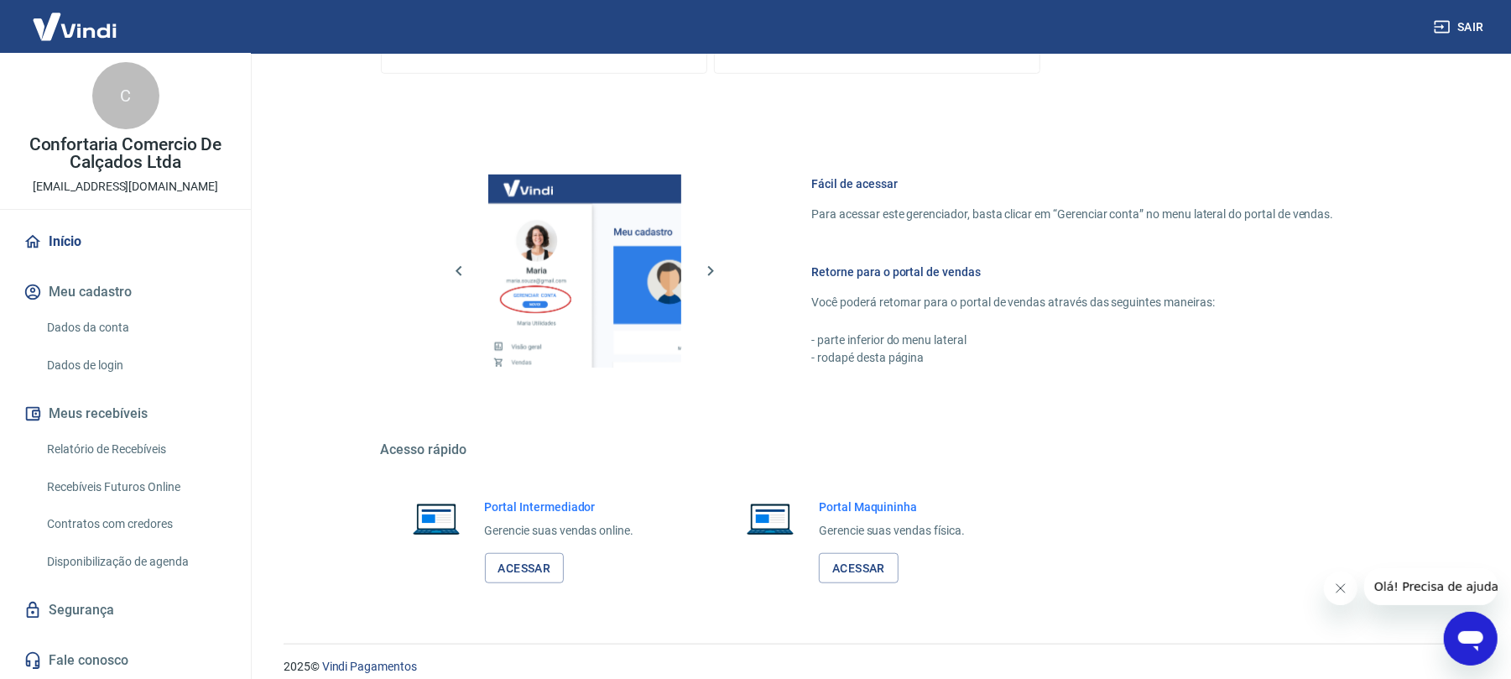
scroll to position [804, 0]
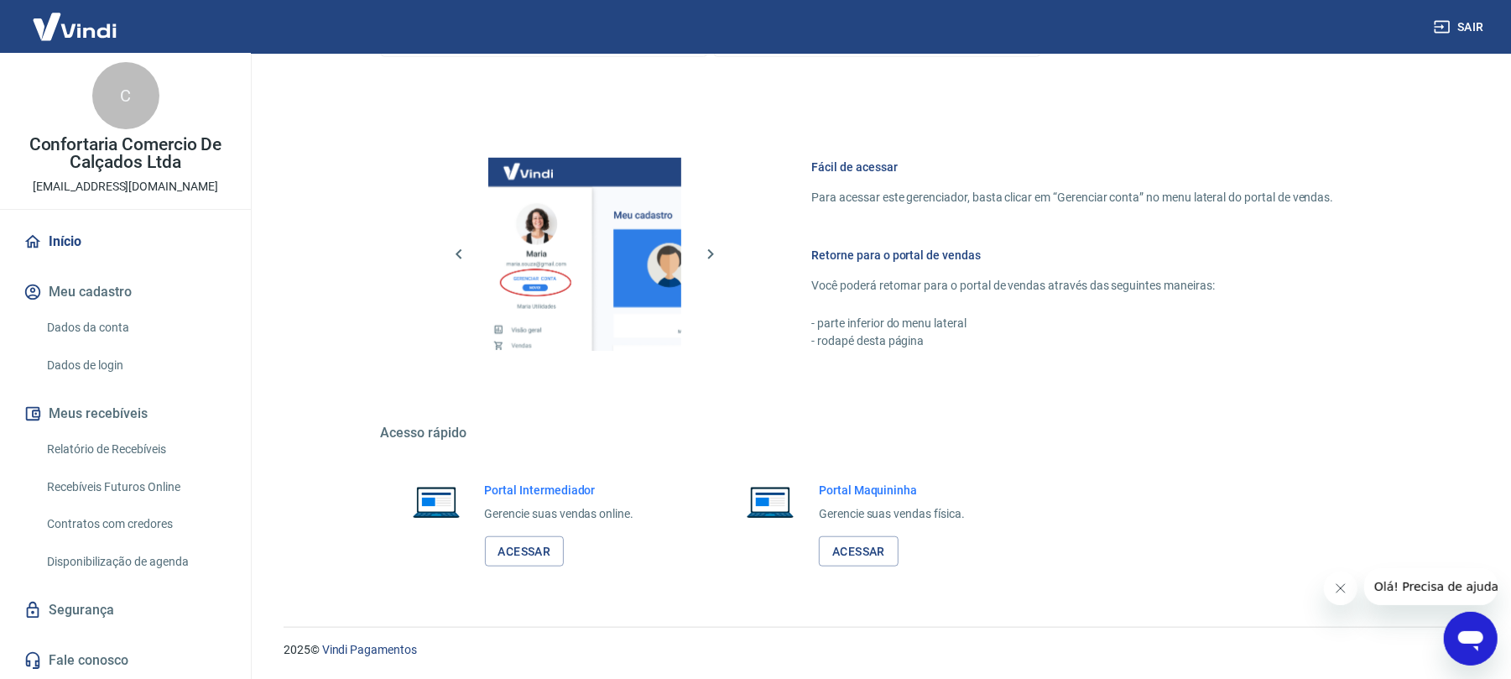
click at [64, 237] on link "Início" at bounding box center [125, 241] width 211 height 37
click at [153, 448] on link "Relatório de Recebíveis" at bounding box center [135, 449] width 190 height 34
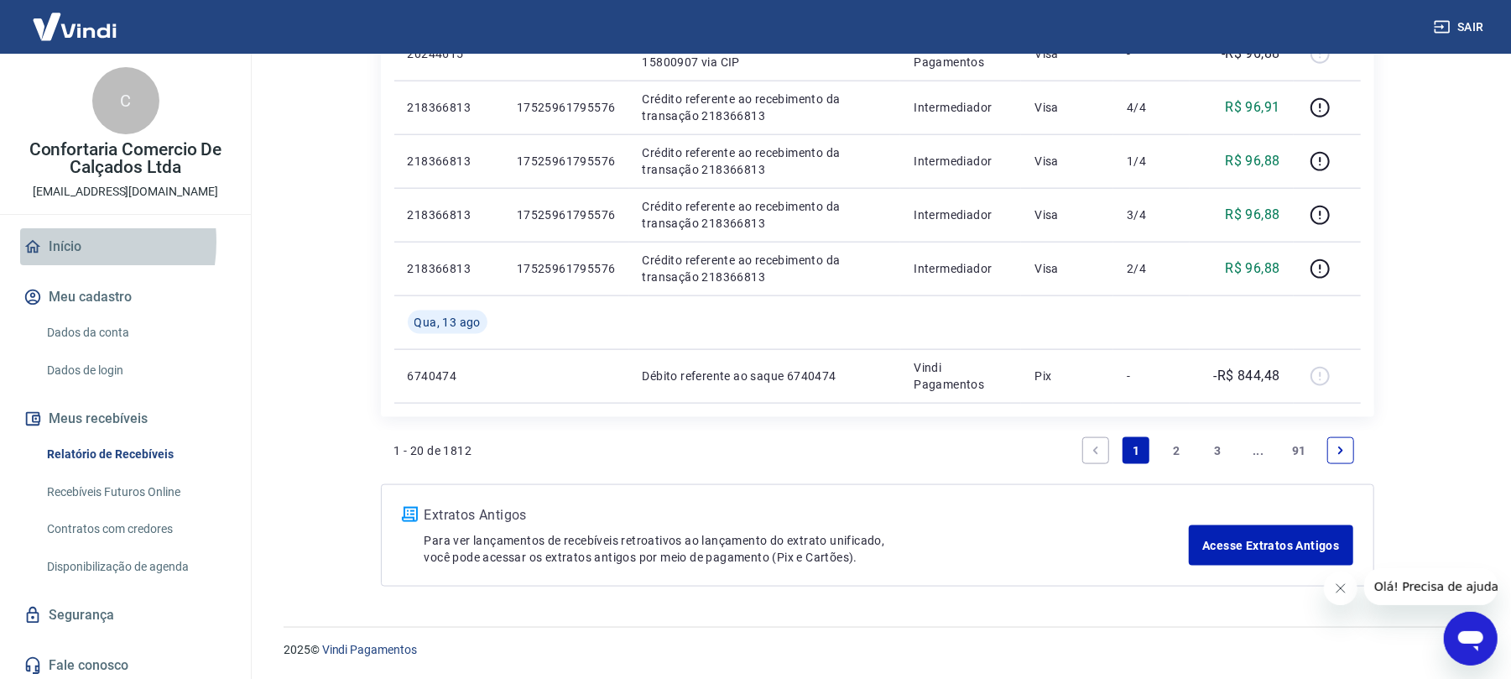
click at [44, 242] on link "Início" at bounding box center [125, 246] width 211 height 37
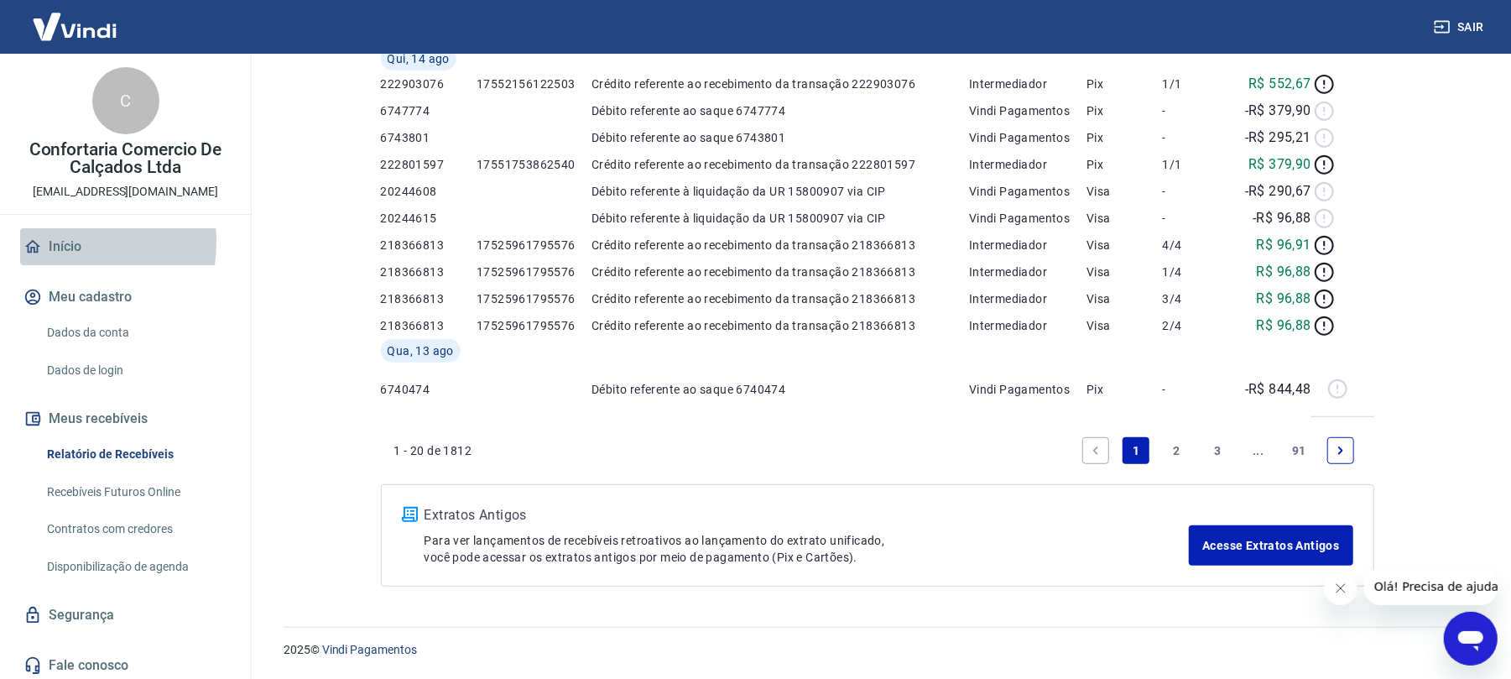
scroll to position [804, 0]
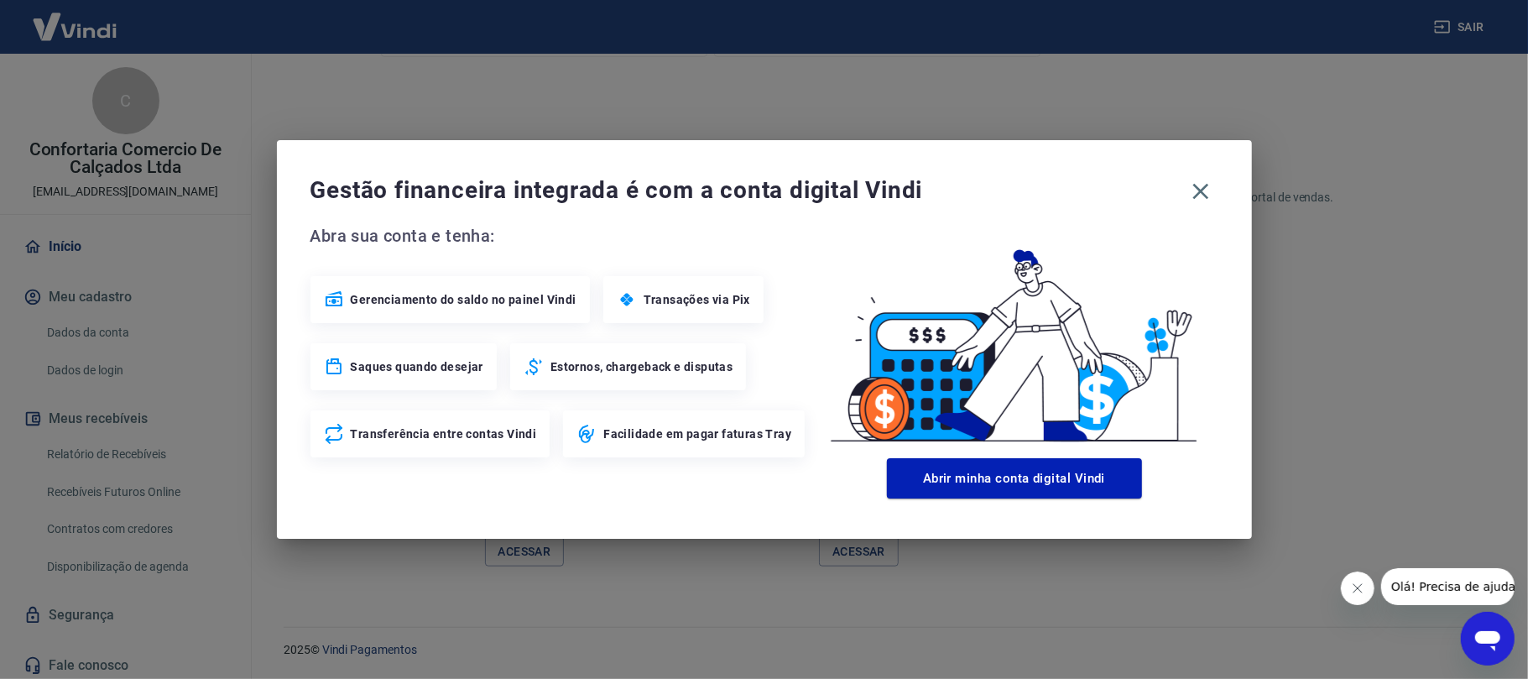
click at [32, 248] on div "Gestão financeira integrada é com a conta digital Vindi Abra sua conta e tenha:…" at bounding box center [764, 339] width 1528 height 679
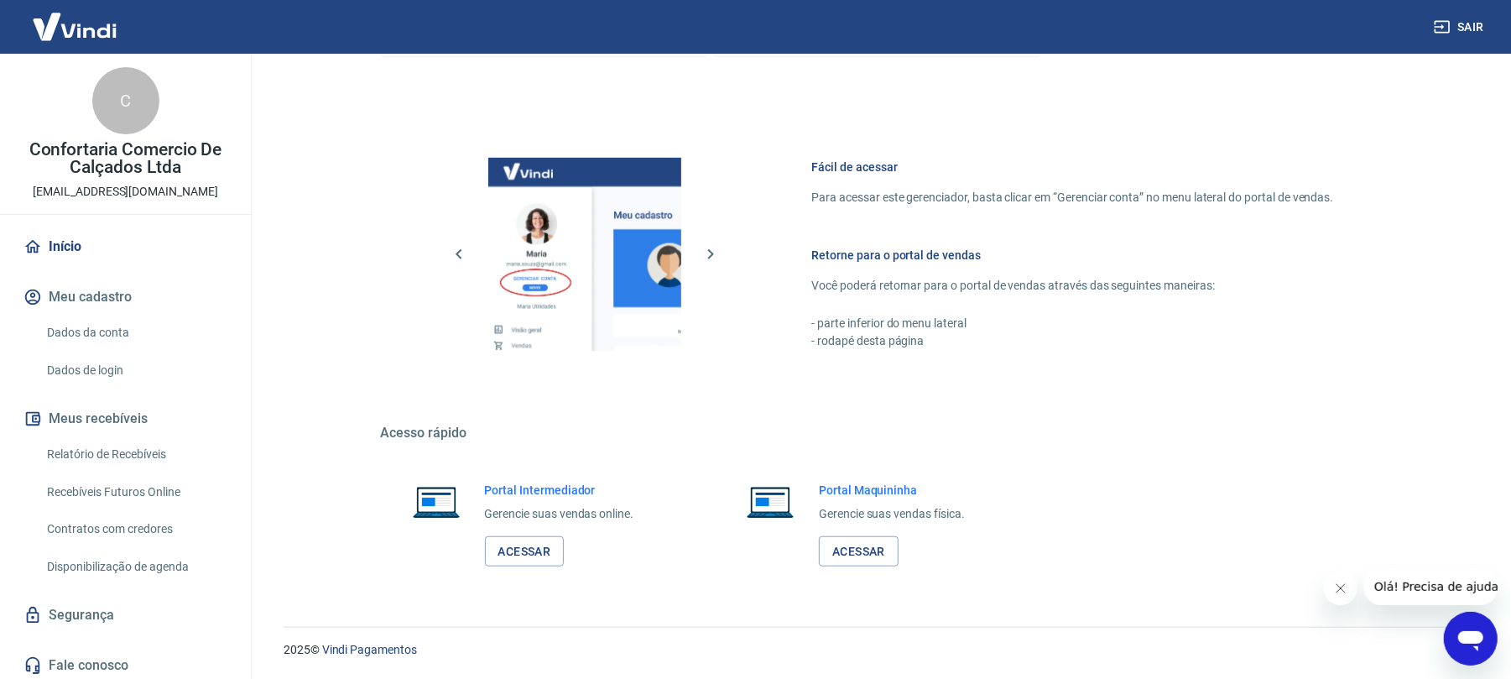
click at [41, 413] on icon "button" at bounding box center [32, 418] width 18 height 18
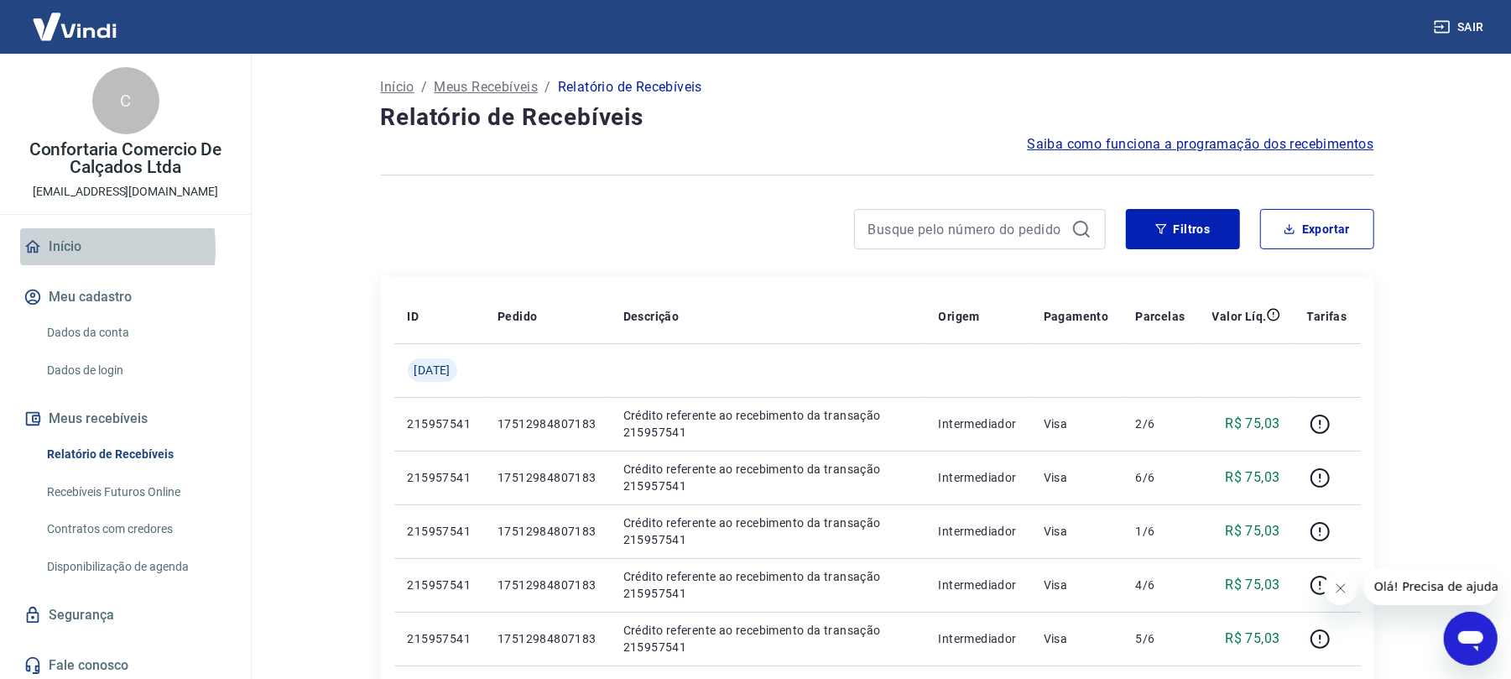
click at [34, 248] on icon at bounding box center [32, 246] width 15 height 13
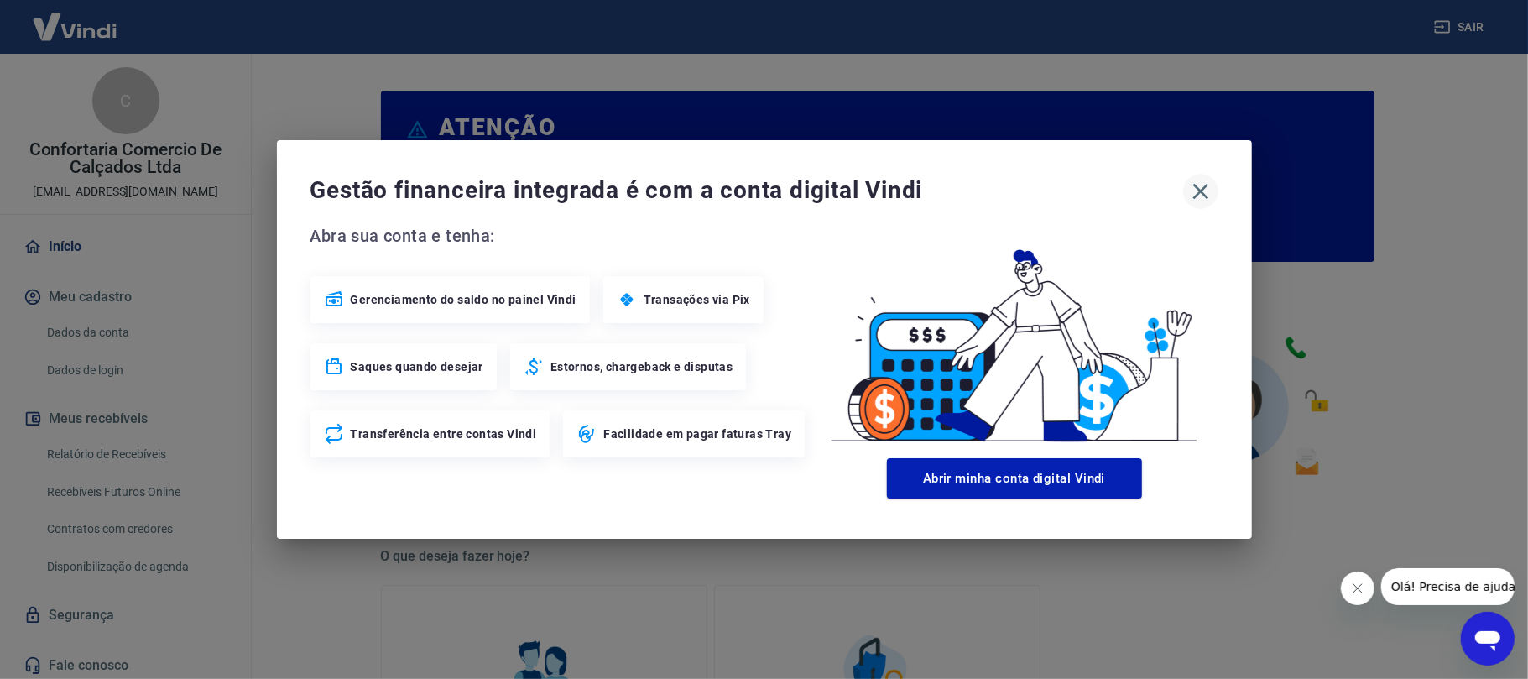
click at [1195, 198] on icon "button" at bounding box center [1200, 192] width 16 height 16
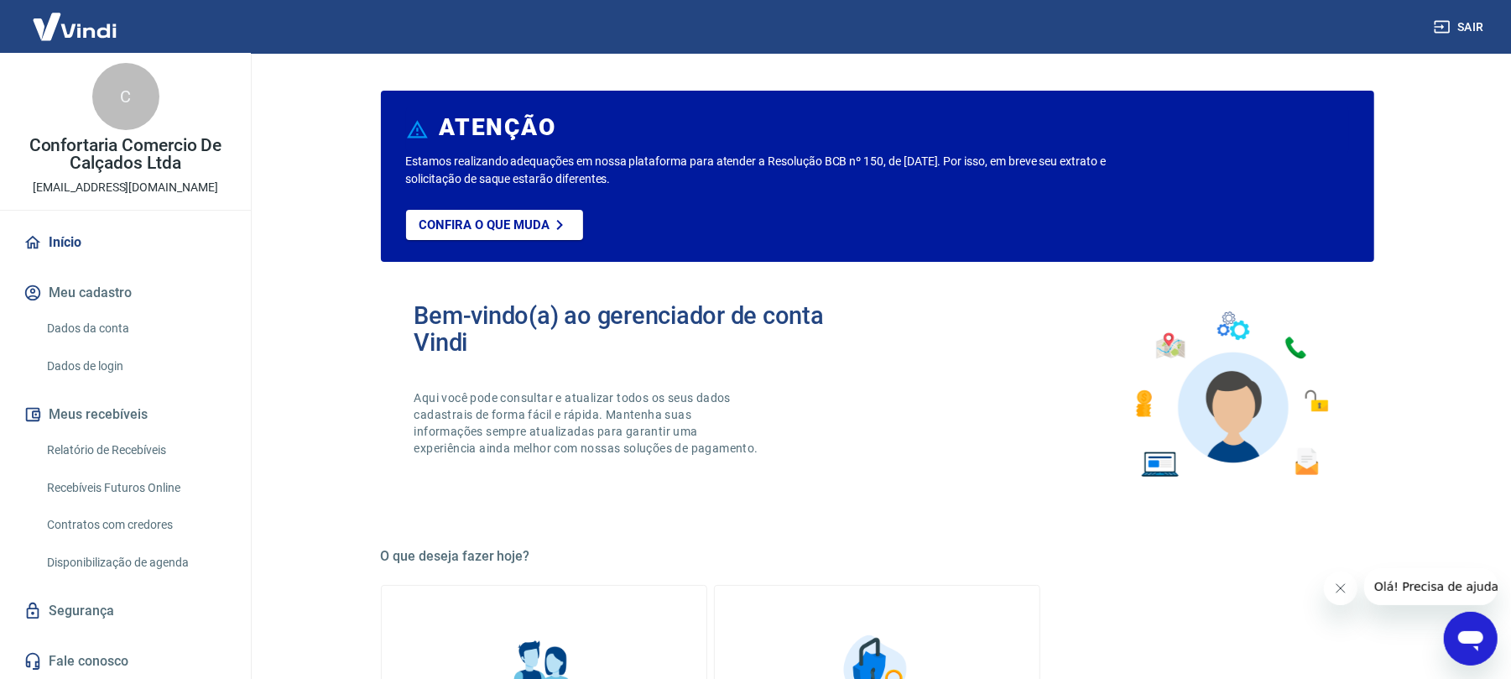
scroll to position [5, 0]
click at [86, 329] on link "Dados da conta" at bounding box center [135, 327] width 190 height 34
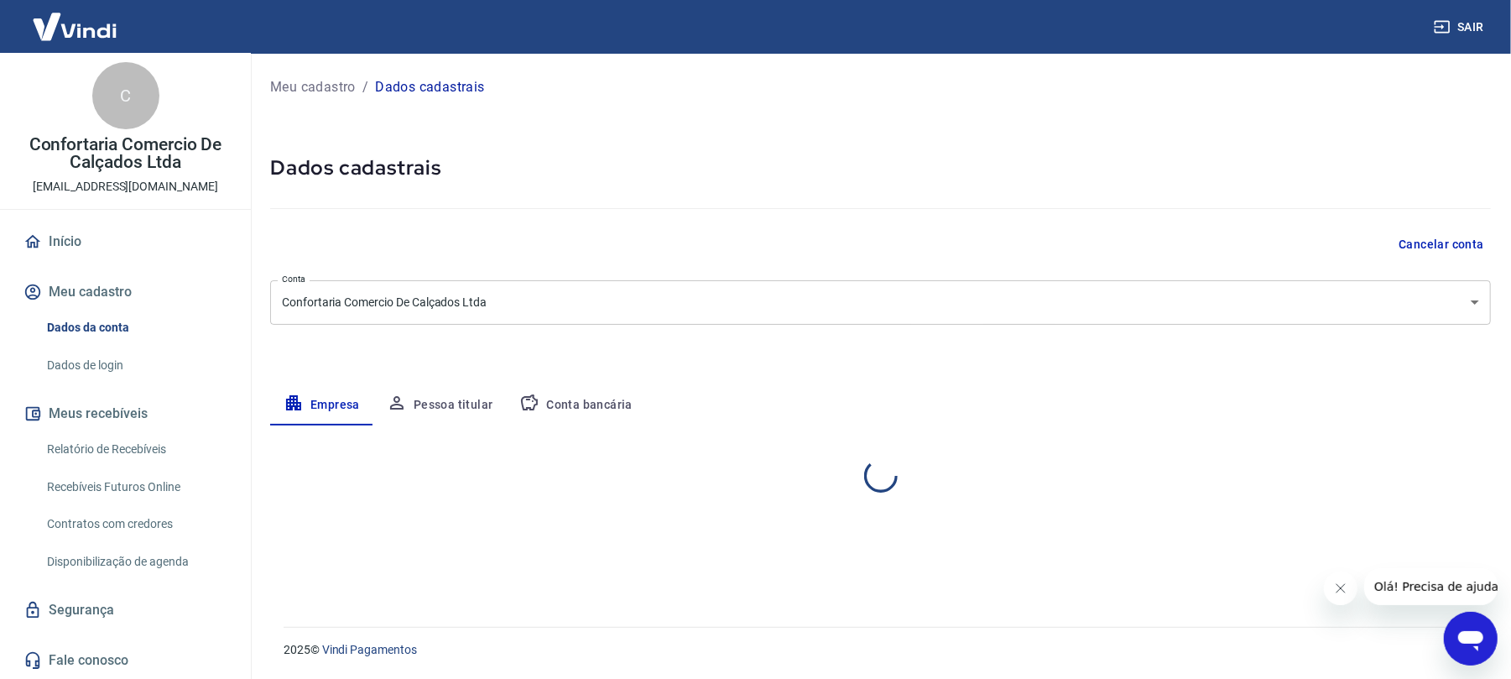
select select "RS"
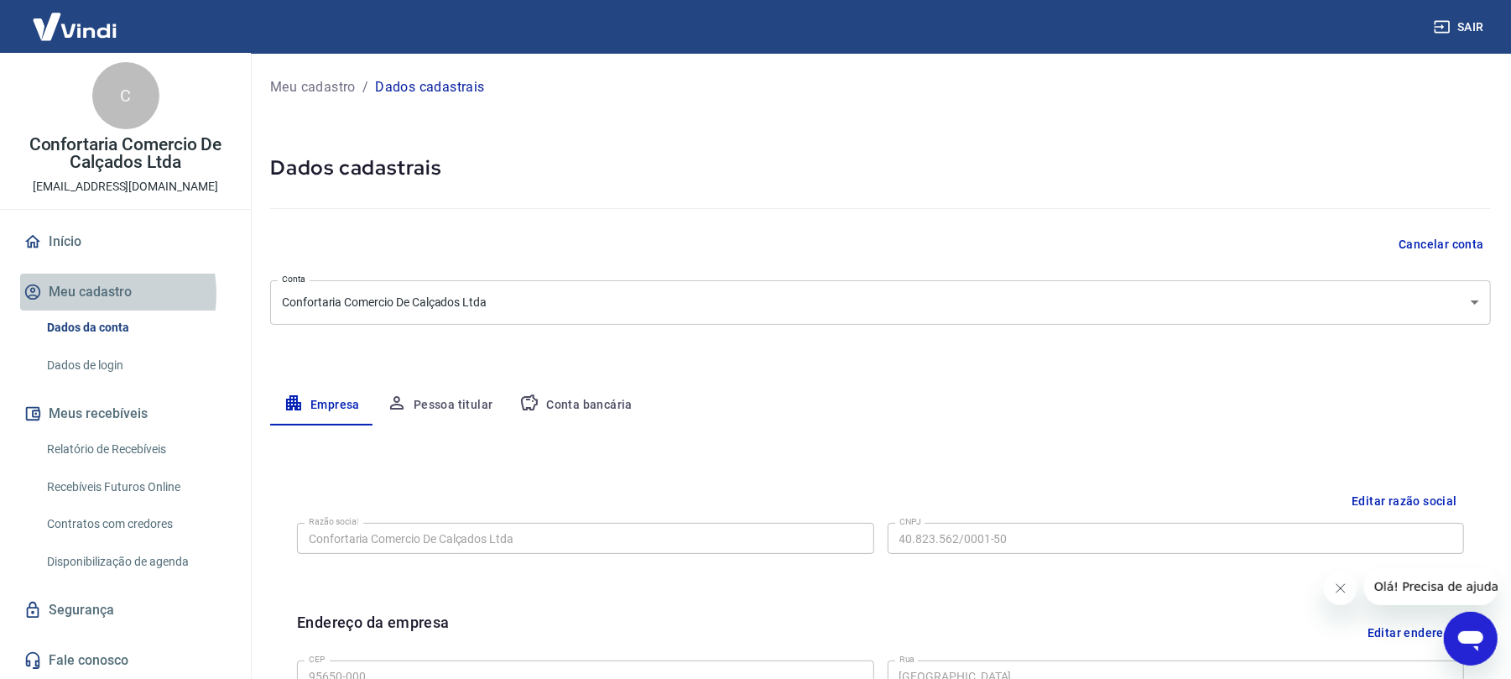
click at [81, 295] on button "Meu cadastro" at bounding box center [125, 292] width 211 height 37
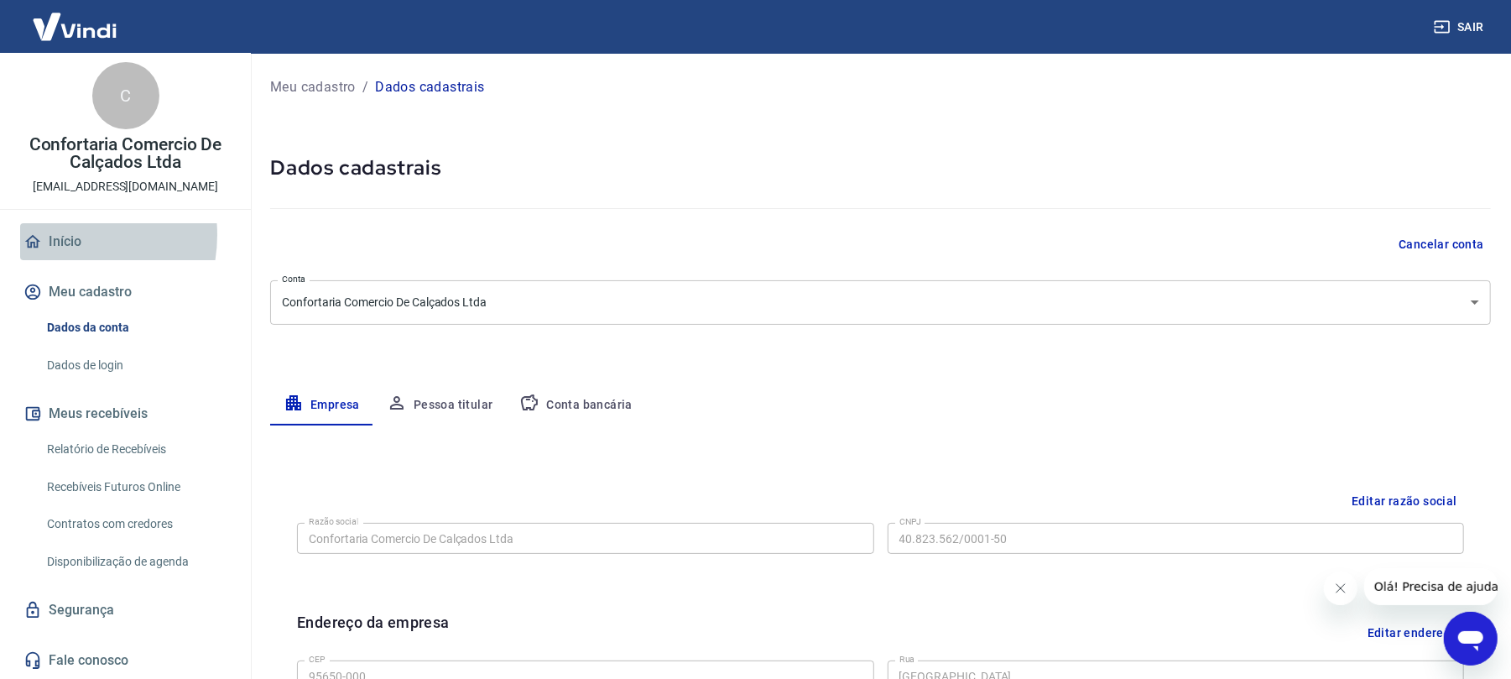
click at [60, 235] on link "Início" at bounding box center [125, 241] width 211 height 37
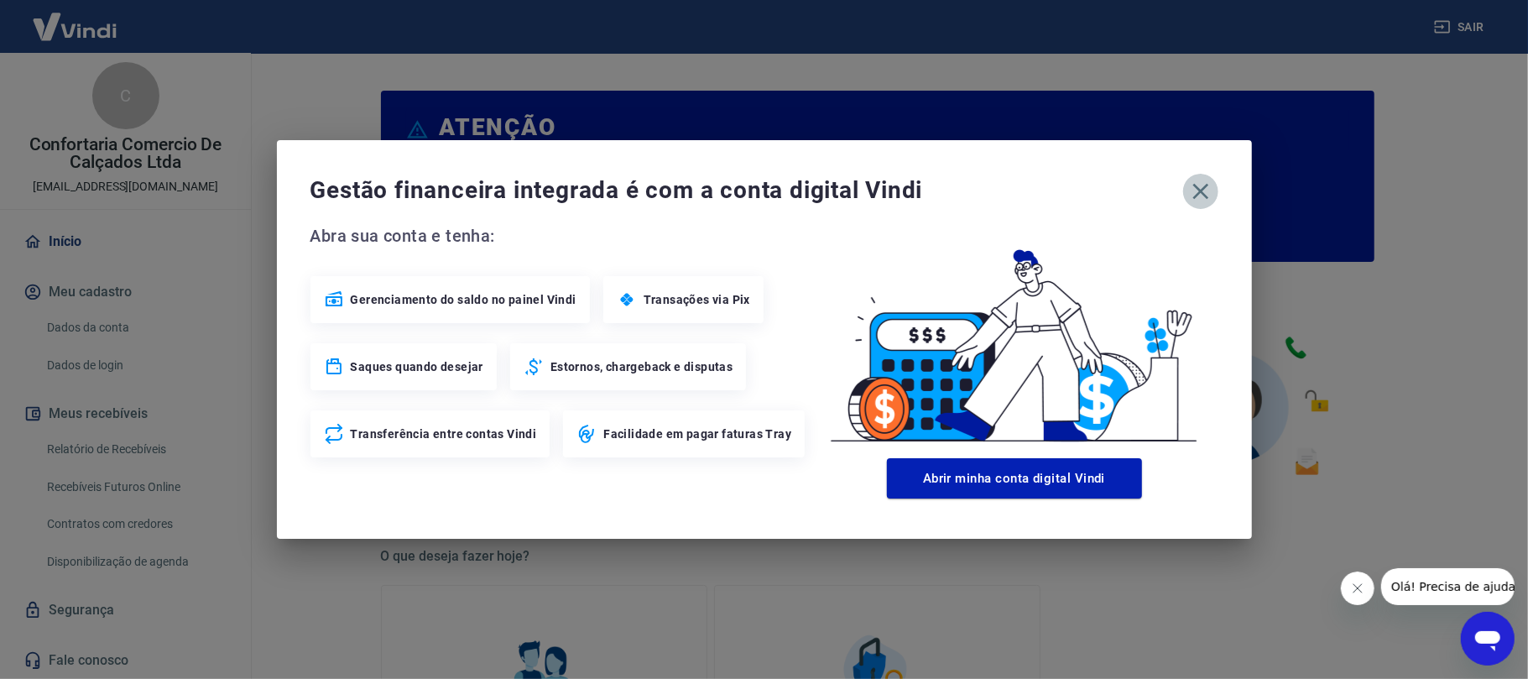
click at [1206, 189] on icon "button" at bounding box center [1200, 191] width 27 height 27
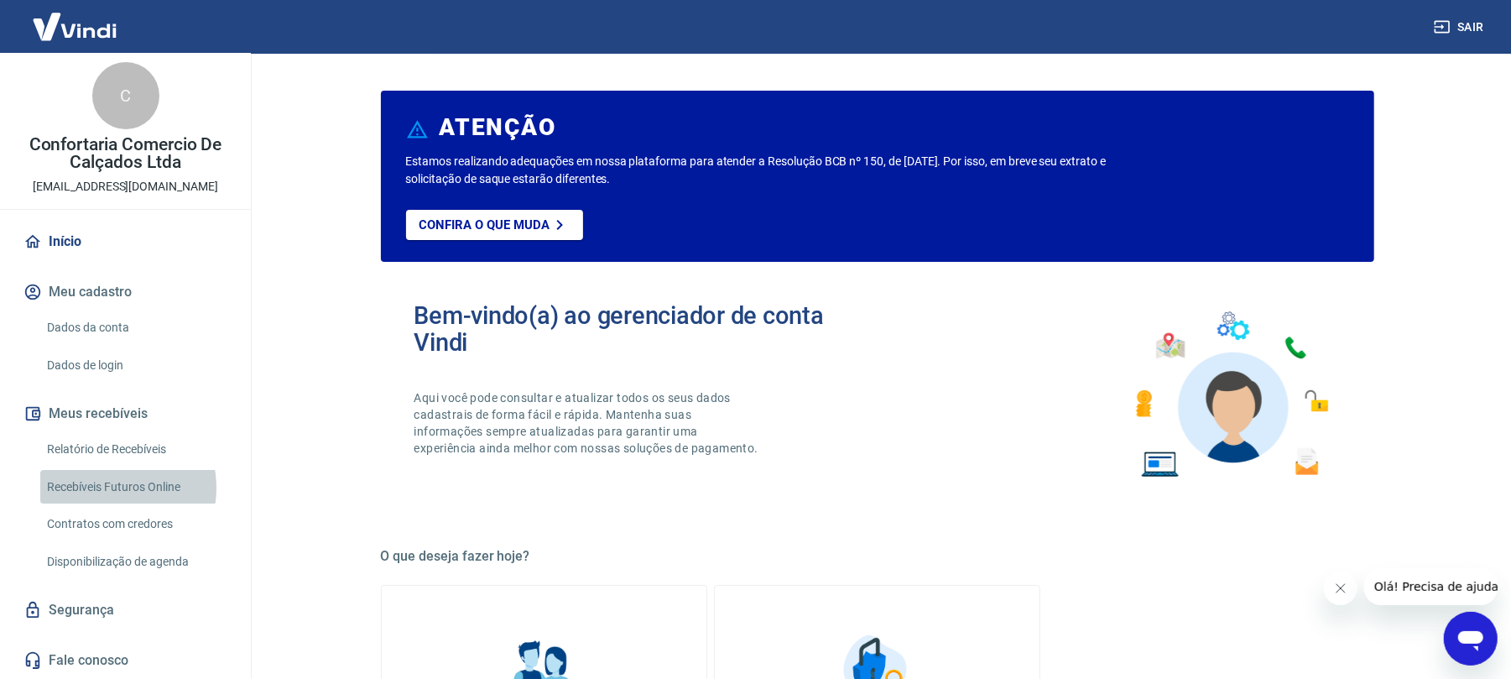
click at [102, 487] on link "Recebíveis Futuros Online" at bounding box center [135, 487] width 190 height 34
